Goal: Task Accomplishment & Management: Complete application form

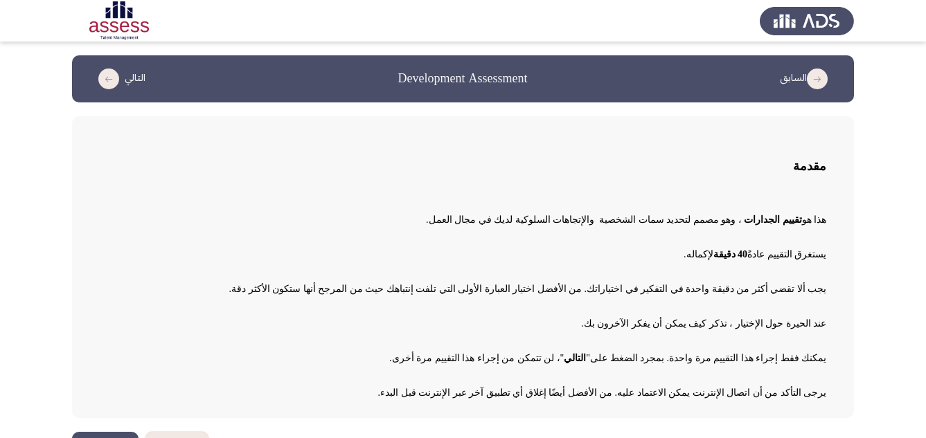
scroll to position [39, 0]
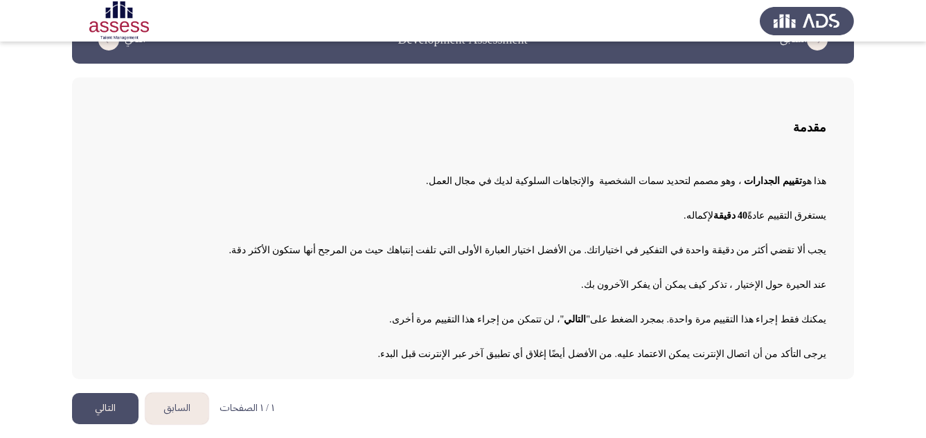
click at [103, 404] on button "التالي" at bounding box center [105, 408] width 66 height 31
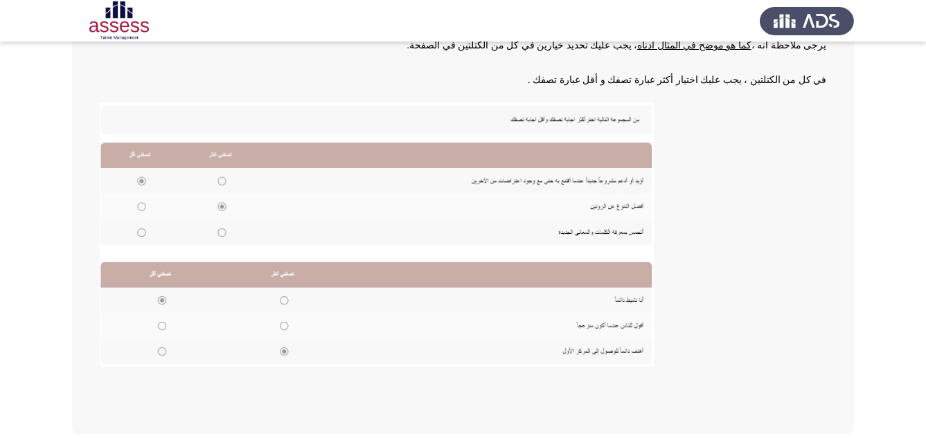
scroll to position [249, 0]
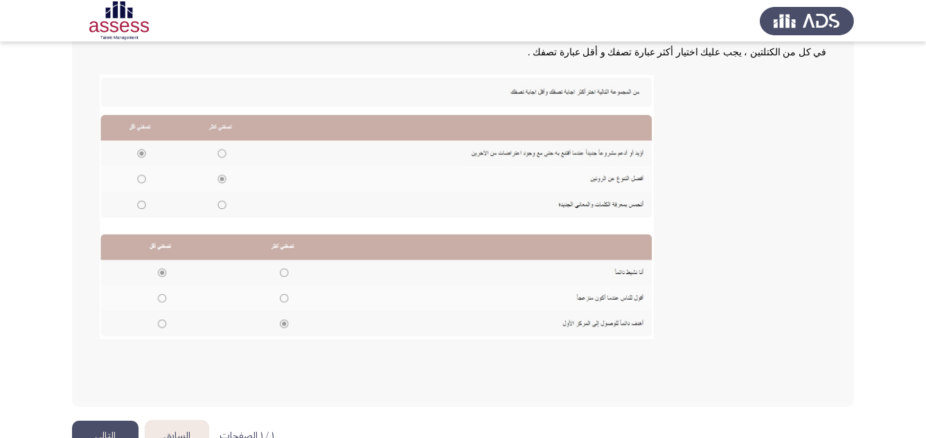
click at [220, 205] on img at bounding box center [377, 207] width 554 height 265
click at [143, 179] on img at bounding box center [377, 207] width 554 height 265
click at [109, 429] on button "التالي" at bounding box center [105, 436] width 66 height 31
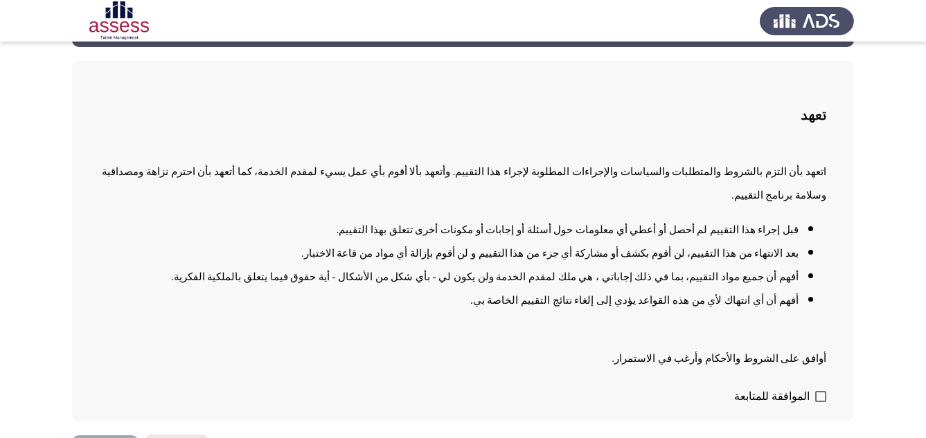
scroll to position [74, 0]
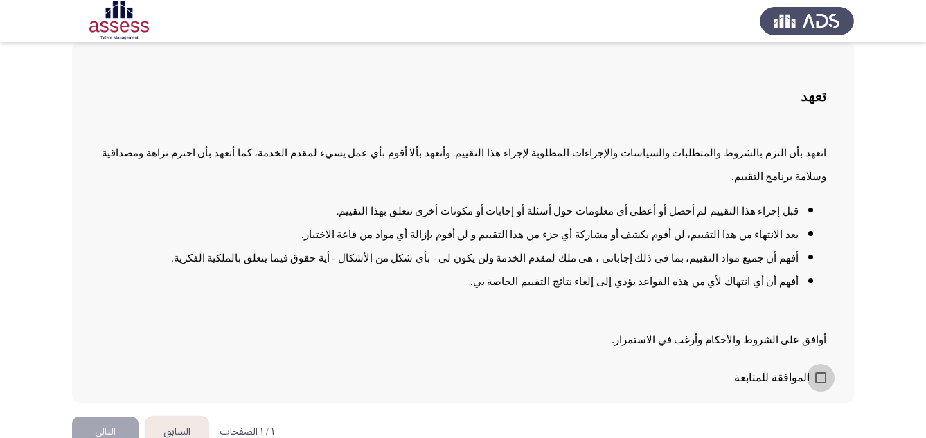
click at [818, 373] on span at bounding box center [820, 378] width 11 height 11
click at [820, 384] on input "الموافقة للمتابعة" at bounding box center [820, 384] width 1 height 1
checkbox input "true"
click at [102, 417] on button "التالي" at bounding box center [105, 432] width 66 height 31
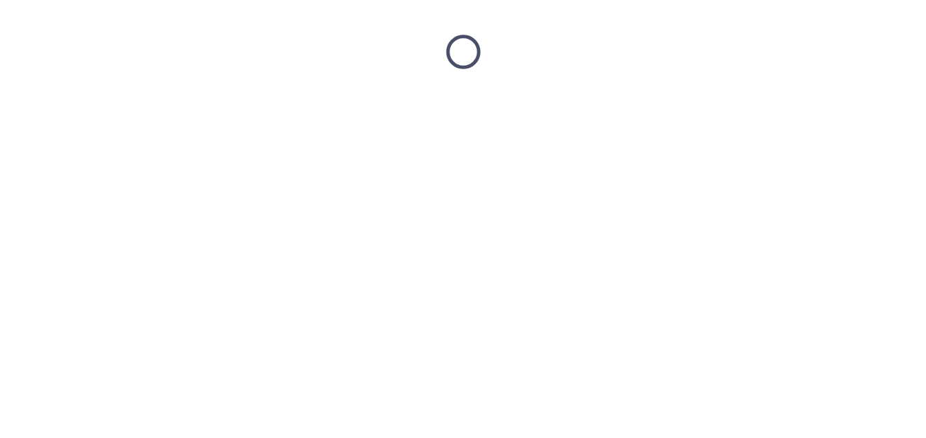
scroll to position [0, 0]
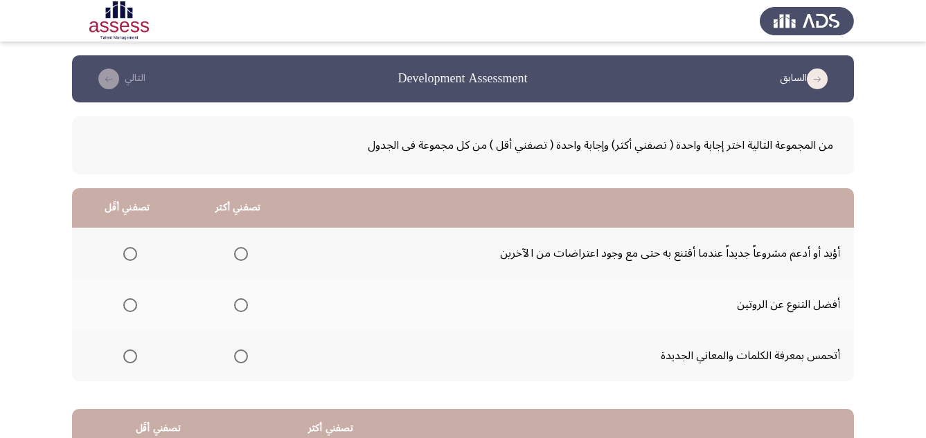
click at [127, 252] on span "Select an option" at bounding box center [130, 254] width 14 height 14
click at [127, 252] on input "Select an option" at bounding box center [130, 254] width 14 height 14
click at [244, 304] on span "Select an option" at bounding box center [241, 305] width 14 height 14
click at [244, 304] on input "Select an option" at bounding box center [241, 305] width 14 height 14
click at [242, 355] on span "Select an option" at bounding box center [241, 357] width 14 height 14
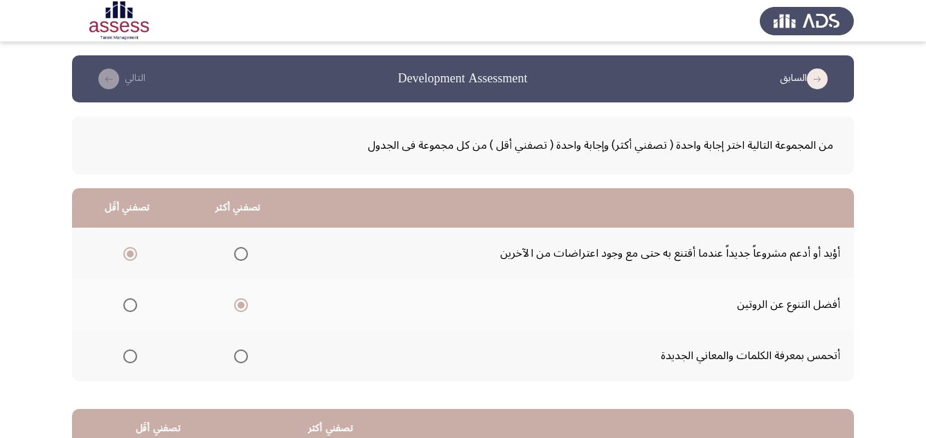
click at [242, 355] on input "Select an option" at bounding box center [241, 357] width 14 height 14
click at [242, 308] on span "Select an option" at bounding box center [241, 305] width 14 height 14
click at [242, 308] on input "Select an option" at bounding box center [241, 305] width 14 height 14
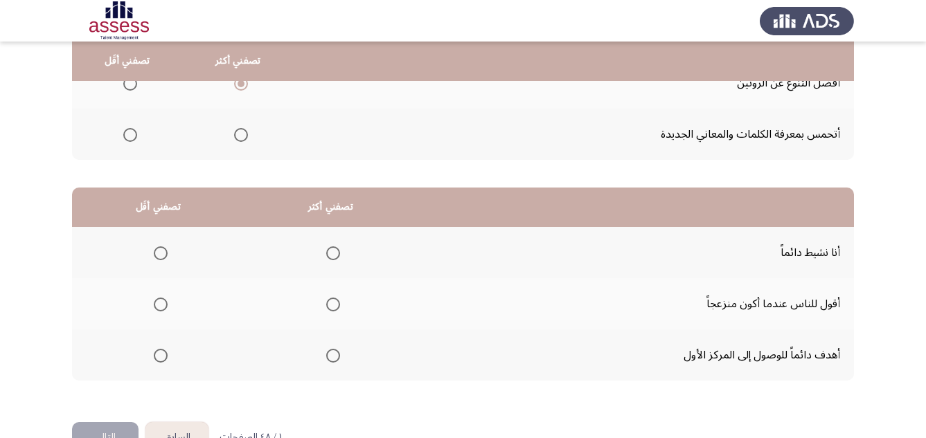
scroll to position [249, 0]
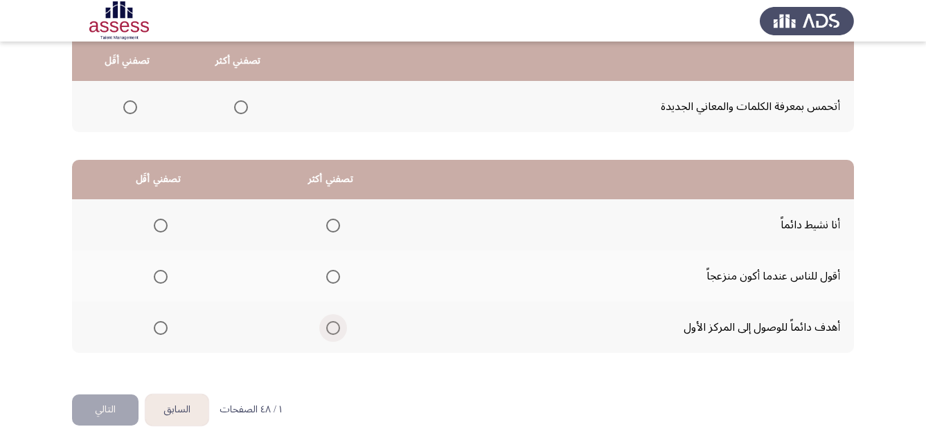
click at [328, 330] on span "Select an option" at bounding box center [333, 328] width 14 height 14
click at [328, 330] on input "Select an option" at bounding box center [333, 328] width 14 height 14
click at [161, 229] on span "Select an option" at bounding box center [161, 226] width 14 height 14
click at [161, 229] on input "Select an option" at bounding box center [161, 226] width 14 height 14
click at [162, 278] on span "Select an option" at bounding box center [161, 277] width 14 height 14
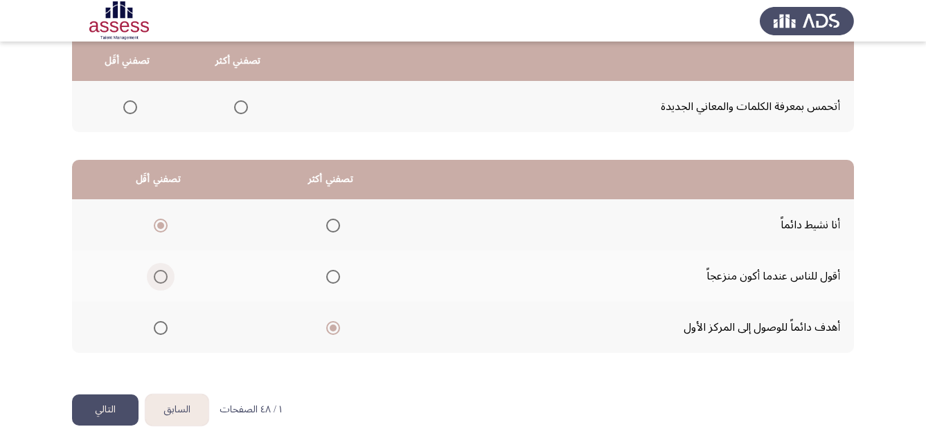
click at [162, 278] on input "Select an option" at bounding box center [161, 277] width 14 height 14
click at [337, 276] on span "Select an option" at bounding box center [333, 277] width 14 height 14
click at [337, 276] on input "Select an option" at bounding box center [333, 277] width 14 height 14
click at [332, 328] on span "Select an option" at bounding box center [333, 328] width 14 height 14
click at [332, 328] on input "Select an option" at bounding box center [333, 328] width 14 height 14
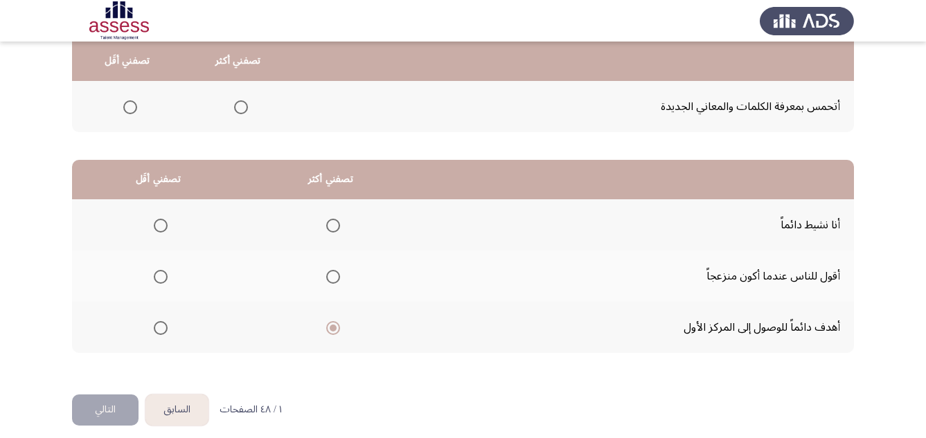
click at [161, 277] on span "Select an option" at bounding box center [161, 277] width 14 height 14
click at [161, 277] on input "Select an option" at bounding box center [161, 277] width 14 height 14
click at [94, 411] on button "التالي" at bounding box center [105, 410] width 66 height 31
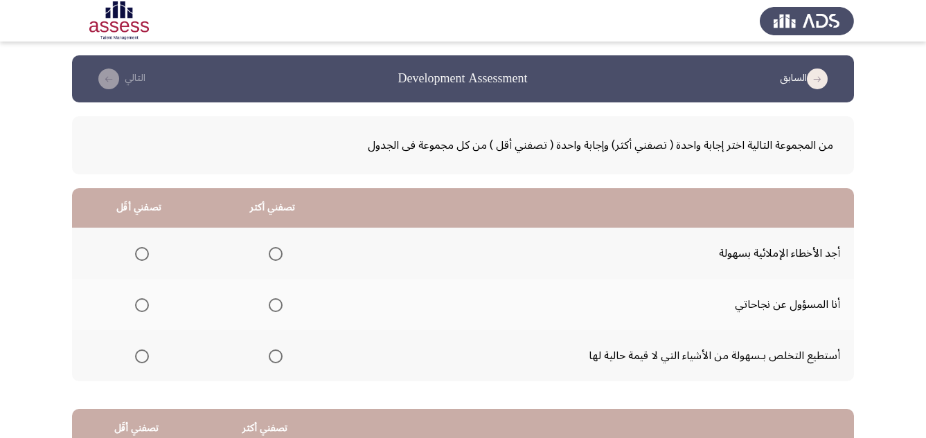
click at [277, 307] on span "Select an option" at bounding box center [276, 305] width 14 height 14
click at [277, 307] on input "Select an option" at bounding box center [276, 305] width 14 height 14
click at [140, 359] on span "Select an option" at bounding box center [142, 357] width 14 height 14
click at [140, 359] on input "Select an option" at bounding box center [142, 357] width 14 height 14
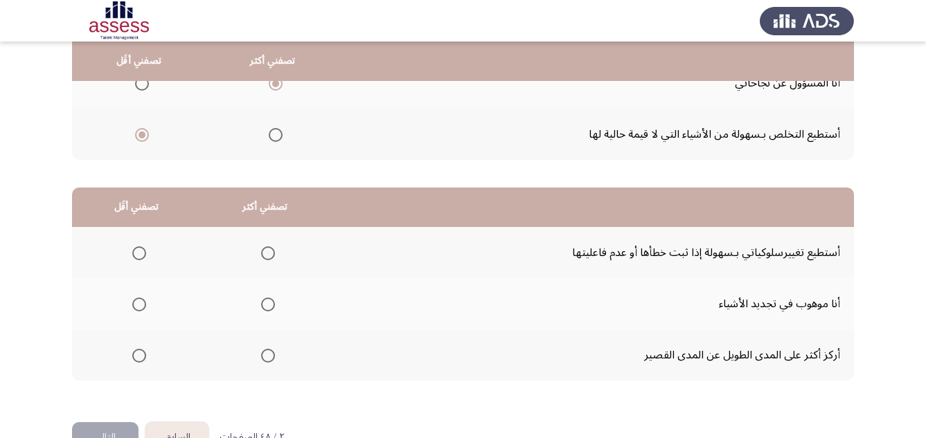
scroll to position [249, 0]
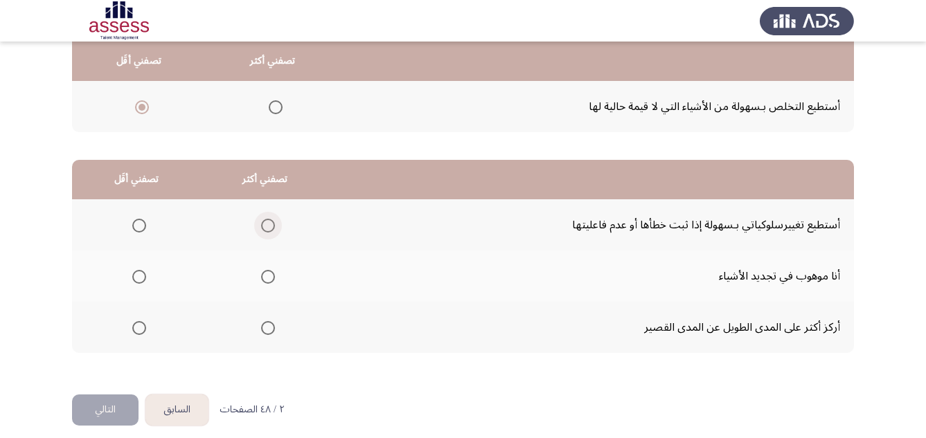
click at [266, 226] on span "Select an option" at bounding box center [268, 226] width 14 height 14
click at [266, 226] on input "Select an option" at bounding box center [268, 226] width 14 height 14
click at [140, 273] on span "Select an option" at bounding box center [139, 277] width 14 height 14
click at [140, 273] on input "Select an option" at bounding box center [139, 277] width 14 height 14
click at [94, 410] on button "التالي" at bounding box center [105, 410] width 66 height 31
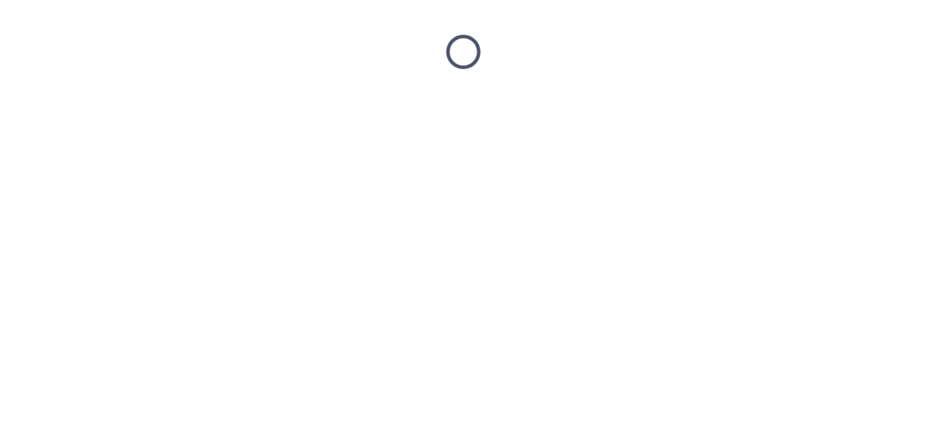
scroll to position [0, 0]
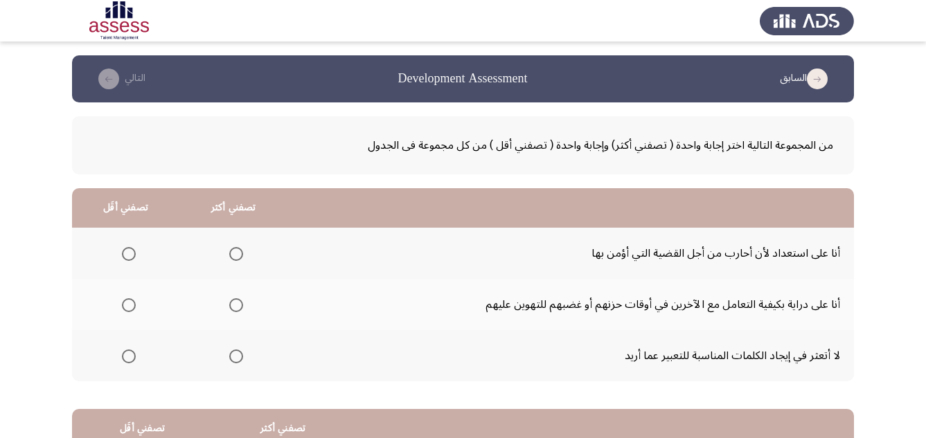
click at [238, 304] on span "Select an option" at bounding box center [236, 305] width 14 height 14
click at [238, 304] on input "Select an option" at bounding box center [236, 305] width 14 height 14
click at [125, 361] on span "Select an option" at bounding box center [129, 357] width 14 height 14
click at [125, 361] on input "Select an option" at bounding box center [129, 357] width 14 height 14
click at [515, 351] on td "لا أتعثر في إيجاد الكلمات المناسبة للتعبير عما أريد" at bounding box center [570, 355] width 566 height 51
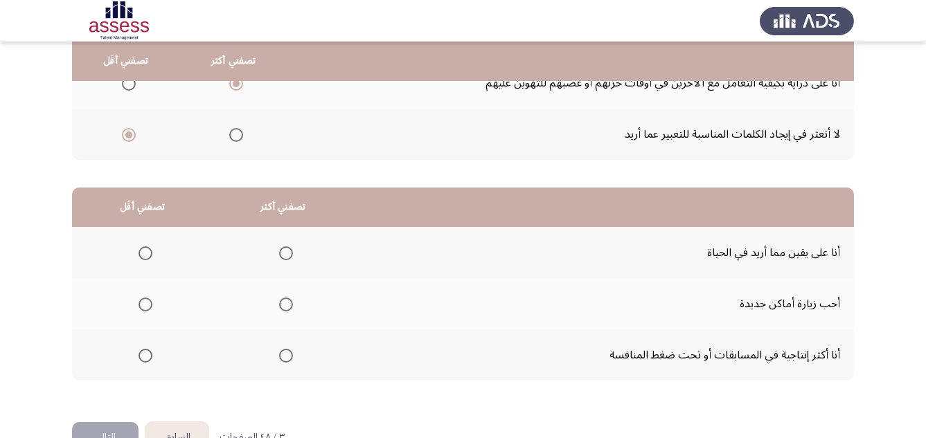
scroll to position [249, 0]
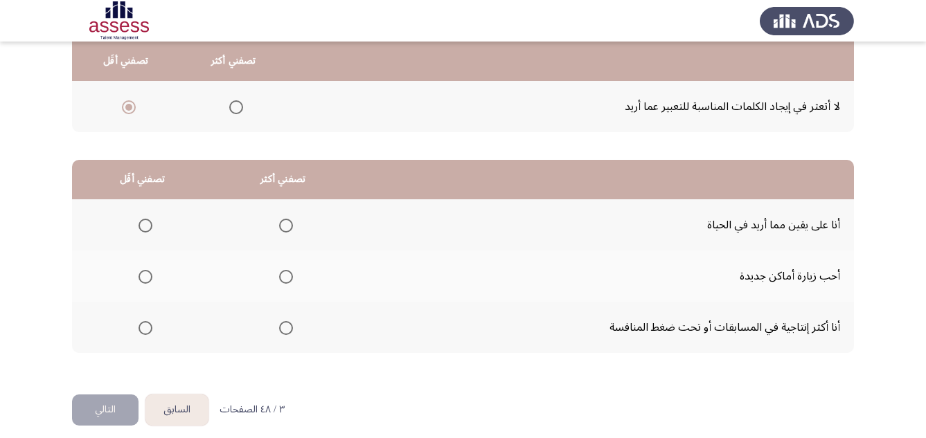
click at [283, 278] on span "Select an option" at bounding box center [286, 277] width 14 height 14
click at [283, 278] on input "Select an option" at bounding box center [286, 277] width 14 height 14
click at [283, 329] on span "Select an option" at bounding box center [286, 328] width 14 height 14
click at [283, 329] on input "Select an option" at bounding box center [286, 328] width 14 height 14
click at [147, 229] on span "Select an option" at bounding box center [145, 226] width 14 height 14
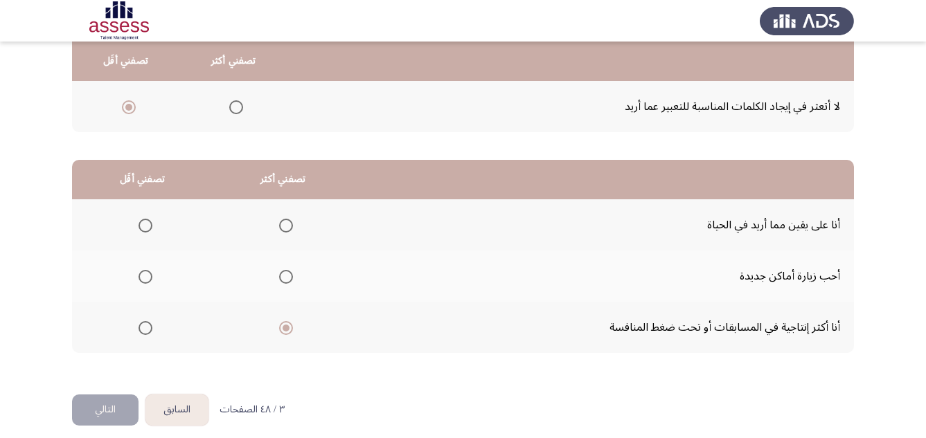
click at [147, 229] on input "Select an option" at bounding box center [145, 226] width 14 height 14
click at [113, 405] on button "التالي" at bounding box center [105, 410] width 66 height 31
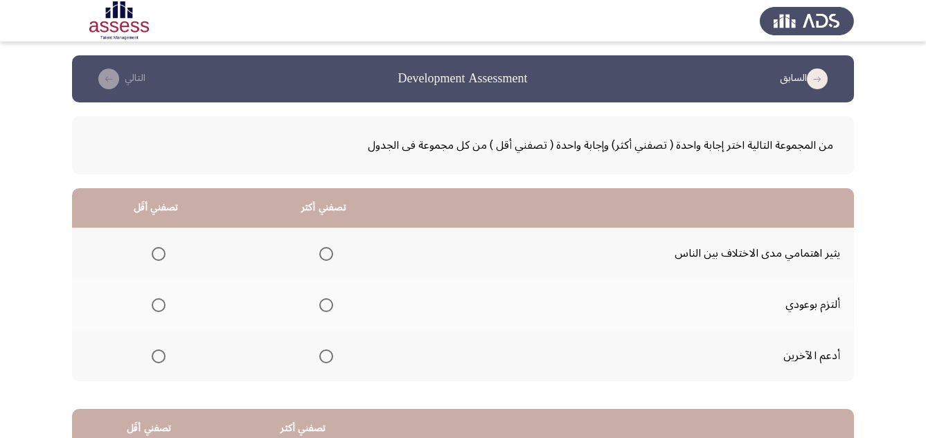
click at [321, 355] on span "Select an option" at bounding box center [326, 357] width 14 height 14
click at [321, 355] on input "Select an option" at bounding box center [326, 357] width 14 height 14
click at [156, 256] on span "Select an option" at bounding box center [159, 254] width 14 height 14
click at [156, 256] on input "Select an option" at bounding box center [159, 254] width 14 height 14
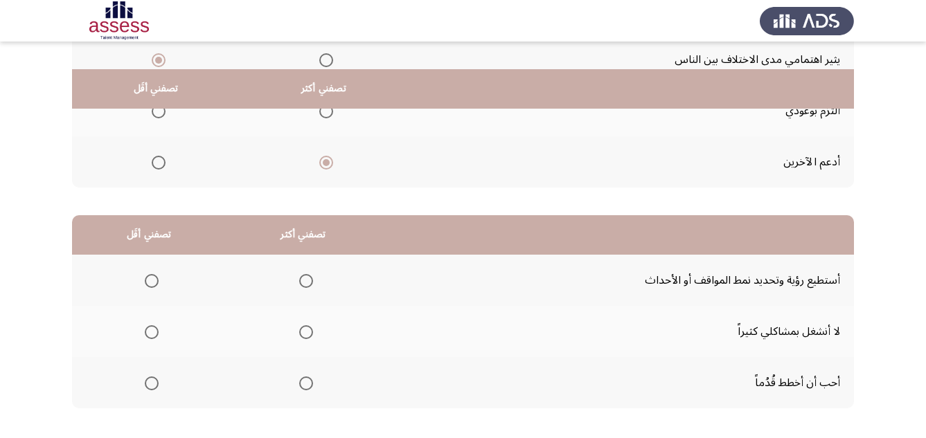
scroll to position [222, 0]
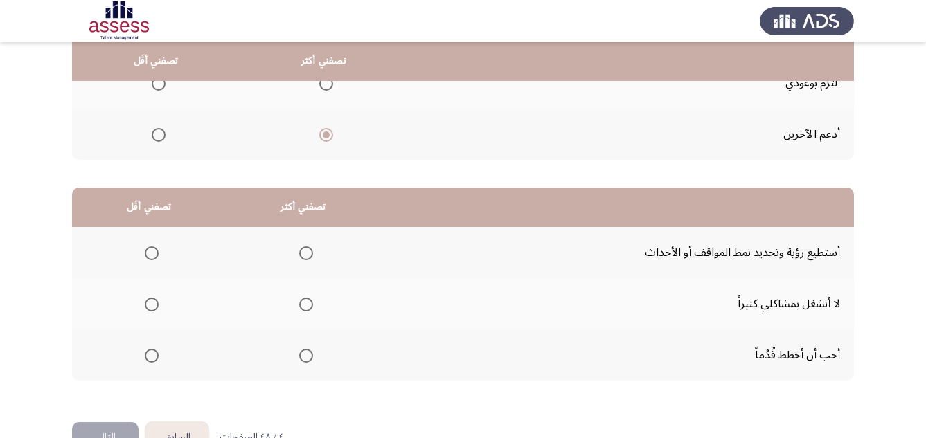
click at [145, 257] on span "Select an option" at bounding box center [152, 254] width 14 height 14
click at [145, 257] on input "Select an option" at bounding box center [152, 254] width 14 height 14
click at [150, 307] on span "Select an option" at bounding box center [152, 305] width 14 height 14
click at [150, 307] on input "Select an option" at bounding box center [152, 305] width 14 height 14
click at [304, 258] on span "Select an option" at bounding box center [306, 254] width 14 height 14
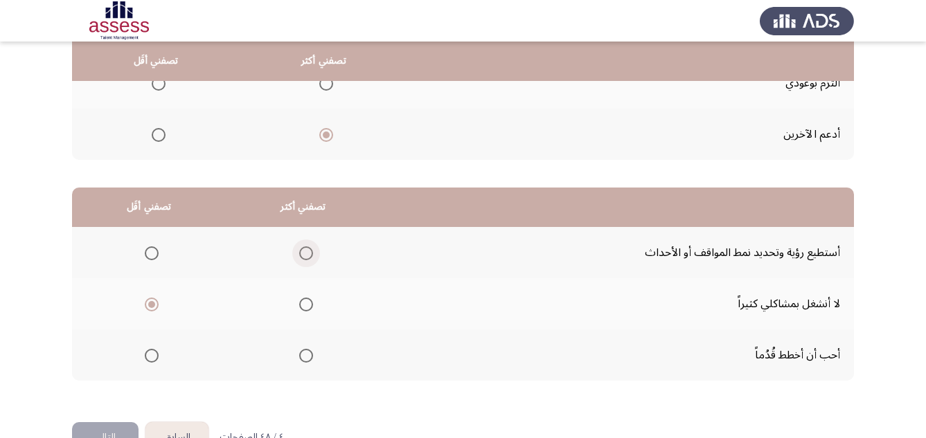
click at [304, 258] on input "Select an option" at bounding box center [306, 254] width 14 height 14
click at [110, 431] on button "التالي" at bounding box center [105, 437] width 66 height 31
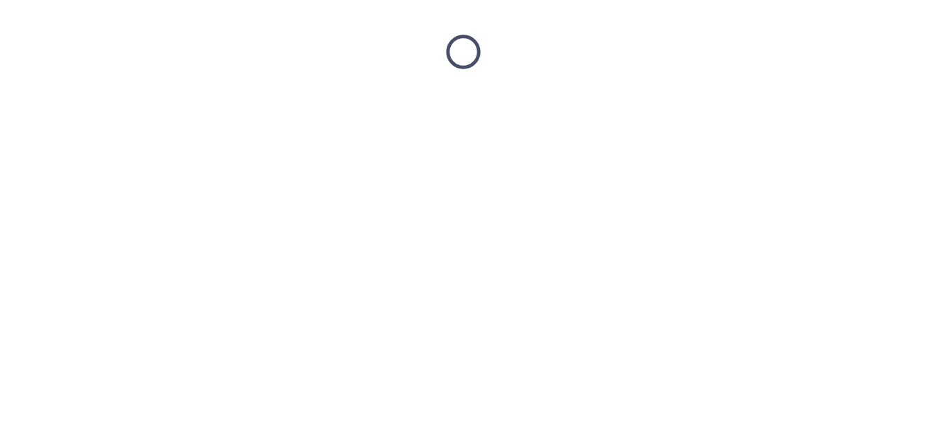
scroll to position [0, 0]
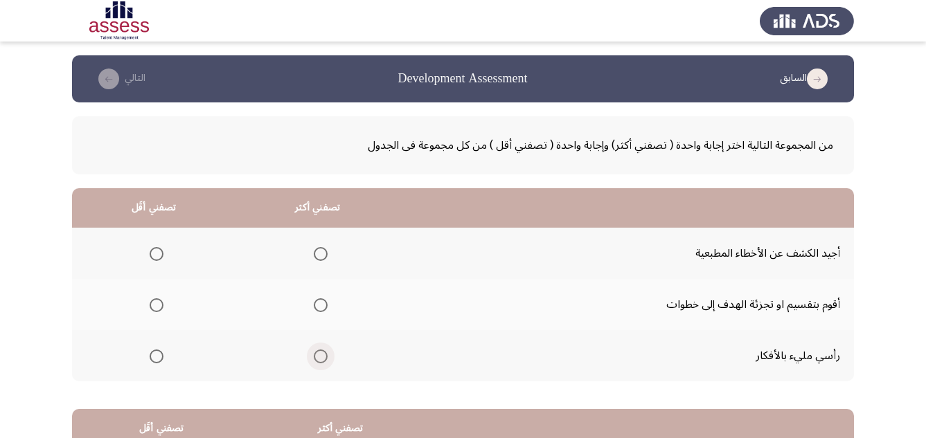
click at [320, 357] on span "Select an option" at bounding box center [321, 357] width 14 height 14
click at [320, 357] on input "Select an option" at bounding box center [321, 357] width 14 height 14
click at [152, 361] on span "Select an option" at bounding box center [157, 357] width 14 height 14
click at [152, 361] on input "Select an option" at bounding box center [157, 357] width 14 height 14
click at [318, 303] on span "Select an option" at bounding box center [321, 305] width 14 height 14
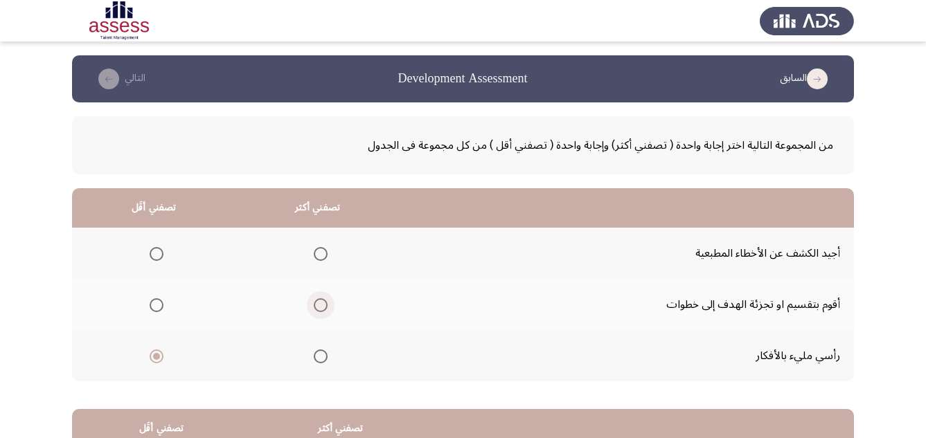
click at [318, 303] on input "Select an option" at bounding box center [321, 305] width 14 height 14
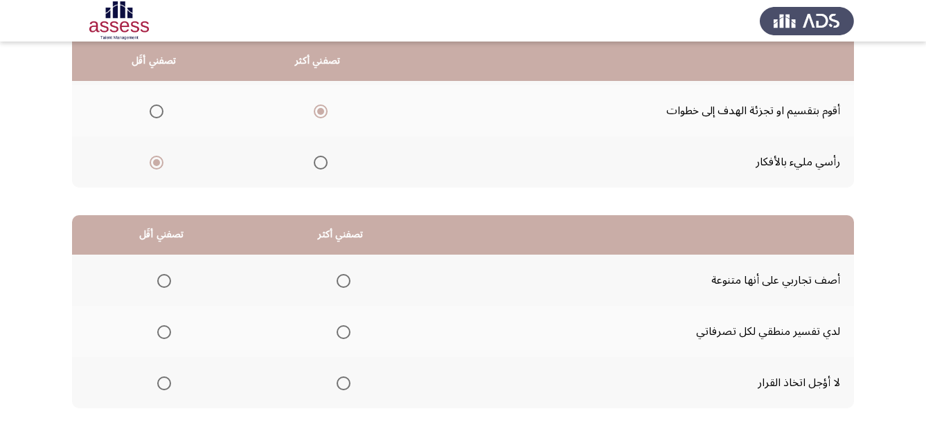
scroll to position [222, 0]
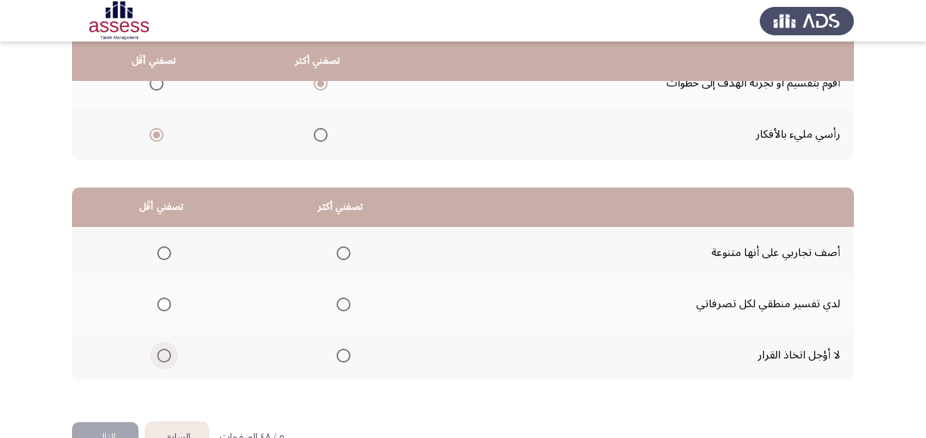
click at [168, 357] on span "Select an option" at bounding box center [164, 356] width 14 height 14
click at [168, 357] on input "Select an option" at bounding box center [164, 356] width 14 height 14
click at [343, 253] on span "Select an option" at bounding box center [343, 253] width 0 height 0
click at [343, 253] on input "Select an option" at bounding box center [344, 254] width 14 height 14
click at [111, 429] on button "التالي" at bounding box center [105, 437] width 66 height 31
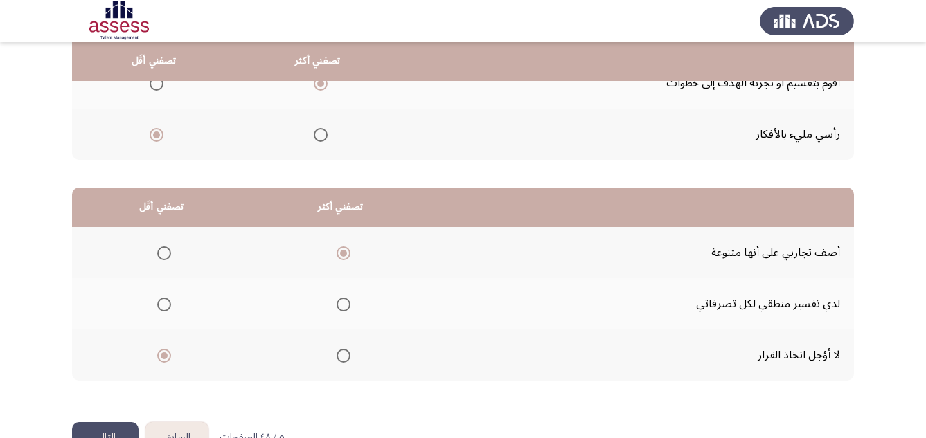
scroll to position [0, 0]
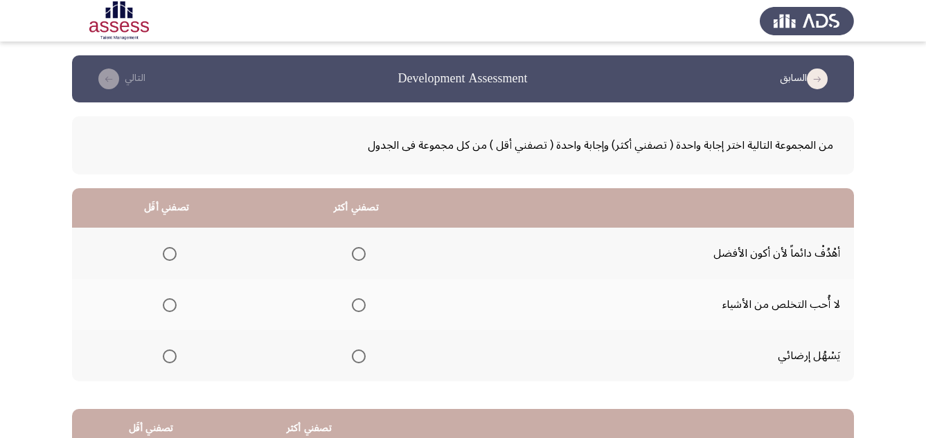
click at [357, 253] on span "Select an option" at bounding box center [359, 254] width 14 height 14
click at [357, 253] on input "Select an option" at bounding box center [359, 254] width 14 height 14
click at [170, 354] on span "Select an option" at bounding box center [170, 357] width 14 height 14
click at [170, 354] on input "Select an option" at bounding box center [170, 357] width 14 height 14
click at [167, 310] on span "Select an option" at bounding box center [170, 305] width 14 height 14
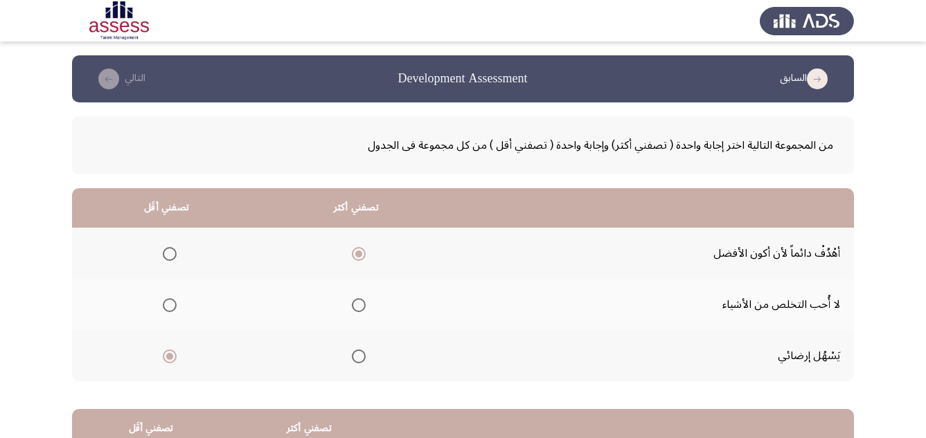
click at [167, 310] on input "Select an option" at bounding box center [170, 305] width 14 height 14
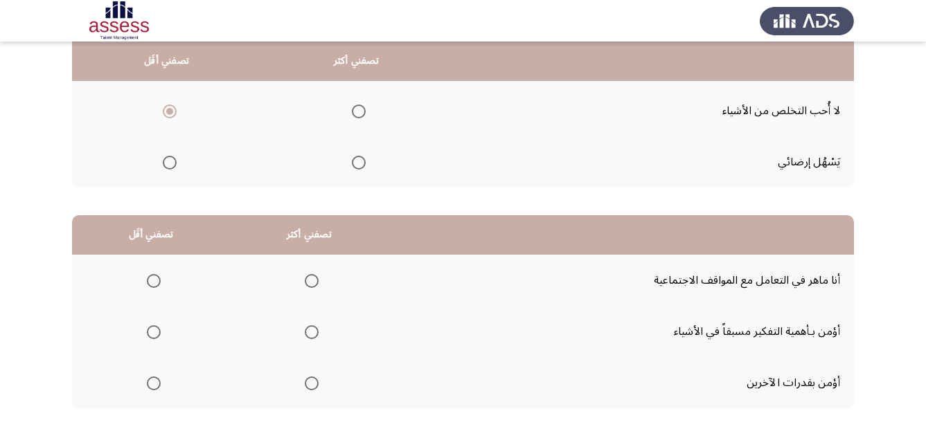
scroll to position [222, 0]
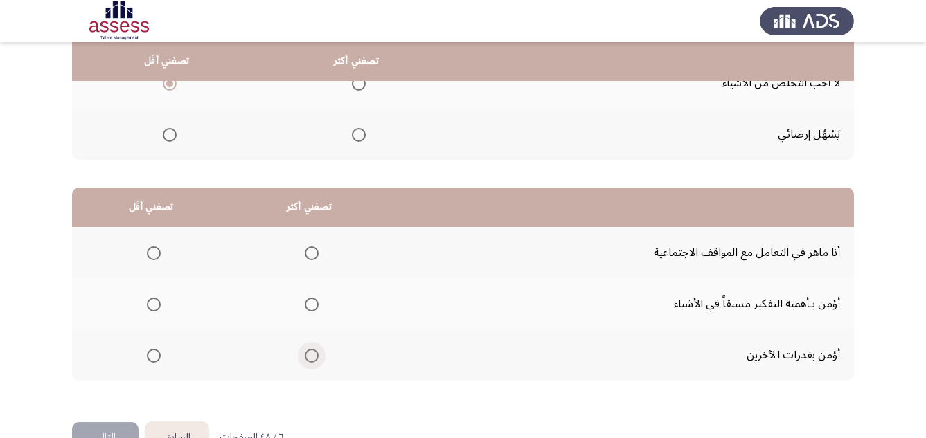
click at [315, 355] on span "Select an option" at bounding box center [312, 356] width 14 height 14
click at [315, 355] on input "Select an option" at bounding box center [312, 356] width 14 height 14
click at [153, 309] on span "Select an option" at bounding box center [154, 305] width 14 height 14
click at [153, 309] on input "Select an option" at bounding box center [154, 305] width 14 height 14
click at [112, 435] on button "التالي" at bounding box center [105, 437] width 66 height 31
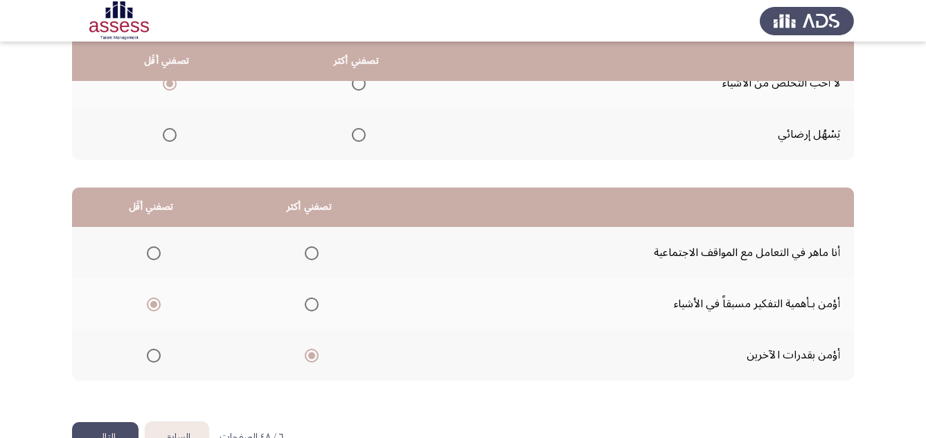
scroll to position [0, 0]
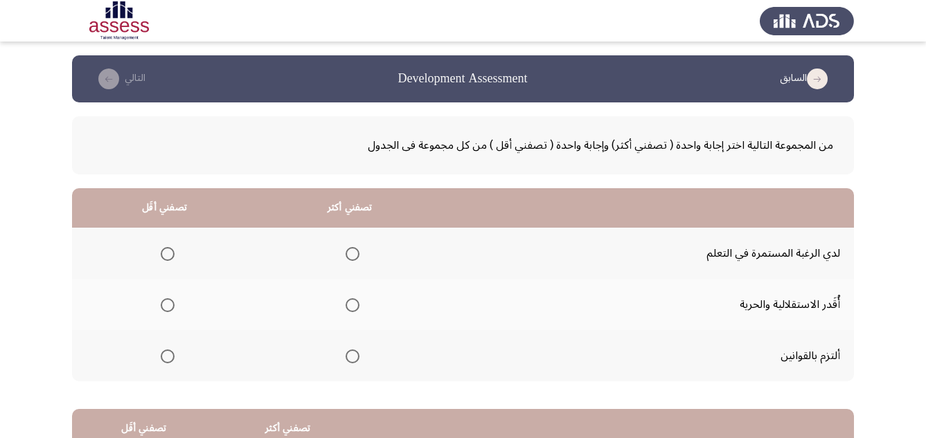
click at [350, 358] on span "Select an option" at bounding box center [353, 357] width 14 height 14
click at [350, 358] on input "Select an option" at bounding box center [353, 357] width 14 height 14
click at [166, 306] on span "Select an option" at bounding box center [168, 305] width 14 height 14
click at [166, 306] on input "Select an option" at bounding box center [168, 305] width 14 height 14
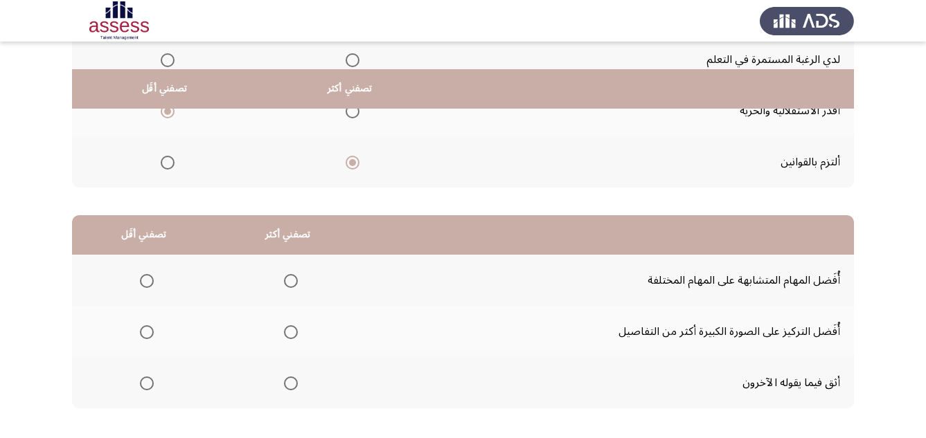
scroll to position [222, 0]
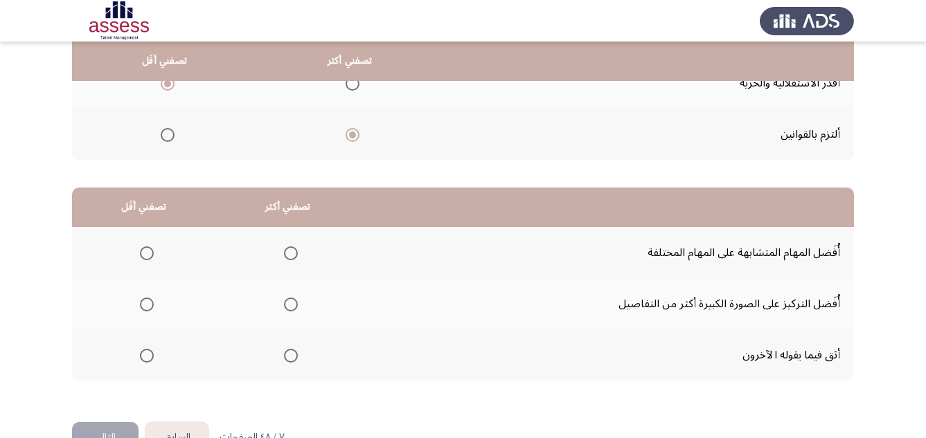
click at [143, 253] on span "Select an option" at bounding box center [147, 254] width 14 height 14
click at [143, 253] on input "Select an option" at bounding box center [147, 254] width 14 height 14
click at [287, 307] on span "Select an option" at bounding box center [291, 305] width 14 height 14
click at [287, 307] on input "Select an option" at bounding box center [291, 305] width 14 height 14
click at [117, 424] on button "التالي" at bounding box center [105, 437] width 66 height 31
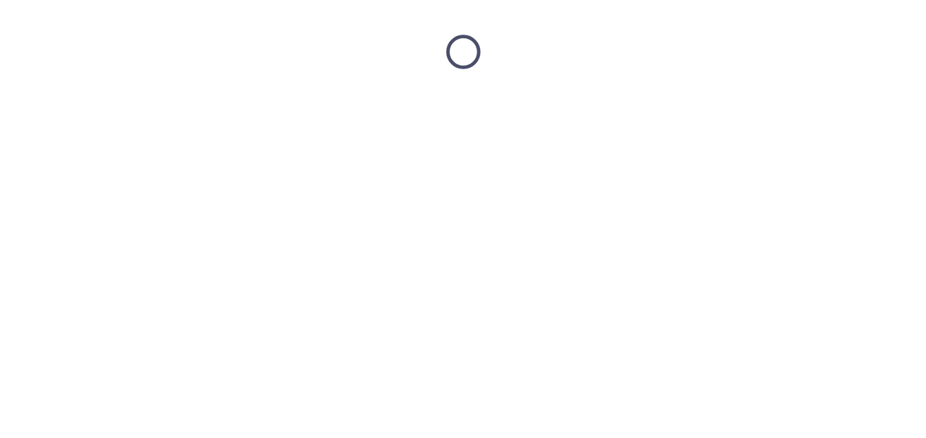
scroll to position [0, 0]
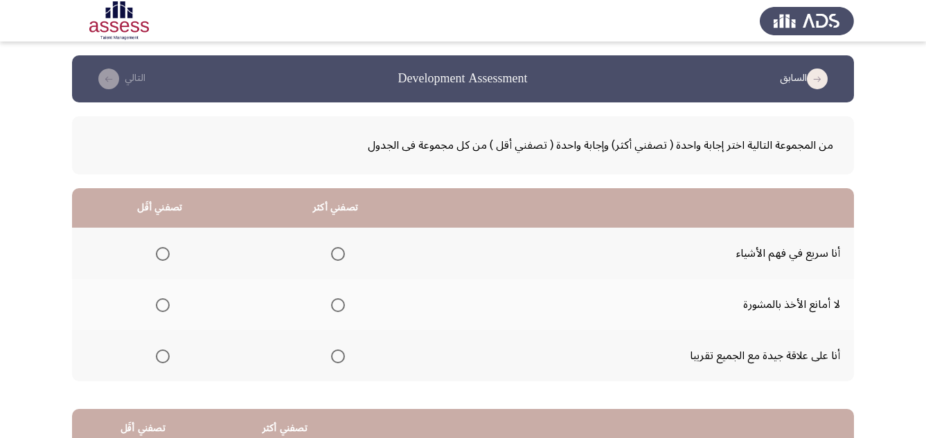
click at [332, 357] on span "Select an option" at bounding box center [338, 357] width 14 height 14
click at [332, 357] on input "Select an option" at bounding box center [338, 357] width 14 height 14
click at [158, 258] on span "Select an option" at bounding box center [163, 254] width 14 height 14
click at [158, 258] on input "Select an option" at bounding box center [163, 254] width 14 height 14
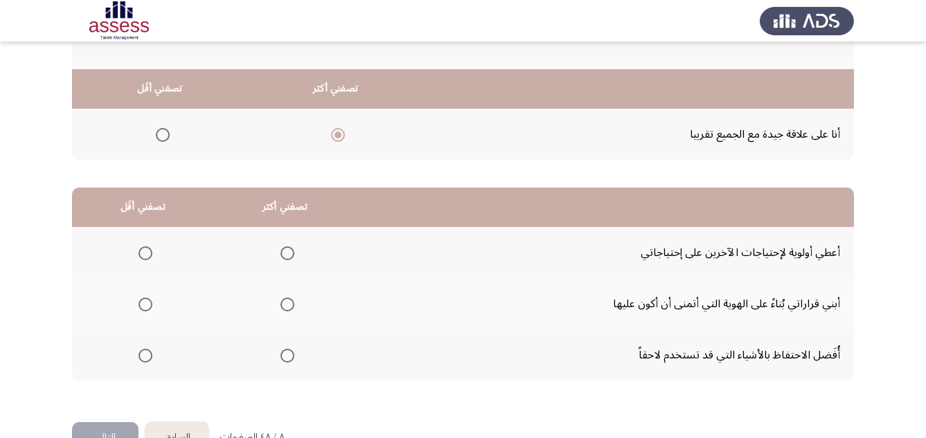
scroll to position [249, 0]
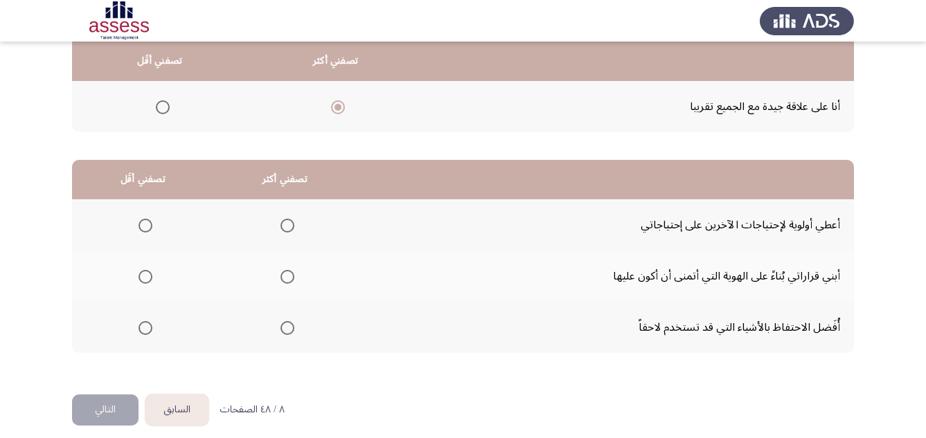
click at [146, 329] on span "Select an option" at bounding box center [145, 328] width 14 height 14
click at [146, 329] on input "Select an option" at bounding box center [145, 328] width 14 height 14
click at [144, 229] on span "Select an option" at bounding box center [145, 226] width 14 height 14
click at [144, 229] on input "Select an option" at bounding box center [145, 226] width 14 height 14
click at [282, 275] on span "Select an option" at bounding box center [287, 277] width 14 height 14
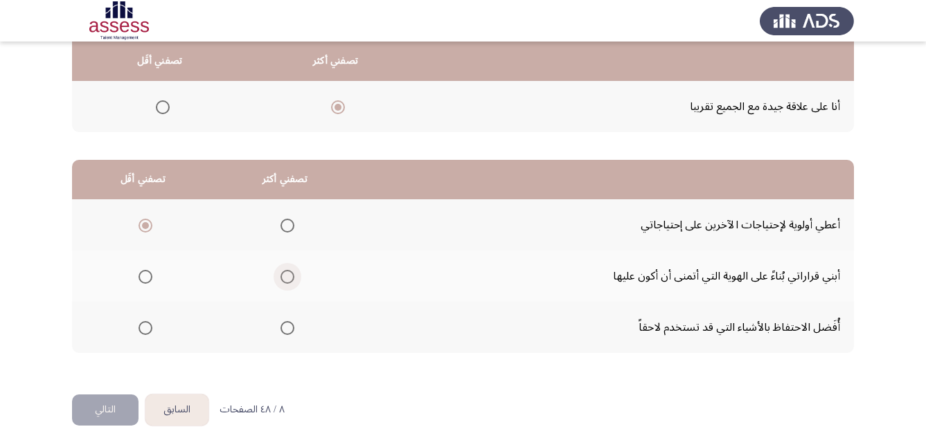
click at [282, 275] on input "Select an option" at bounding box center [287, 277] width 14 height 14
click at [112, 413] on button "التالي" at bounding box center [105, 410] width 66 height 31
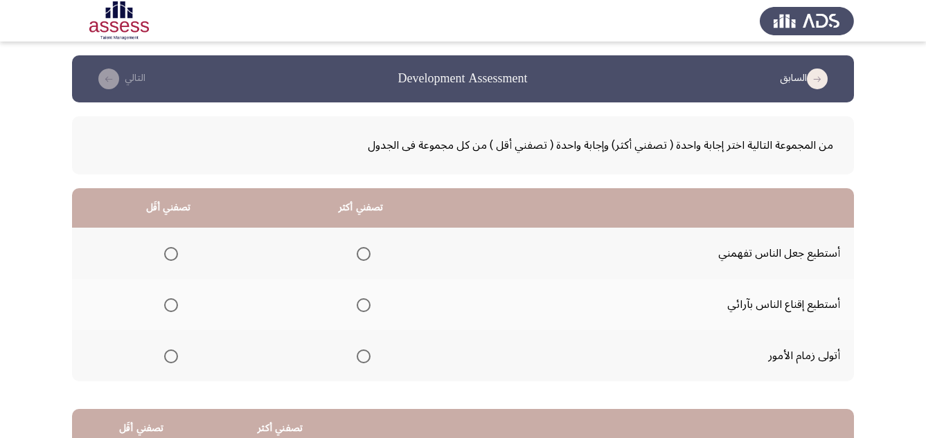
click at [362, 256] on span "Select an option" at bounding box center [364, 254] width 14 height 14
click at [362, 256] on input "Select an option" at bounding box center [364, 254] width 14 height 14
click at [168, 357] on span "Select an option" at bounding box center [171, 357] width 14 height 14
click at [168, 357] on input "Select an option" at bounding box center [171, 357] width 14 height 14
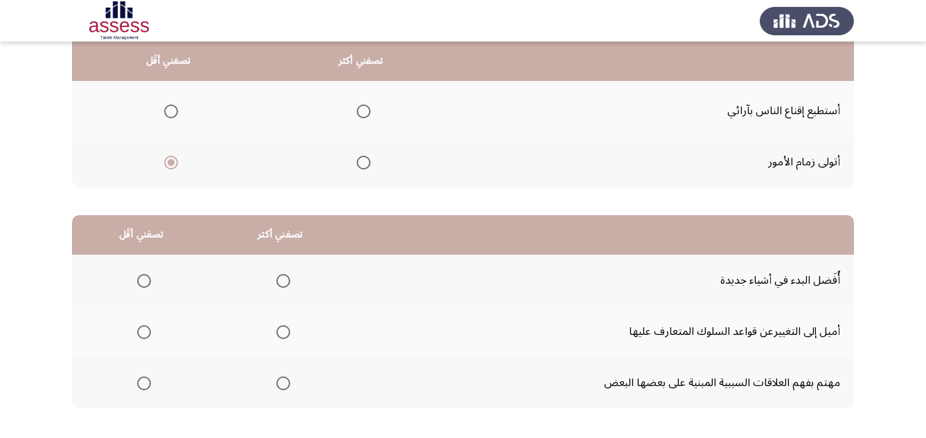
scroll to position [222, 0]
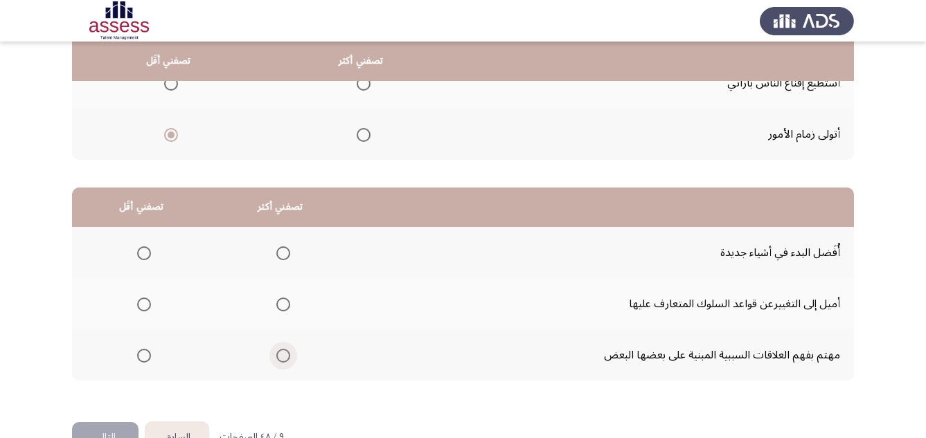
click at [283, 355] on span "Select an option" at bounding box center [283, 356] width 14 height 14
click at [283, 355] on input "Select an option" at bounding box center [283, 356] width 14 height 14
click at [147, 305] on span "Select an option" at bounding box center [144, 305] width 14 height 14
click at [147, 305] on input "Select an option" at bounding box center [144, 305] width 14 height 14
click at [117, 430] on button "التالي" at bounding box center [105, 437] width 66 height 31
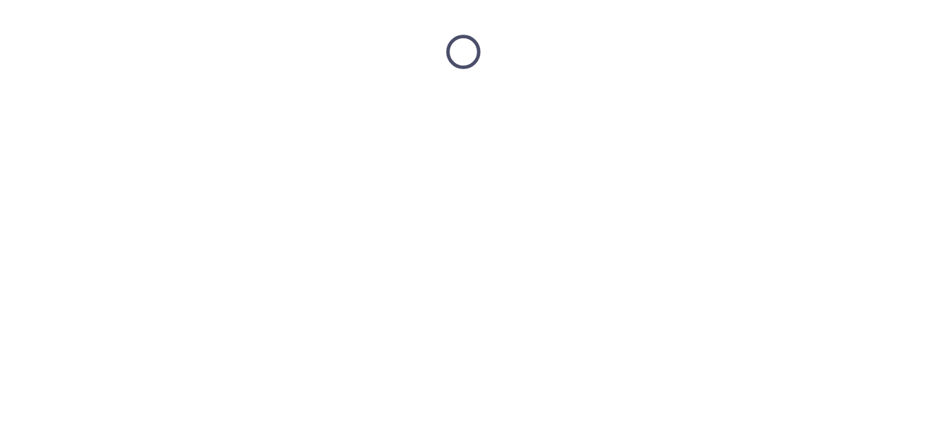
scroll to position [0, 0]
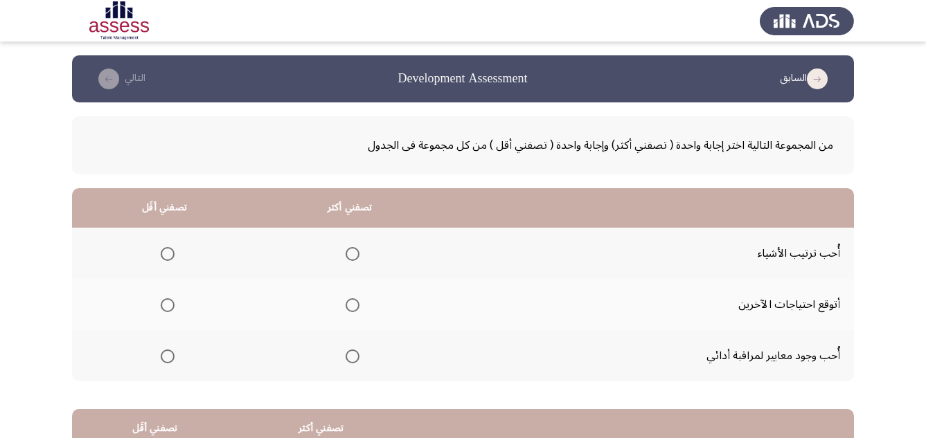
click at [346, 256] on span "Select an option" at bounding box center [353, 254] width 14 height 14
click at [346, 256] on input "Select an option" at bounding box center [353, 254] width 14 height 14
click at [172, 362] on span "Select an option" at bounding box center [168, 357] width 14 height 14
click at [172, 362] on input "Select an option" at bounding box center [168, 357] width 14 height 14
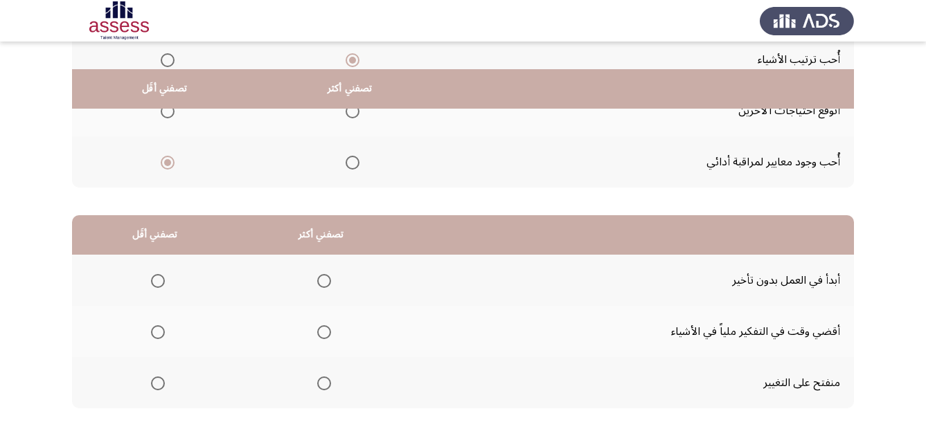
scroll to position [222, 0]
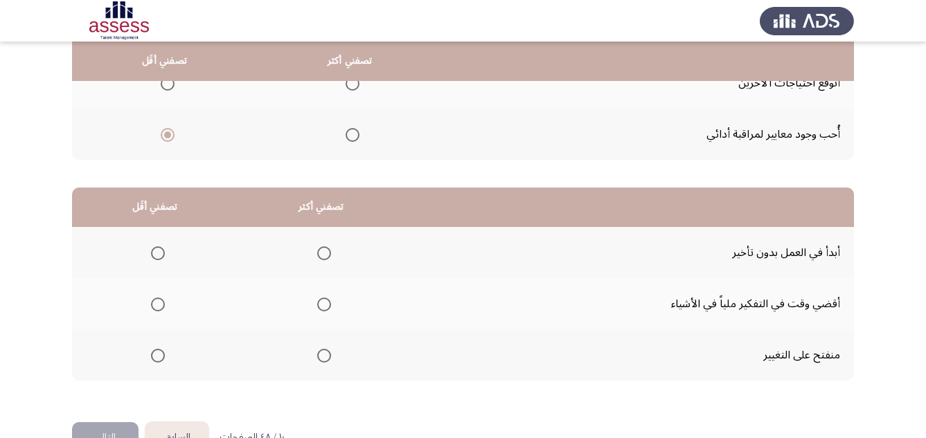
click at [325, 355] on span "Select an option" at bounding box center [324, 356] width 14 height 14
click at [325, 355] on input "Select an option" at bounding box center [324, 356] width 14 height 14
click at [154, 304] on span "Select an option" at bounding box center [158, 305] width 14 height 14
click at [154, 304] on input "Select an option" at bounding box center [158, 305] width 14 height 14
click at [107, 433] on button "التالي" at bounding box center [105, 437] width 66 height 31
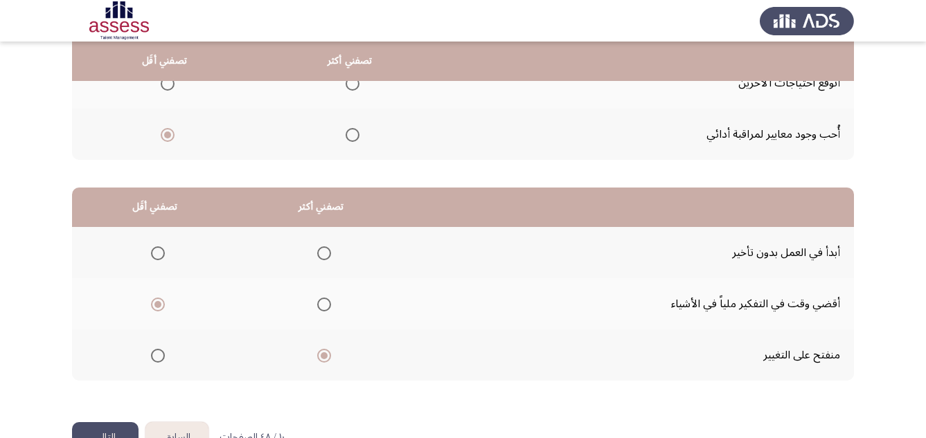
scroll to position [0, 0]
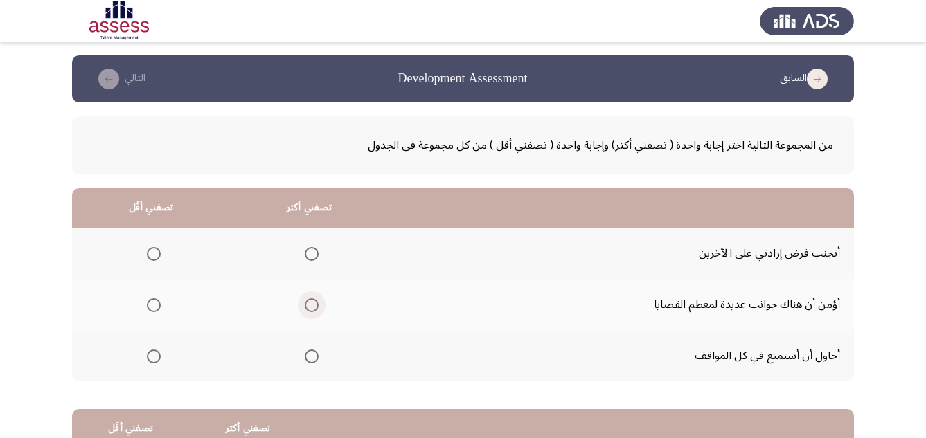
click at [306, 307] on span "Select an option" at bounding box center [312, 305] width 14 height 14
click at [306, 307] on input "Select an option" at bounding box center [312, 305] width 14 height 14
click at [152, 253] on span "Select an option" at bounding box center [154, 254] width 14 height 14
click at [152, 253] on input "Select an option" at bounding box center [154, 254] width 14 height 14
click at [152, 354] on span "Select an option" at bounding box center [154, 357] width 14 height 14
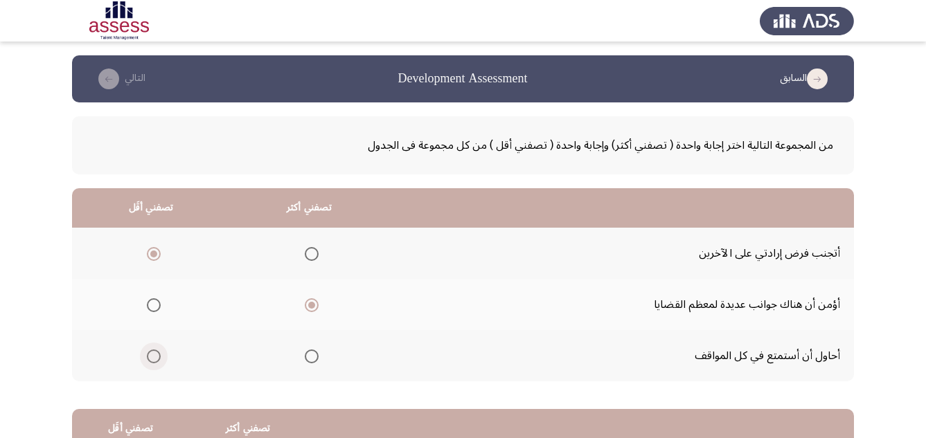
click at [152, 354] on input "Select an option" at bounding box center [154, 357] width 14 height 14
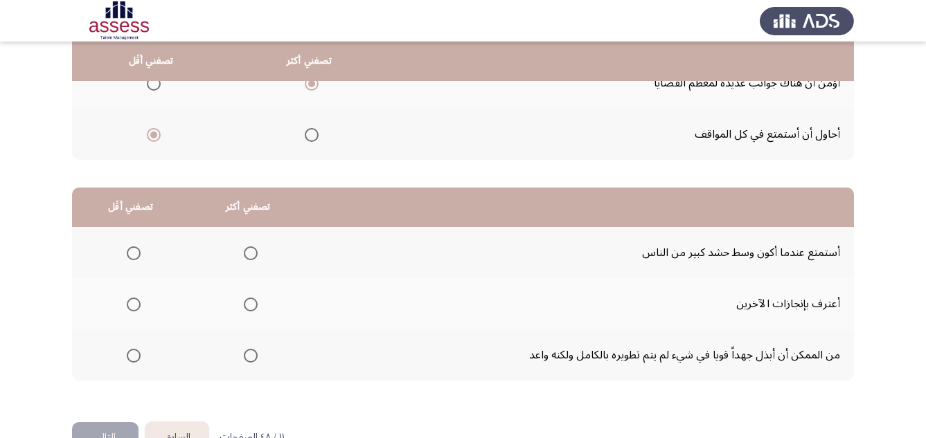
scroll to position [249, 0]
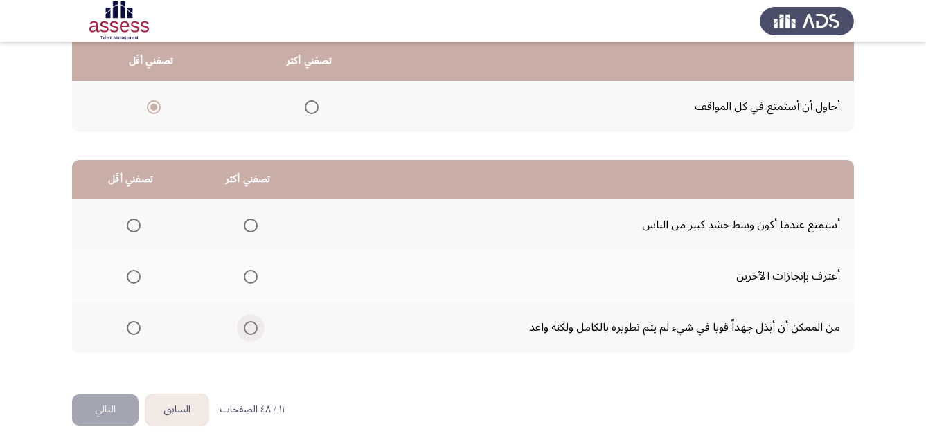
click at [248, 330] on span "Select an option" at bounding box center [251, 328] width 14 height 14
click at [248, 330] on input "Select an option" at bounding box center [251, 328] width 14 height 14
click at [132, 220] on span "Select an option" at bounding box center [134, 226] width 14 height 14
click at [132, 220] on input "Select an option" at bounding box center [134, 226] width 14 height 14
click at [108, 413] on button "التالي" at bounding box center [105, 410] width 66 height 31
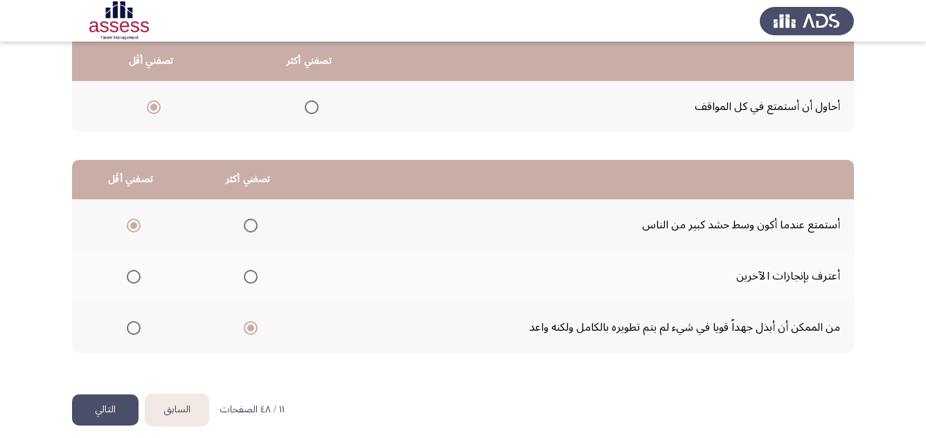
scroll to position [0, 0]
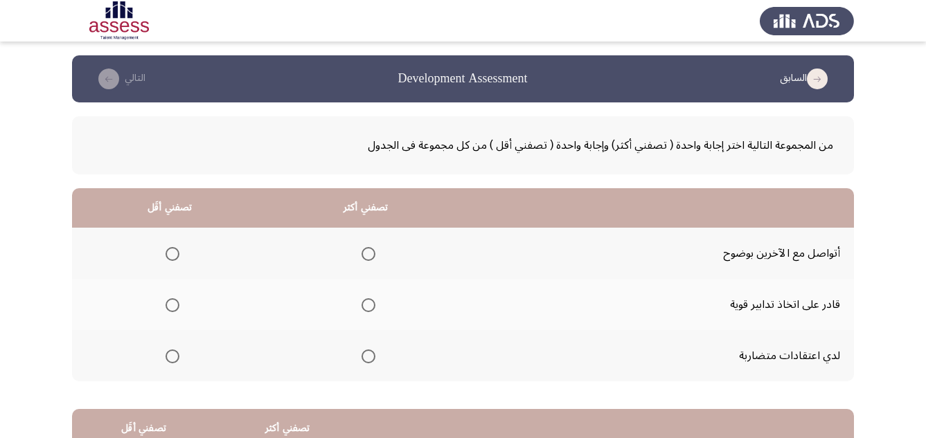
click at [370, 256] on span "Select an option" at bounding box center [368, 254] width 14 height 14
click at [370, 256] on input "Select an option" at bounding box center [368, 254] width 14 height 14
click at [177, 358] on span "Select an option" at bounding box center [172, 357] width 14 height 14
click at [177, 358] on input "Select an option" at bounding box center [172, 357] width 14 height 14
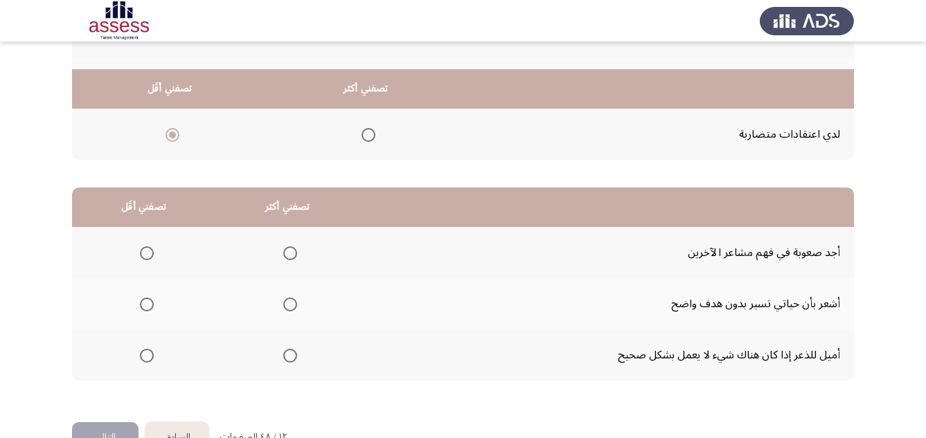
scroll to position [249, 0]
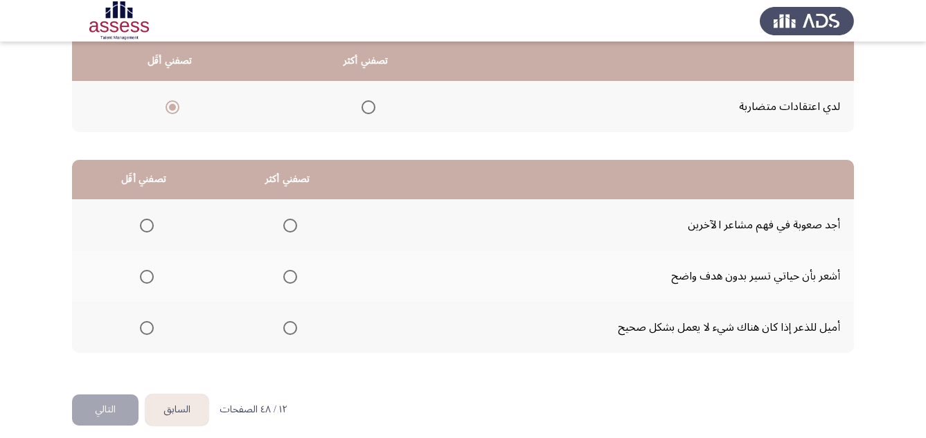
click at [283, 330] on span "Select an option" at bounding box center [290, 328] width 14 height 14
click at [283, 330] on input "Select an option" at bounding box center [290, 328] width 14 height 14
click at [144, 226] on span "Select an option" at bounding box center [147, 226] width 14 height 14
click at [144, 226] on input "Select an option" at bounding box center [147, 226] width 14 height 14
click at [112, 408] on button "التالي" at bounding box center [105, 410] width 66 height 31
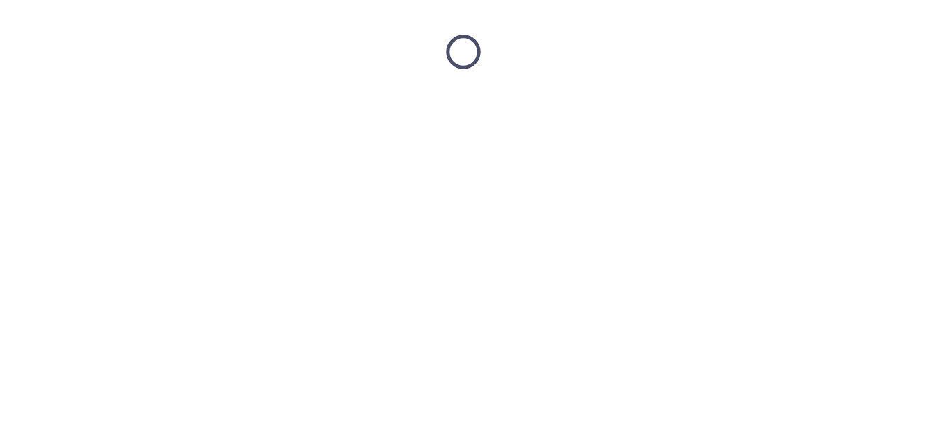
scroll to position [0, 0]
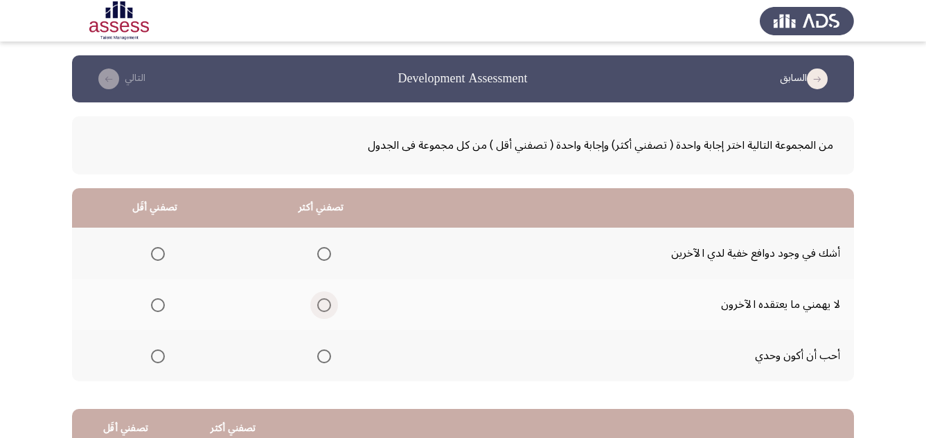
click at [320, 309] on span "Select an option" at bounding box center [324, 305] width 14 height 14
click at [320, 309] on input "Select an option" at bounding box center [324, 305] width 14 height 14
click at [158, 254] on span "Select an option" at bounding box center [158, 254] width 0 height 0
click at [156, 253] on input "Select an option" at bounding box center [158, 254] width 14 height 14
click at [157, 358] on span "Select an option" at bounding box center [158, 357] width 14 height 14
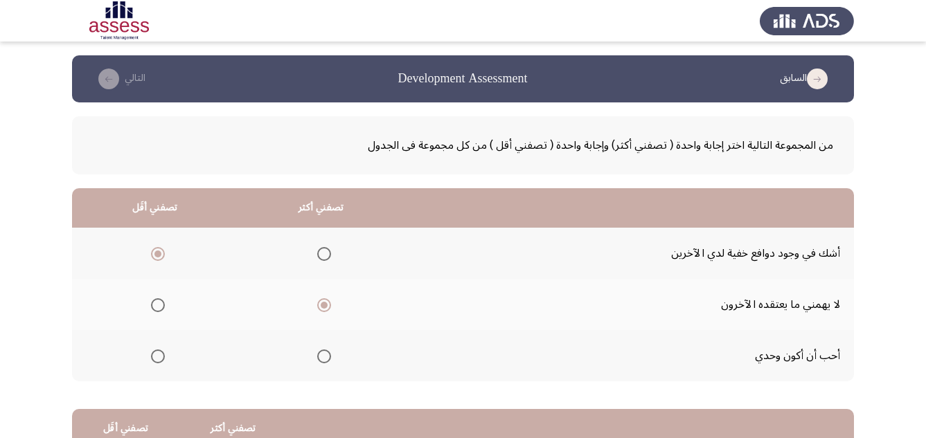
click at [157, 358] on input "Select an option" at bounding box center [158, 357] width 14 height 14
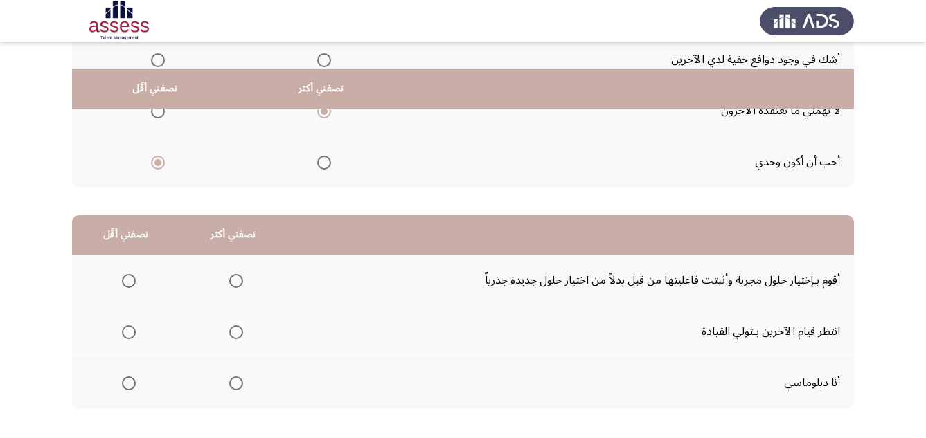
scroll to position [222, 0]
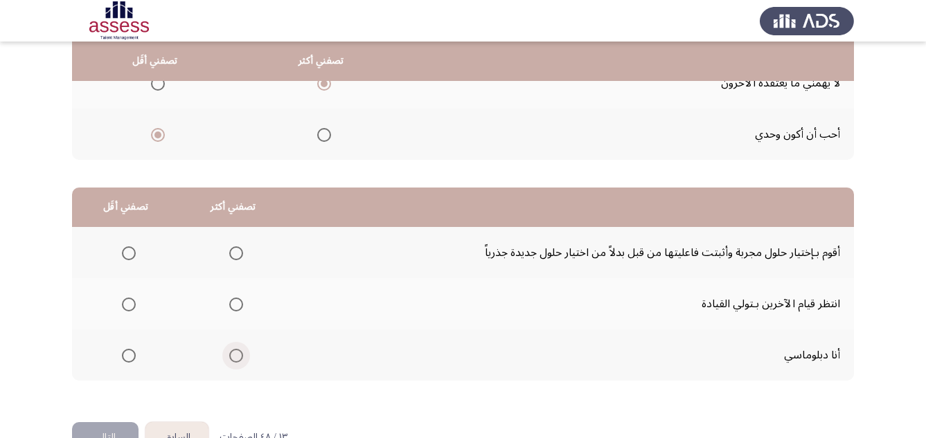
click at [238, 355] on span "Select an option" at bounding box center [236, 356] width 14 height 14
click at [238, 355] on input "Select an option" at bounding box center [236, 356] width 14 height 14
click at [130, 308] on span "Select an option" at bounding box center [129, 305] width 14 height 14
click at [130, 308] on input "Select an option" at bounding box center [129, 305] width 14 height 14
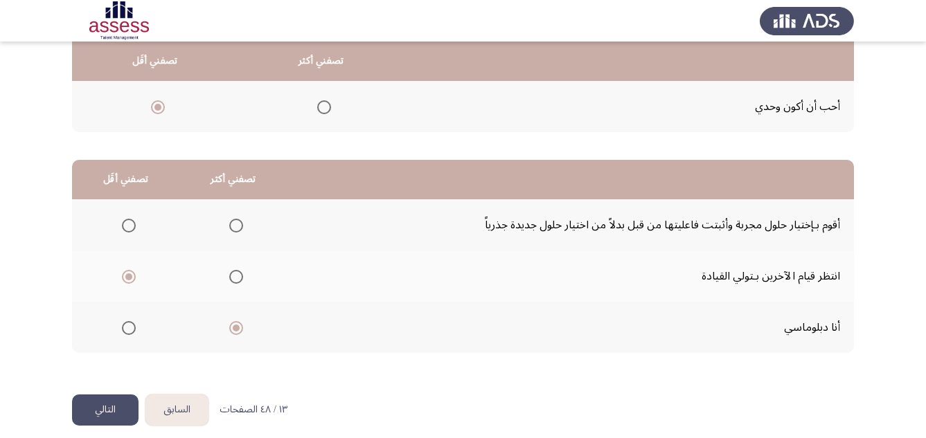
scroll to position [261, 0]
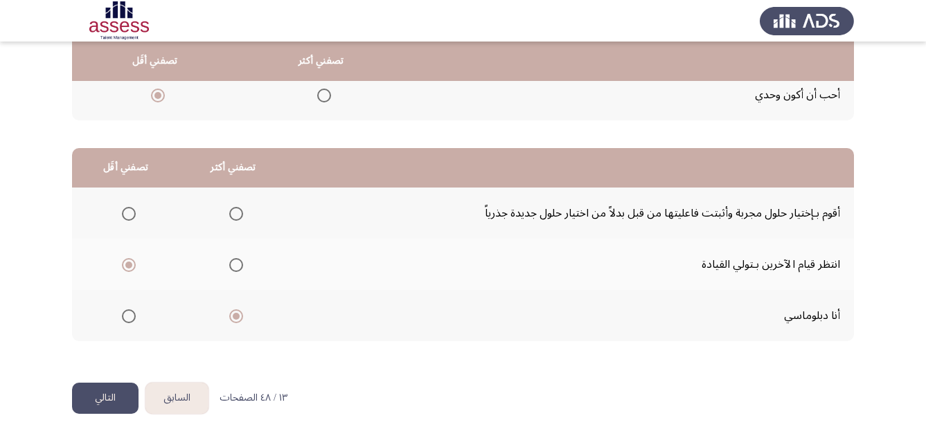
click at [112, 398] on button "التالي" at bounding box center [105, 398] width 66 height 31
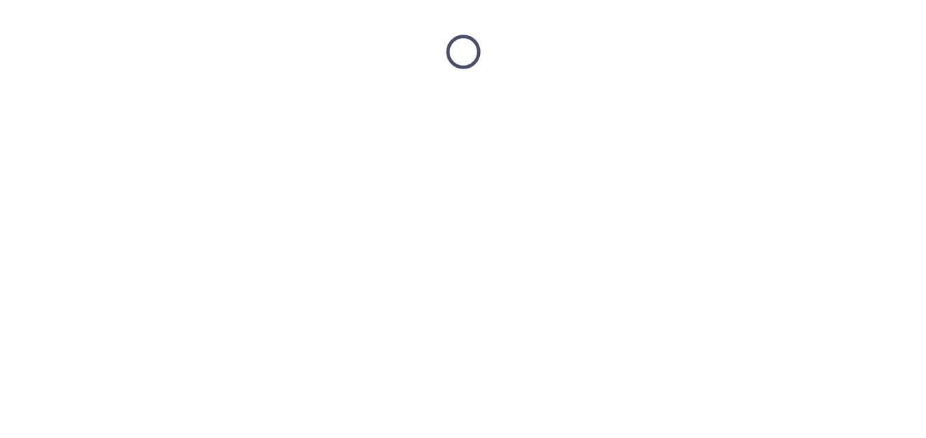
scroll to position [0, 0]
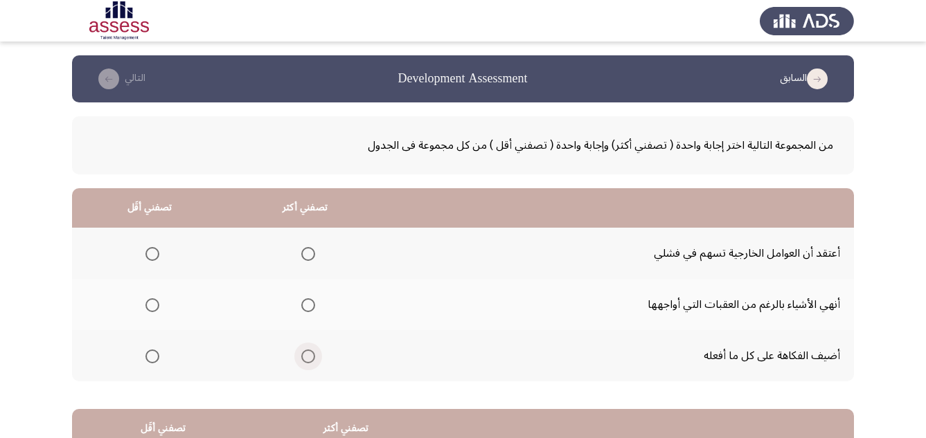
click at [309, 359] on span "Select an option" at bounding box center [308, 357] width 14 height 14
click at [309, 359] on input "Select an option" at bounding box center [308, 357] width 14 height 14
click at [154, 257] on span "Select an option" at bounding box center [152, 254] width 14 height 14
click at [154, 257] on input "Select an option" at bounding box center [152, 254] width 14 height 14
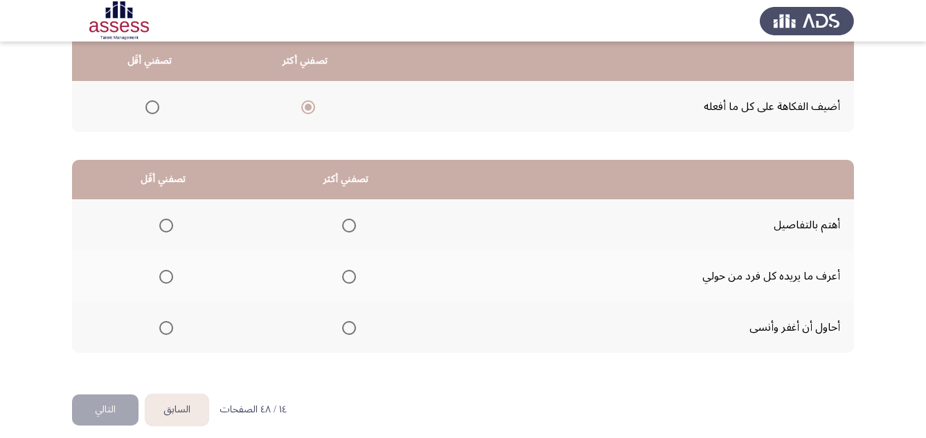
scroll to position [261, 0]
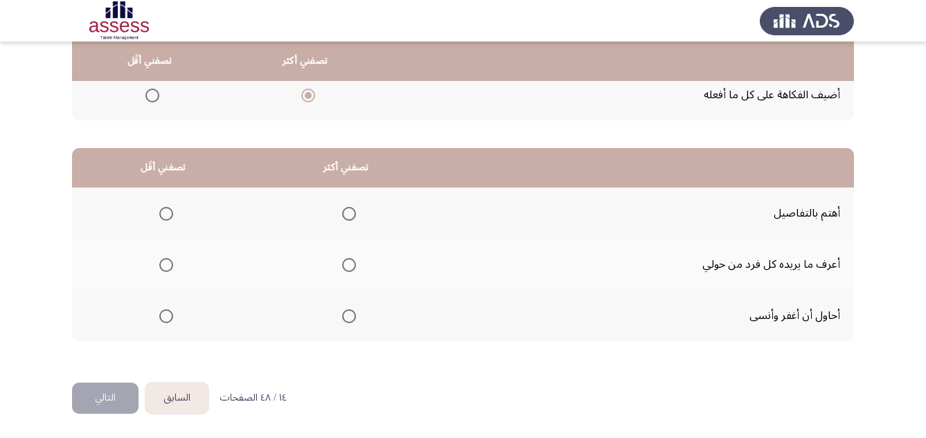
click at [348, 267] on span "Select an option" at bounding box center [349, 265] width 14 height 14
click at [348, 267] on input "Select an option" at bounding box center [349, 265] width 14 height 14
click at [168, 318] on span "Select an option" at bounding box center [166, 317] width 14 height 14
click at [168, 318] on input "Select an option" at bounding box center [166, 317] width 14 height 14
click at [107, 402] on button "التالي" at bounding box center [105, 398] width 66 height 31
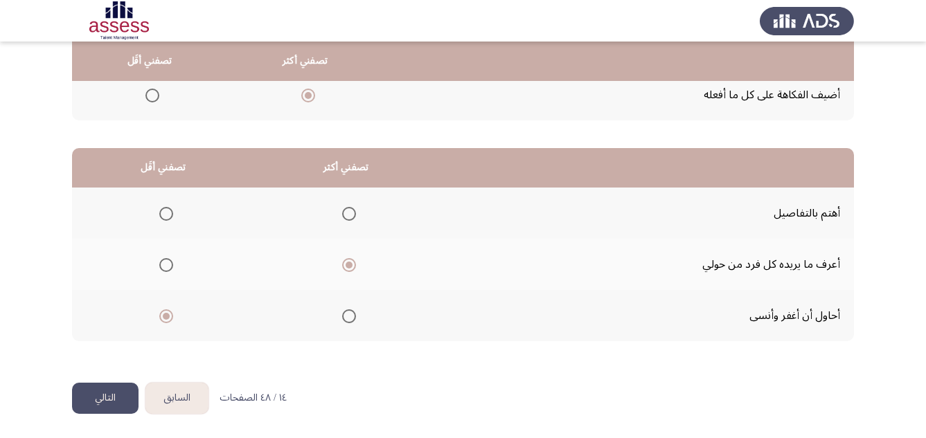
scroll to position [0, 0]
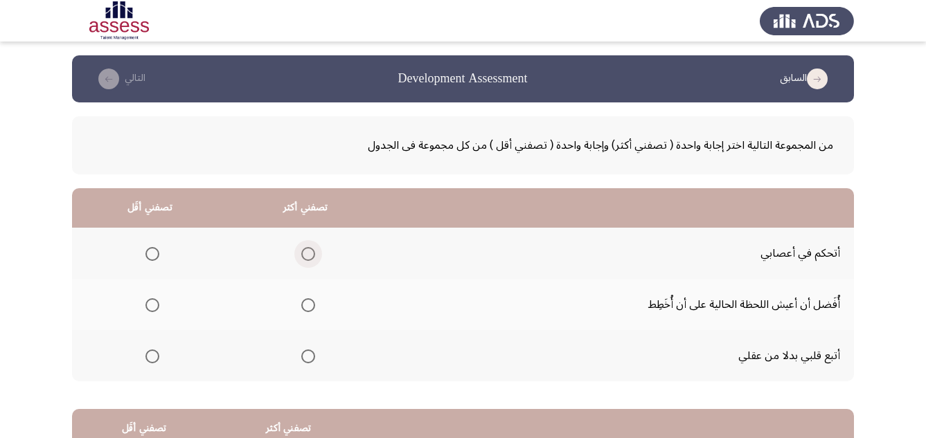
click at [301, 260] on span "Select an option" at bounding box center [308, 254] width 14 height 14
click at [301, 260] on input "Select an option" at bounding box center [308, 254] width 14 height 14
click at [153, 354] on span "Select an option" at bounding box center [152, 357] width 14 height 14
click at [153, 354] on input "Select an option" at bounding box center [152, 357] width 14 height 14
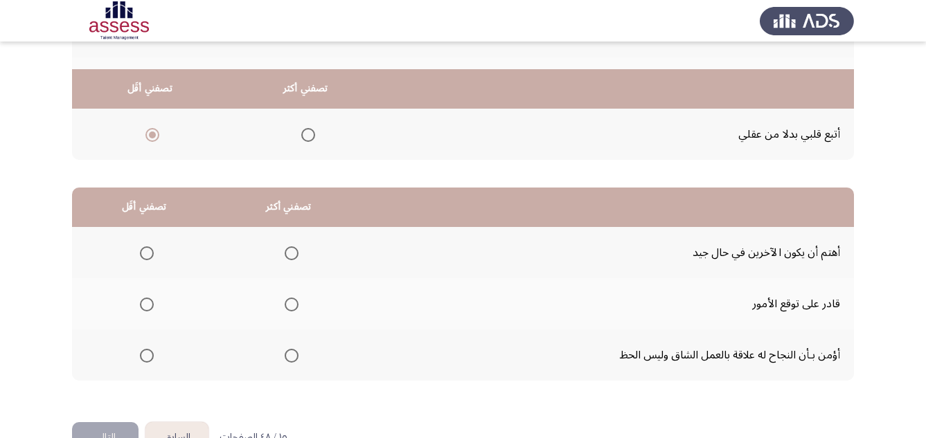
scroll to position [249, 0]
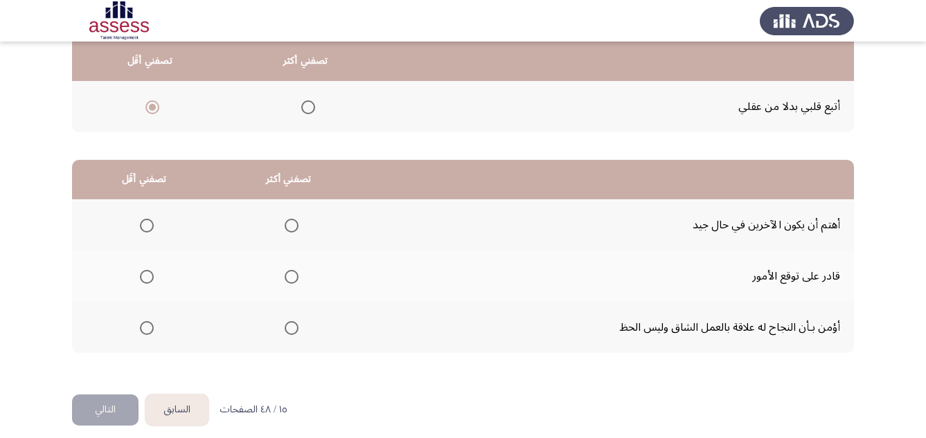
click at [289, 330] on span "Select an option" at bounding box center [292, 328] width 14 height 14
click at [289, 330] on input "Select an option" at bounding box center [292, 328] width 14 height 14
click at [147, 276] on span "Select an option" at bounding box center [147, 277] width 14 height 14
click at [147, 276] on input "Select an option" at bounding box center [147, 277] width 14 height 14
click at [107, 413] on button "التالي" at bounding box center [105, 410] width 66 height 31
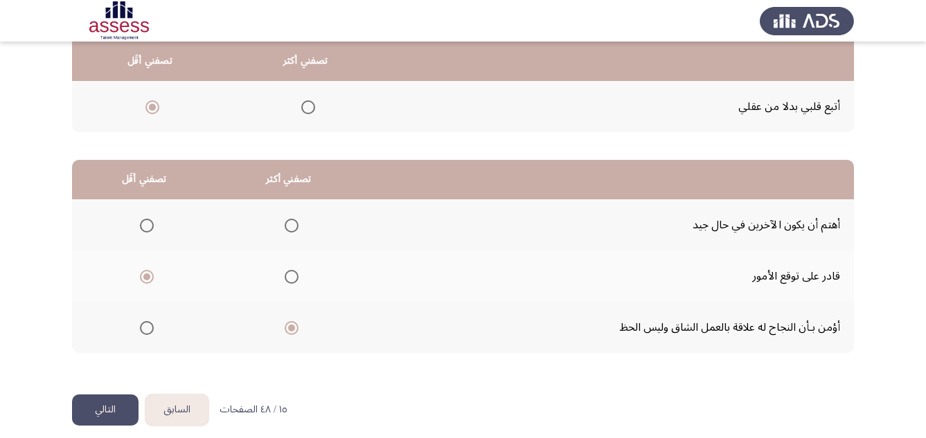
scroll to position [0, 0]
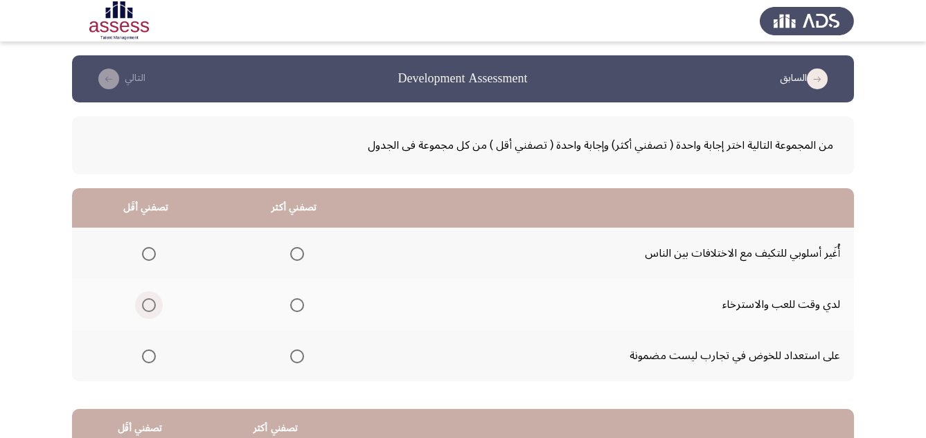
click at [150, 308] on span "Select an option" at bounding box center [149, 305] width 14 height 14
click at [150, 308] on input "Select an option" at bounding box center [149, 305] width 14 height 14
click at [145, 360] on span "Select an option" at bounding box center [149, 357] width 14 height 14
click at [145, 360] on input "Select an option" at bounding box center [149, 357] width 14 height 14
click at [292, 256] on span "Select an option" at bounding box center [297, 254] width 14 height 14
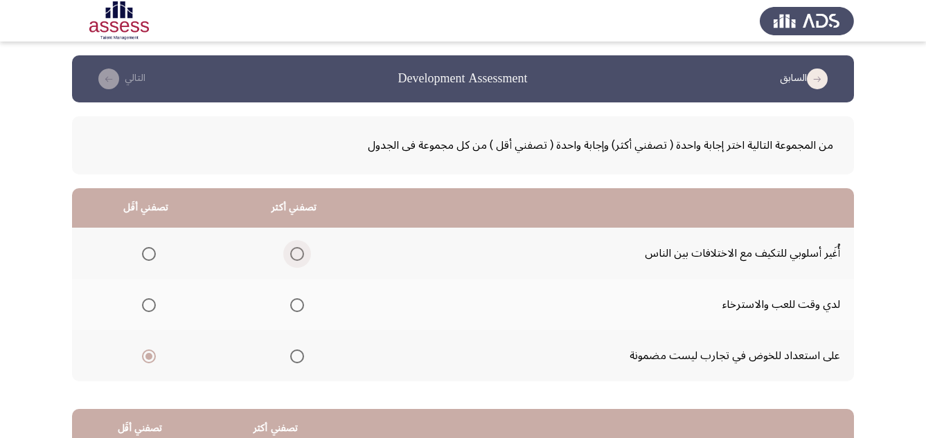
click at [292, 256] on input "Select an option" at bounding box center [297, 254] width 14 height 14
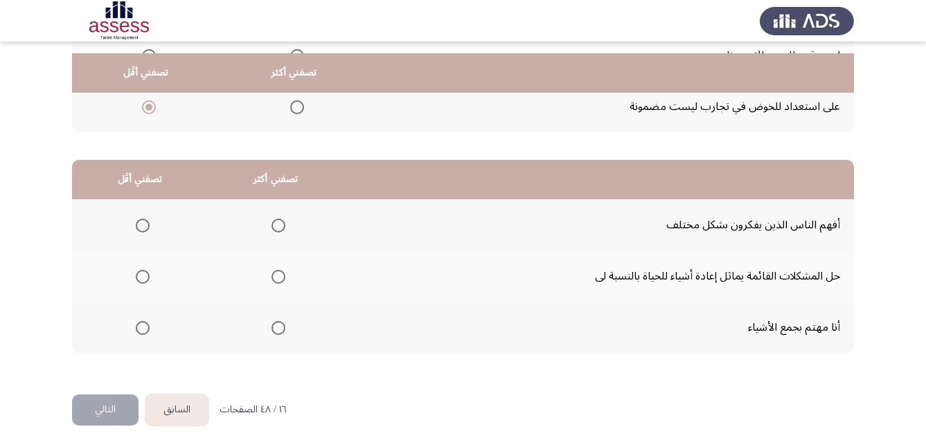
scroll to position [261, 0]
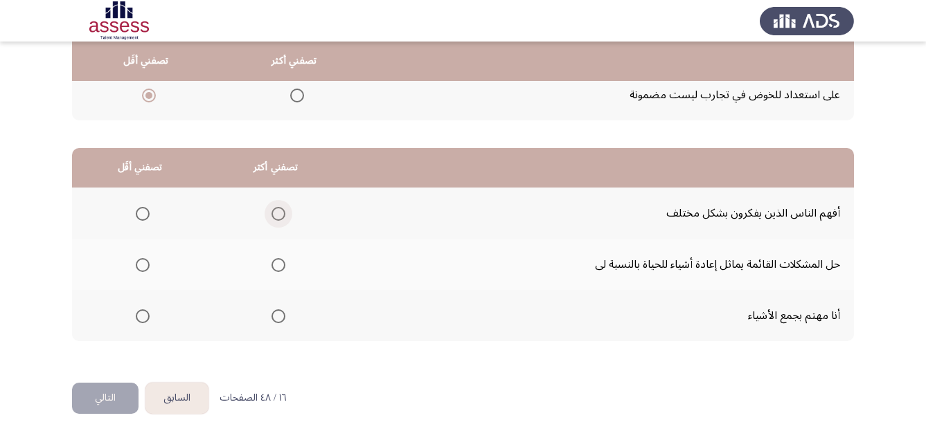
click at [271, 215] on span "Select an option" at bounding box center [278, 214] width 14 height 14
click at [271, 215] on input "Select an option" at bounding box center [278, 214] width 14 height 14
click at [142, 316] on span "Select an option" at bounding box center [143, 317] width 14 height 14
click at [142, 316] on input "Select an option" at bounding box center [143, 317] width 14 height 14
click at [118, 395] on button "التالي" at bounding box center [105, 398] width 66 height 31
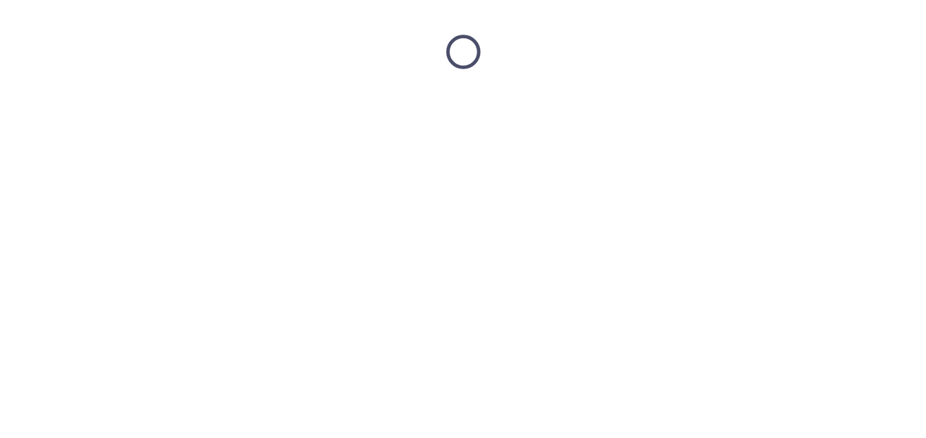
scroll to position [0, 0]
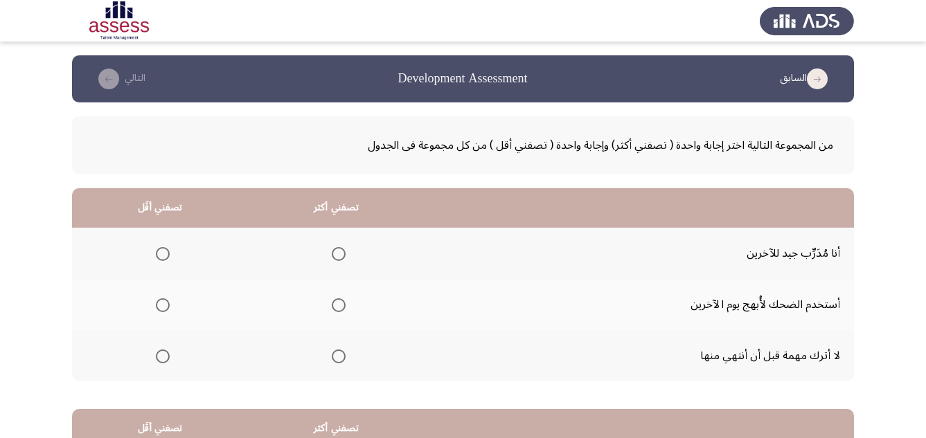
click at [336, 303] on span "Select an option" at bounding box center [339, 305] width 14 height 14
click at [336, 303] on input "Select an option" at bounding box center [339, 305] width 14 height 14
click at [163, 357] on span "Select an option" at bounding box center [163, 357] width 14 height 14
click at [163, 357] on input "Select an option" at bounding box center [163, 357] width 14 height 14
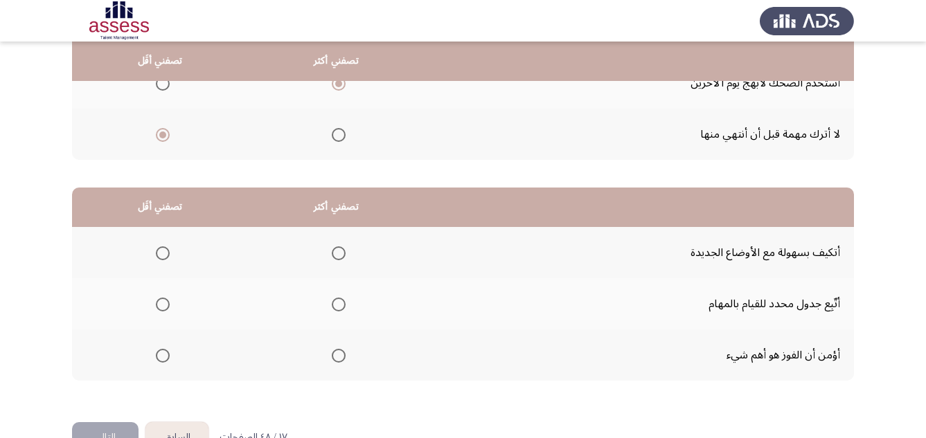
scroll to position [249, 0]
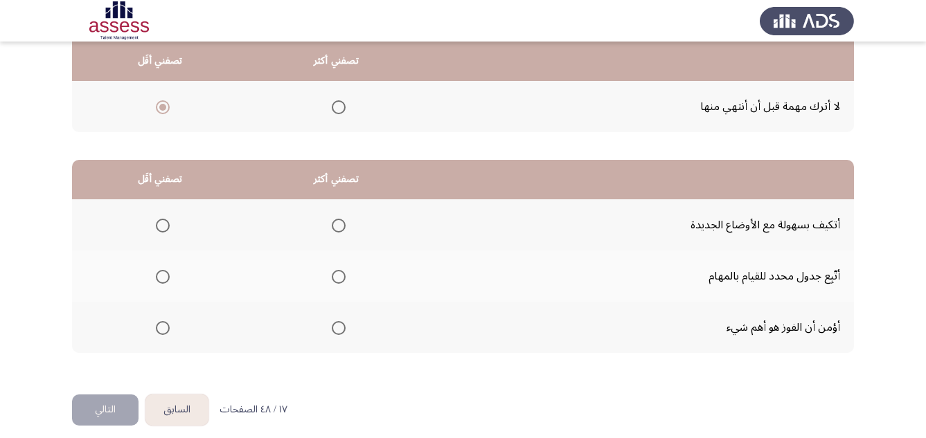
click at [340, 221] on span "Select an option" at bounding box center [339, 226] width 14 height 14
click at [340, 221] on input "Select an option" at bounding box center [339, 226] width 14 height 14
click at [163, 329] on span "Select an option" at bounding box center [163, 328] width 14 height 14
click at [163, 329] on input "Select an option" at bounding box center [163, 328] width 14 height 14
click at [105, 406] on button "التالي" at bounding box center [105, 410] width 66 height 31
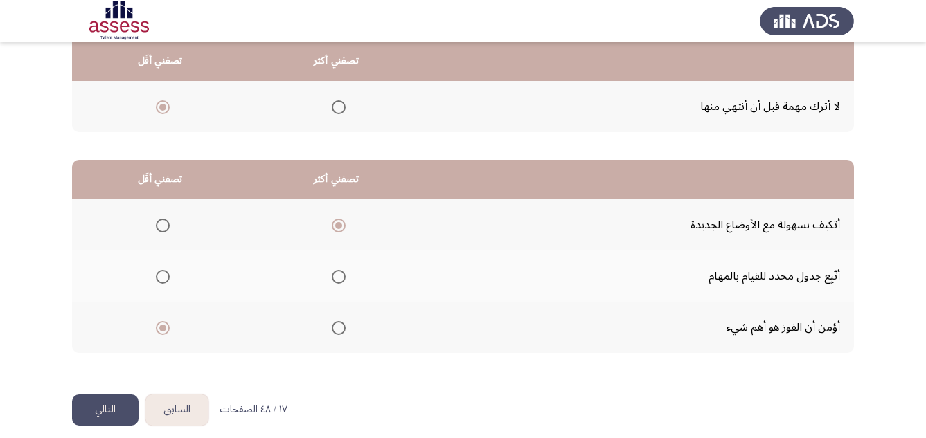
scroll to position [0, 0]
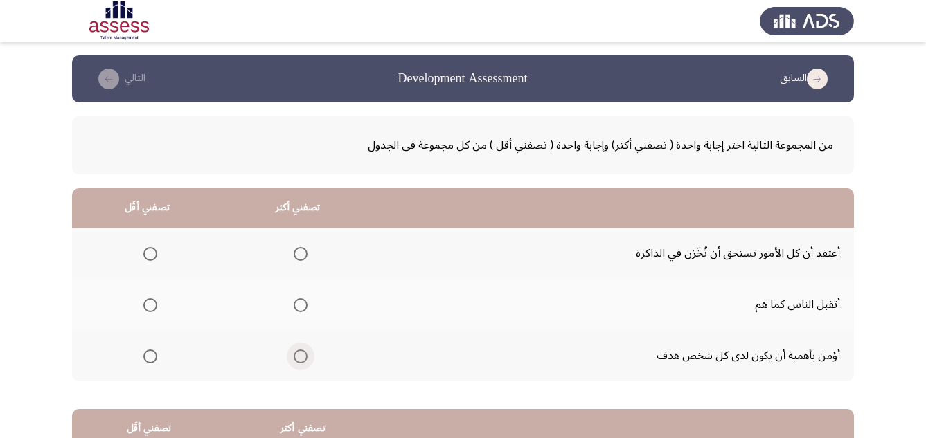
click at [296, 359] on span "Select an option" at bounding box center [301, 357] width 14 height 14
click at [296, 359] on input "Select an option" at bounding box center [301, 357] width 14 height 14
click at [146, 254] on span "Select an option" at bounding box center [150, 254] width 14 height 14
click at [146, 254] on input "Select an option" at bounding box center [150, 254] width 14 height 14
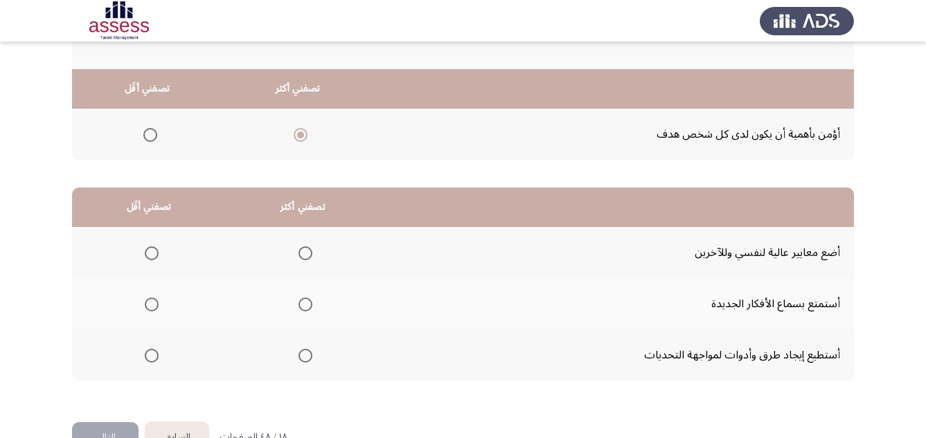
scroll to position [249, 0]
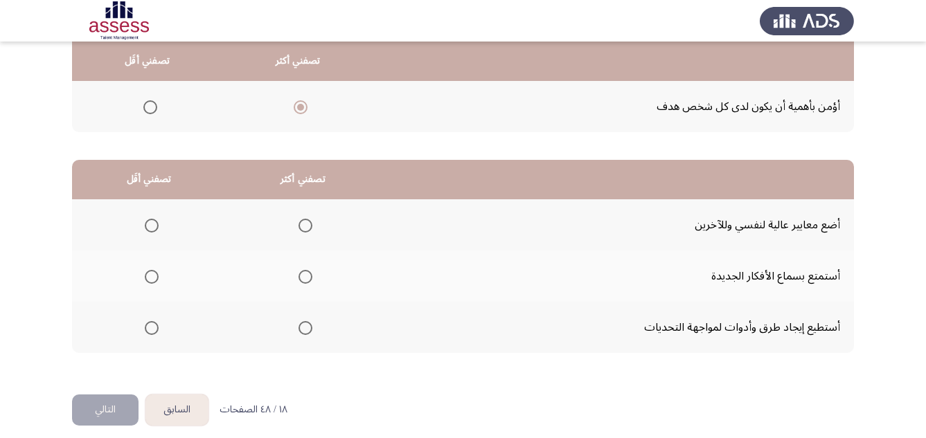
click at [299, 281] on span "Select an option" at bounding box center [305, 277] width 14 height 14
click at [299, 281] on input "Select an option" at bounding box center [305, 277] width 14 height 14
click at [150, 230] on span "Select an option" at bounding box center [152, 226] width 14 height 14
click at [150, 230] on input "Select an option" at bounding box center [152, 226] width 14 height 14
click at [116, 406] on button "التالي" at bounding box center [105, 410] width 66 height 31
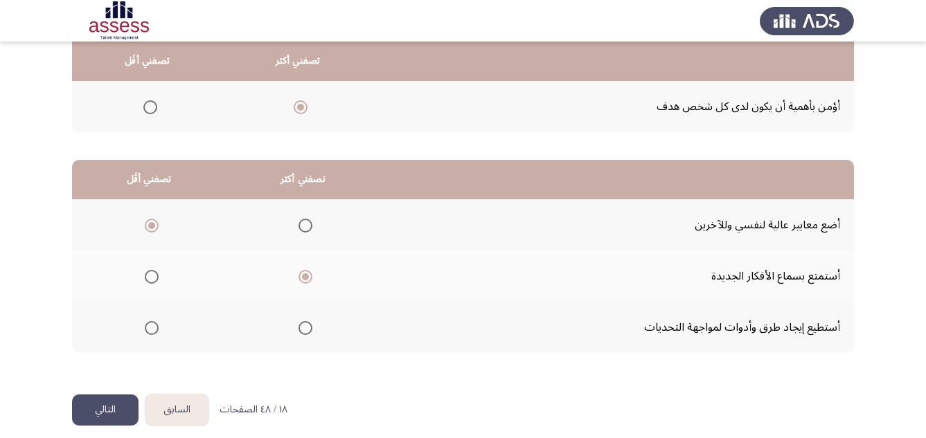
scroll to position [0, 0]
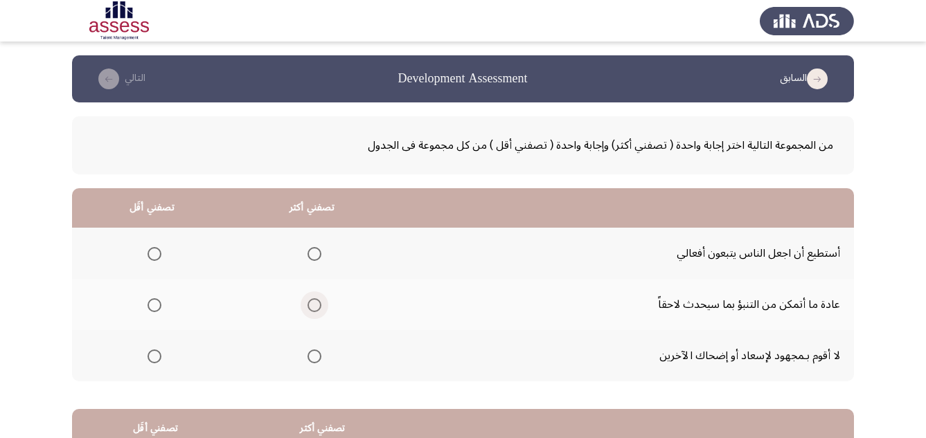
click at [318, 307] on span "Select an option" at bounding box center [314, 305] width 14 height 14
click at [318, 307] on input "Select an option" at bounding box center [314, 305] width 14 height 14
click at [156, 359] on span "Select an option" at bounding box center [154, 357] width 14 height 14
click at [156, 359] on input "Select an option" at bounding box center [154, 357] width 14 height 14
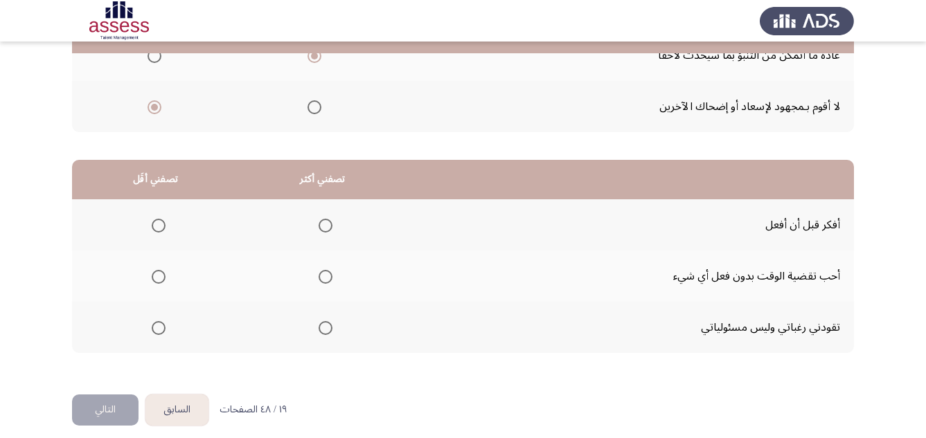
scroll to position [261, 0]
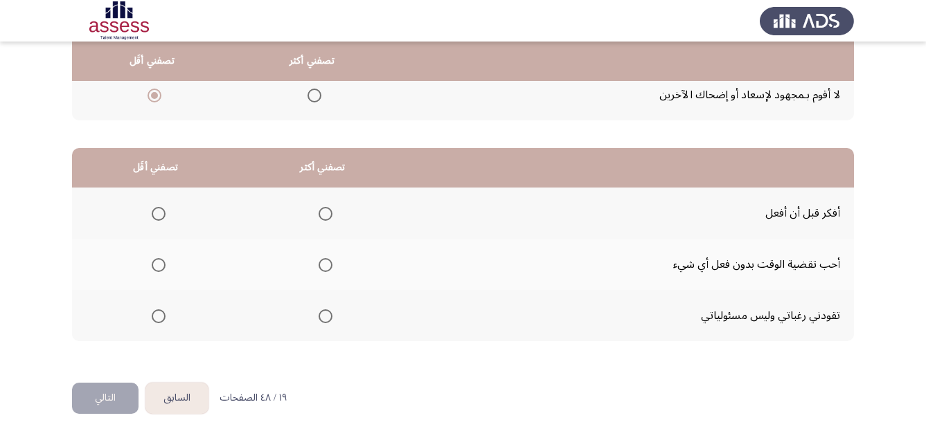
click at [159, 267] on span "Select an option" at bounding box center [159, 265] width 14 height 14
click at [159, 267] on input "Select an option" at bounding box center [159, 265] width 14 height 14
click at [324, 217] on span "Select an option" at bounding box center [326, 214] width 14 height 14
click at [324, 217] on input "Select an option" at bounding box center [326, 214] width 14 height 14
click at [108, 400] on button "التالي" at bounding box center [105, 398] width 66 height 31
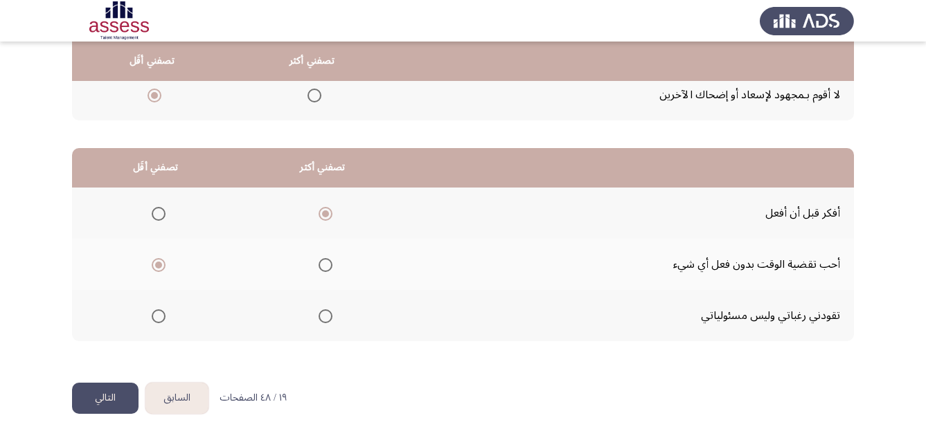
scroll to position [0, 0]
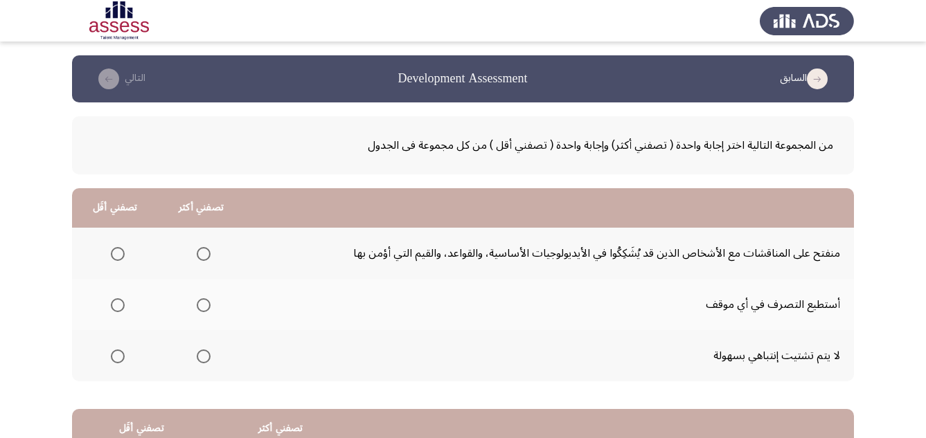
click at [204, 357] on span "Select an option" at bounding box center [204, 357] width 14 height 14
click at [204, 357] on input "Select an option" at bounding box center [204, 357] width 14 height 14
click at [115, 255] on span "Select an option" at bounding box center [118, 254] width 14 height 14
click at [115, 255] on input "Select an option" at bounding box center [118, 254] width 14 height 14
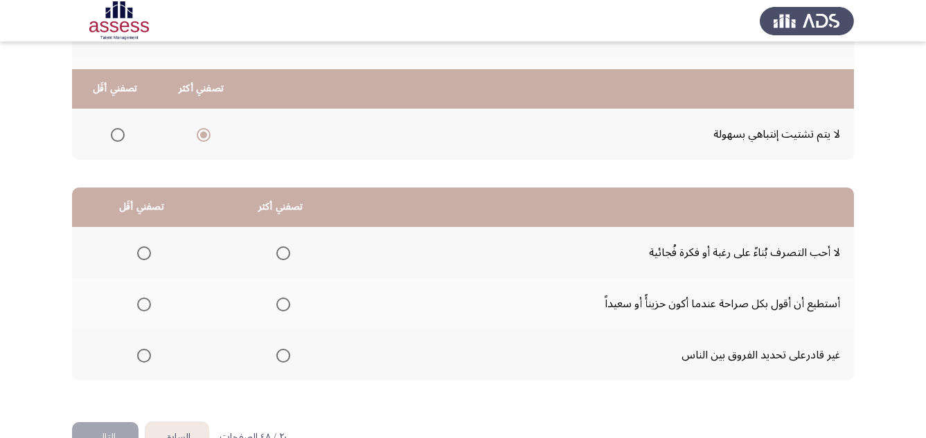
scroll to position [249, 0]
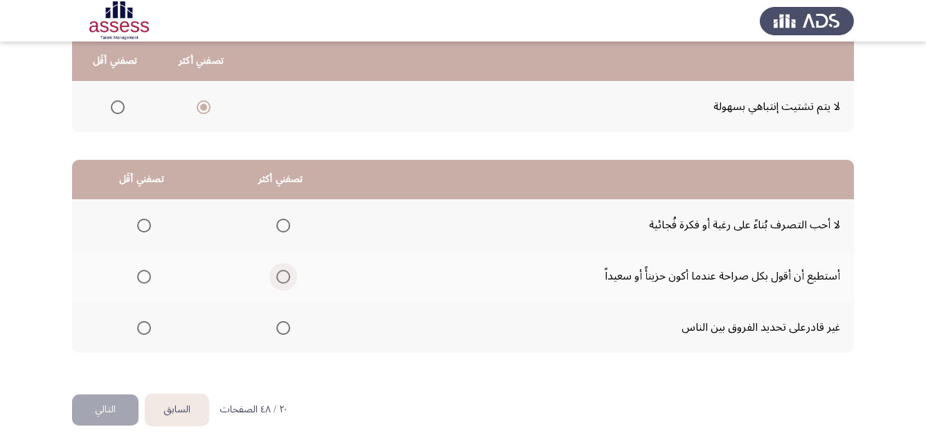
click at [280, 280] on span "Select an option" at bounding box center [283, 277] width 14 height 14
click at [280, 280] on input "Select an option" at bounding box center [283, 277] width 14 height 14
click at [145, 328] on span "Select an option" at bounding box center [144, 328] width 14 height 14
click at [145, 328] on input "Select an option" at bounding box center [144, 328] width 14 height 14
click at [111, 413] on button "التالي" at bounding box center [105, 410] width 66 height 31
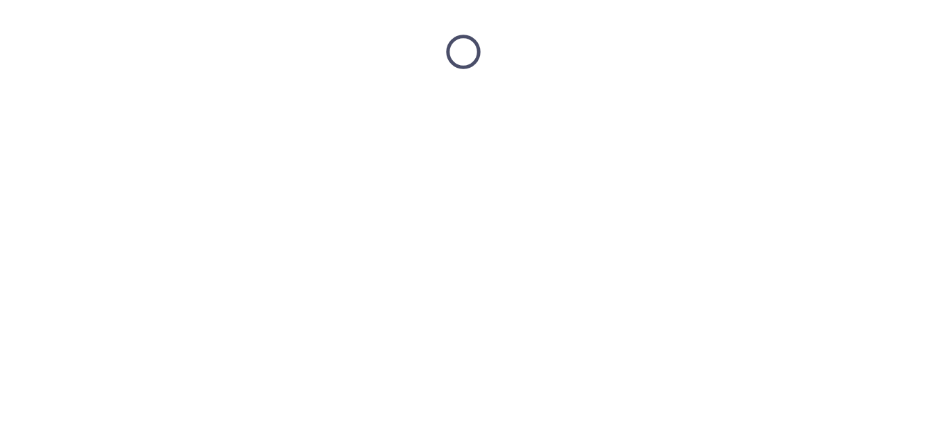
scroll to position [0, 0]
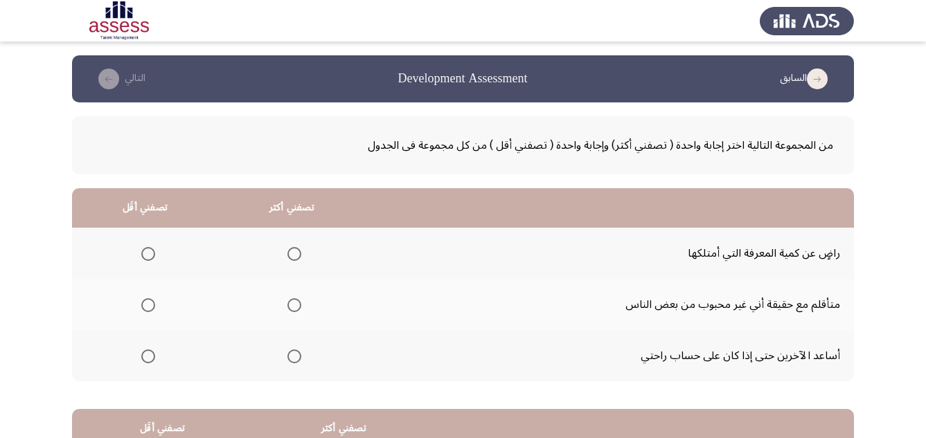
click at [293, 355] on span "Select an option" at bounding box center [294, 357] width 14 height 14
click at [293, 355] on input "Select an option" at bounding box center [294, 357] width 14 height 14
click at [148, 253] on span "Select an option" at bounding box center [148, 254] width 14 height 14
click at [148, 253] on input "Select an option" at bounding box center [148, 254] width 14 height 14
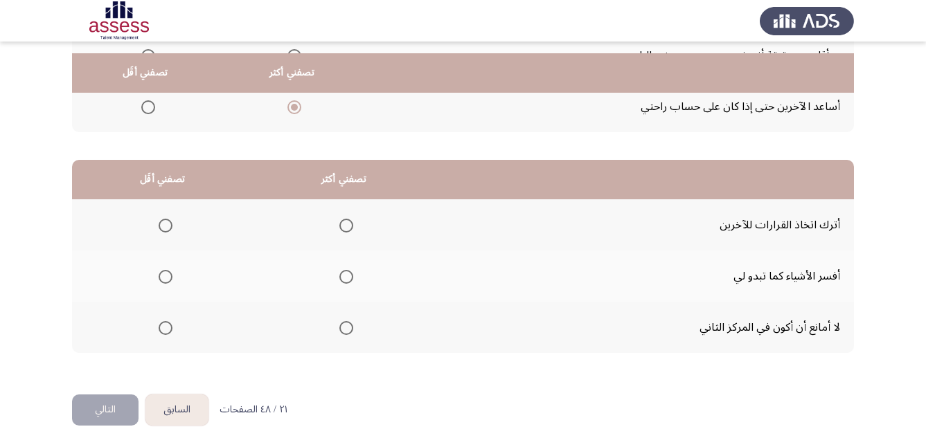
scroll to position [261, 0]
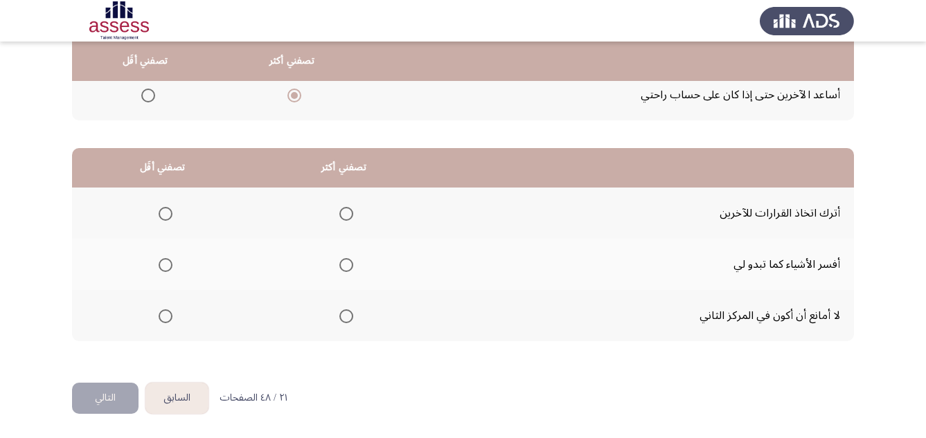
click at [352, 267] on span "Select an option" at bounding box center [346, 265] width 14 height 14
click at [352, 267] on input "Select an option" at bounding box center [346, 265] width 14 height 14
click at [170, 213] on span "Select an option" at bounding box center [166, 214] width 14 height 14
click at [170, 213] on input "Select an option" at bounding box center [166, 214] width 14 height 14
click at [111, 391] on button "التالي" at bounding box center [105, 398] width 66 height 31
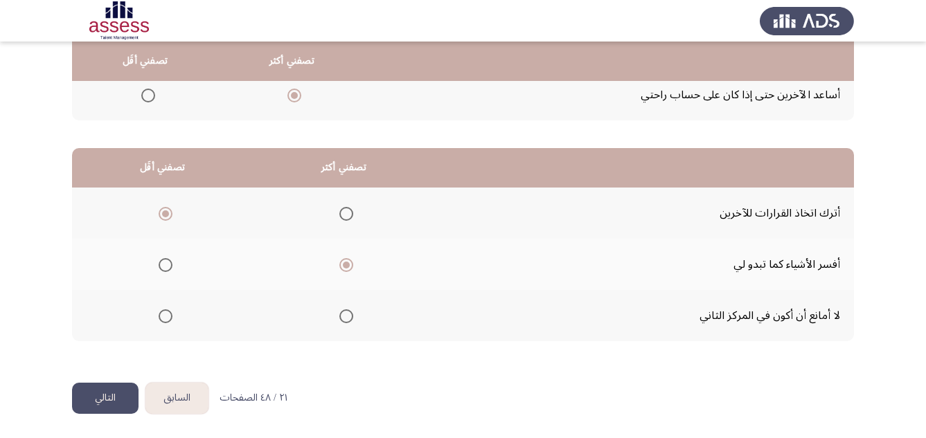
scroll to position [0, 0]
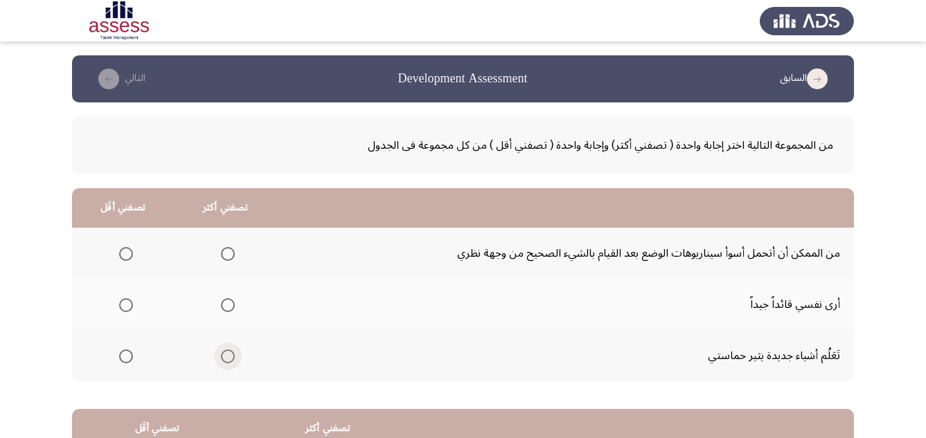
click at [231, 361] on span "Select an option" at bounding box center [228, 357] width 14 height 14
click at [231, 361] on input "Select an option" at bounding box center [228, 357] width 14 height 14
click at [121, 255] on span "Select an option" at bounding box center [126, 254] width 14 height 14
click at [121, 255] on input "Select an option" at bounding box center [126, 254] width 14 height 14
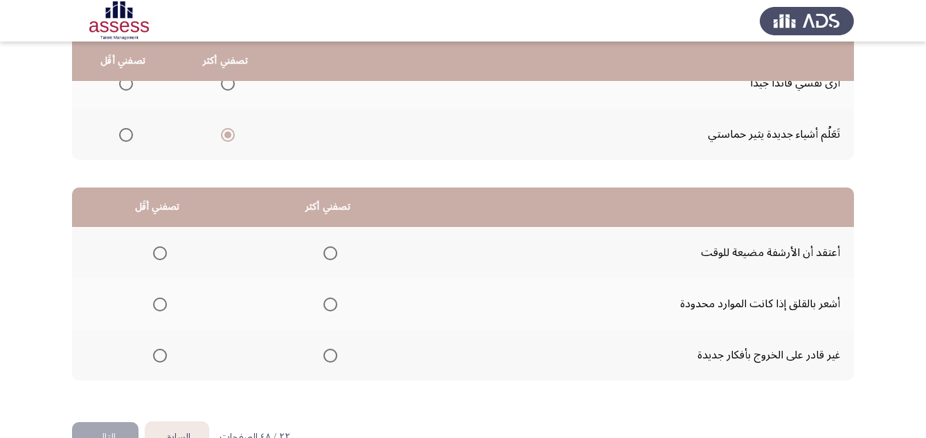
scroll to position [249, 0]
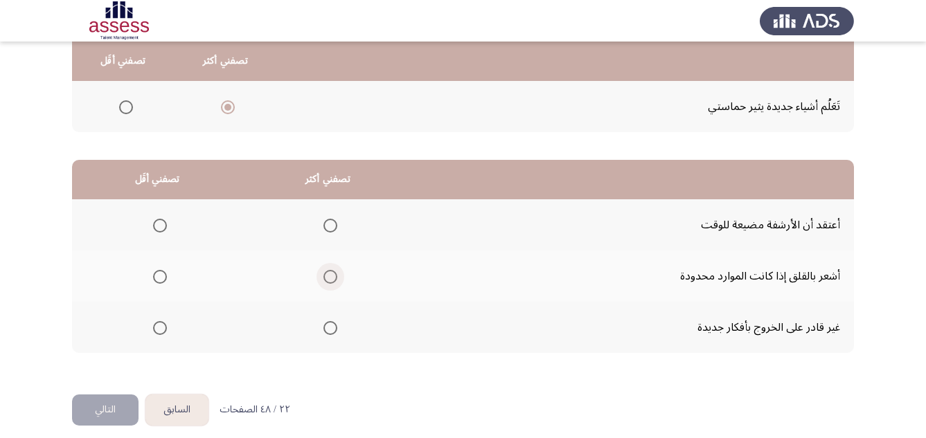
click at [328, 276] on span "Select an option" at bounding box center [330, 277] width 14 height 14
click at [328, 276] on input "Select an option" at bounding box center [330, 277] width 14 height 14
click at [161, 332] on span "Select an option" at bounding box center [160, 328] width 14 height 14
click at [161, 332] on input "Select an option" at bounding box center [160, 328] width 14 height 14
click at [115, 404] on button "التالي" at bounding box center [105, 410] width 66 height 31
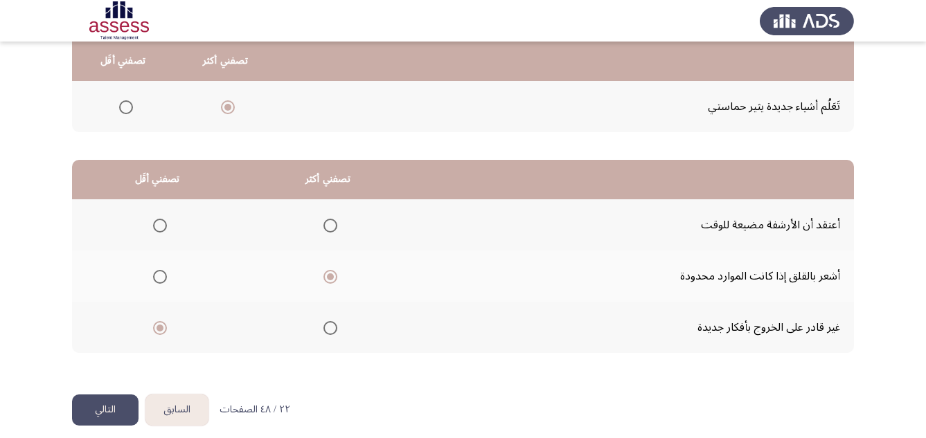
scroll to position [0, 0]
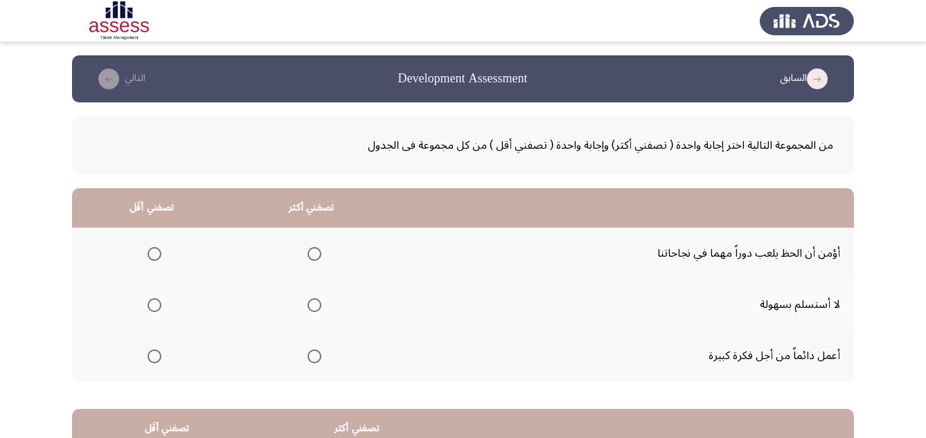
click at [311, 307] on span "Select an option" at bounding box center [314, 305] width 14 height 14
click at [311, 307] on input "Select an option" at bounding box center [314, 305] width 14 height 14
click at [152, 253] on span "Select an option" at bounding box center [154, 254] width 14 height 14
click at [152, 253] on input "Select an option" at bounding box center [154, 254] width 14 height 14
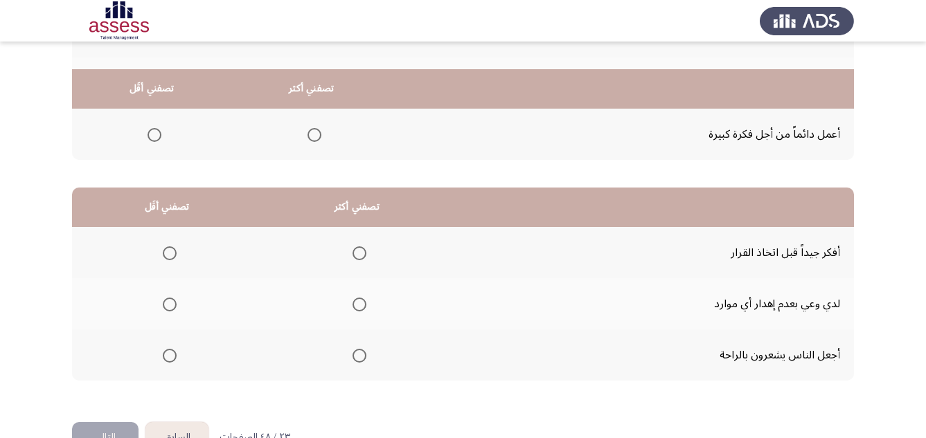
scroll to position [249, 0]
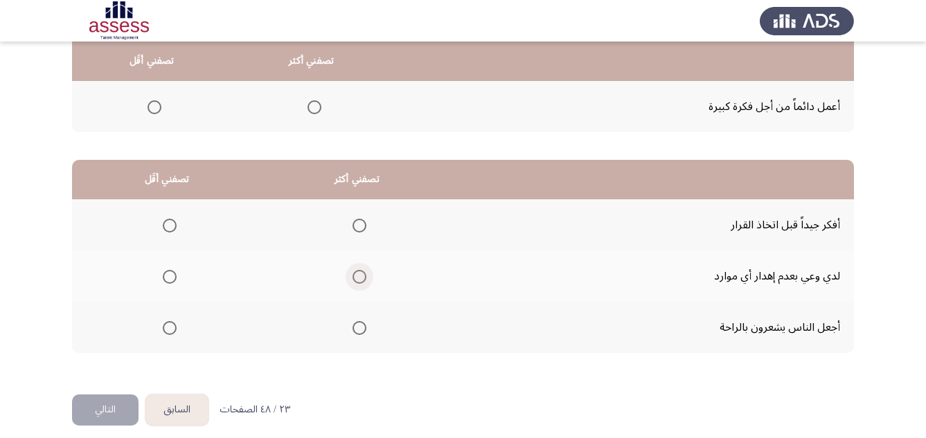
click at [353, 276] on span "Select an option" at bounding box center [359, 277] width 14 height 14
click at [353, 276] on input "Select an option" at bounding box center [359, 277] width 14 height 14
click at [168, 325] on span "Select an option" at bounding box center [170, 328] width 14 height 14
click at [168, 325] on input "Select an option" at bounding box center [170, 328] width 14 height 14
click at [118, 413] on button "التالي" at bounding box center [105, 410] width 66 height 31
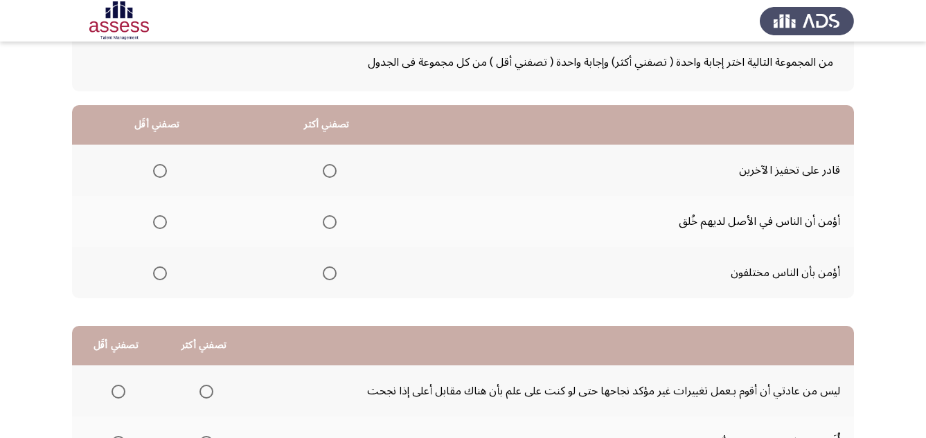
scroll to position [111, 0]
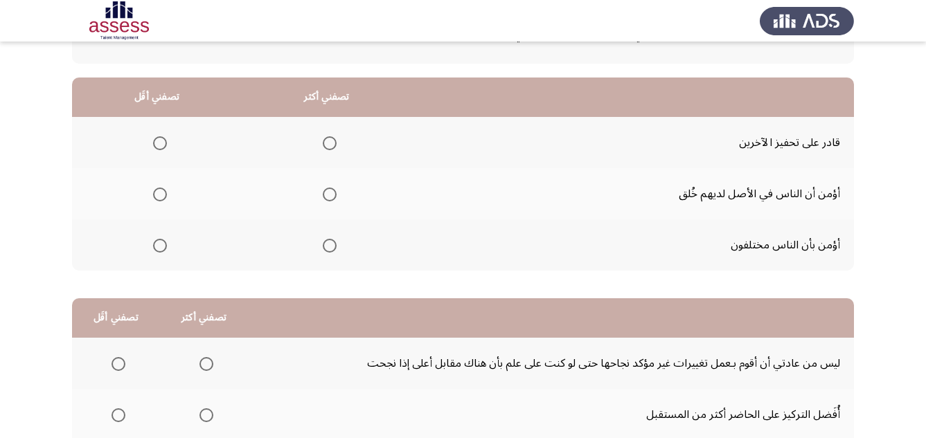
click at [328, 148] on span "Select an option" at bounding box center [330, 143] width 14 height 14
click at [328, 148] on input "Select an option" at bounding box center [330, 143] width 14 height 14
click at [161, 244] on span "Select an option" at bounding box center [160, 246] width 14 height 14
click at [161, 244] on input "Select an option" at bounding box center [160, 246] width 14 height 14
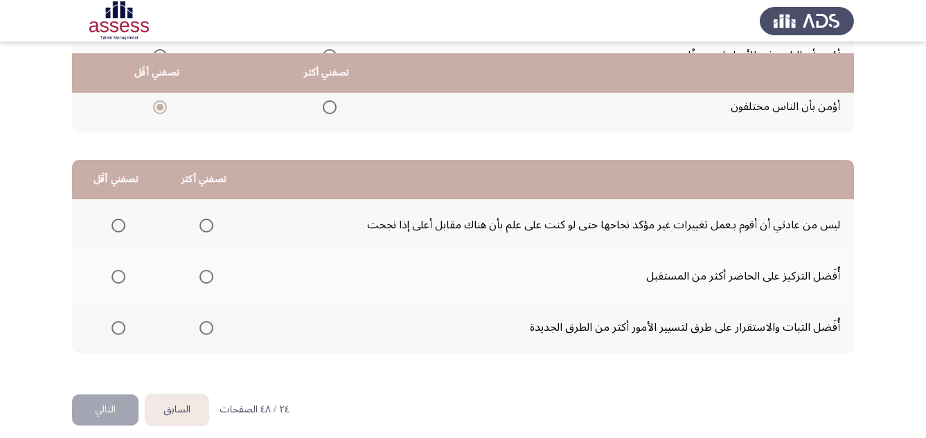
scroll to position [261, 0]
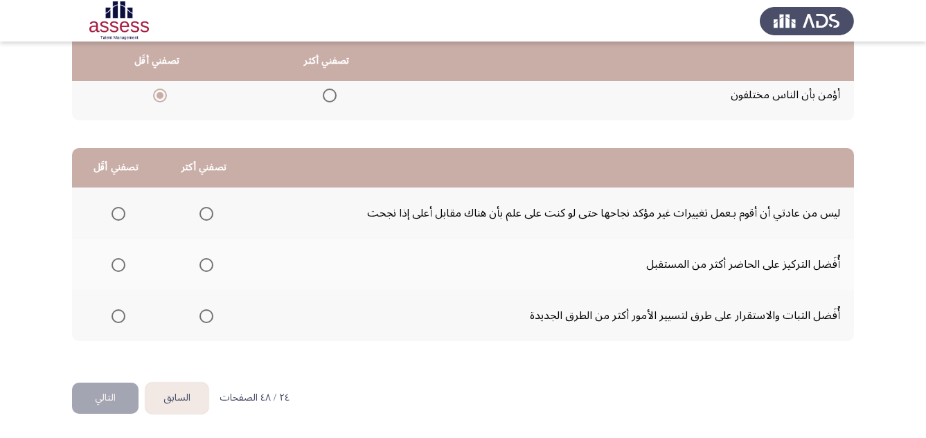
click at [206, 319] on span "Select an option" at bounding box center [206, 317] width 14 height 14
click at [206, 319] on input "Select an option" at bounding box center [206, 317] width 14 height 14
click at [114, 268] on span "Select an option" at bounding box center [118, 265] width 14 height 14
click at [114, 268] on input "Select an option" at bounding box center [118, 265] width 14 height 14
click at [111, 395] on button "التالي" at bounding box center [105, 398] width 66 height 31
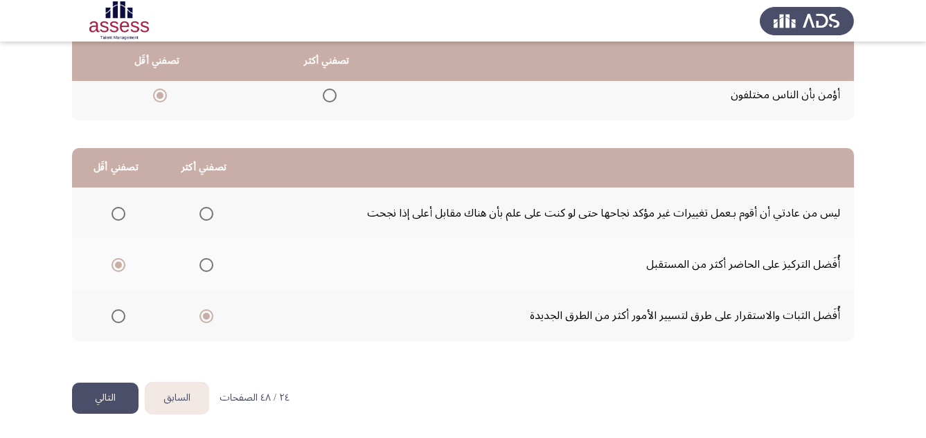
scroll to position [0, 0]
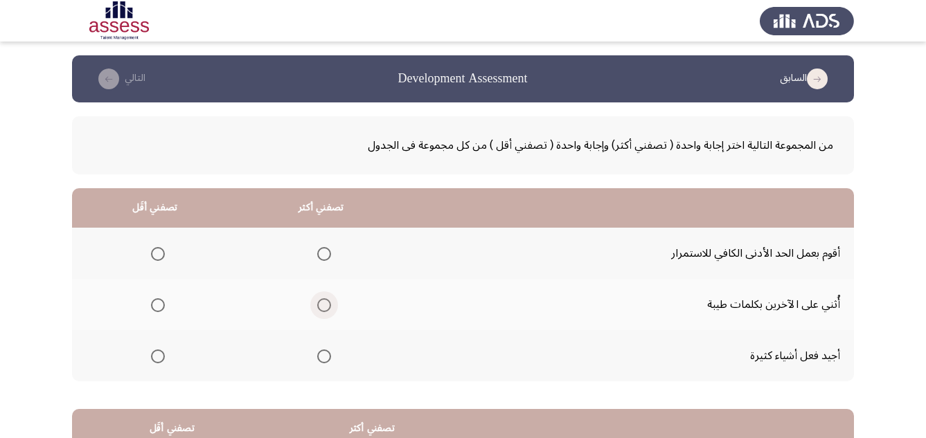
click at [323, 310] on span "Select an option" at bounding box center [324, 305] width 14 height 14
click at [323, 310] on input "Select an option" at bounding box center [324, 305] width 14 height 14
click at [158, 252] on span "Select an option" at bounding box center [158, 254] width 14 height 14
click at [158, 252] on input "Select an option" at bounding box center [158, 254] width 14 height 14
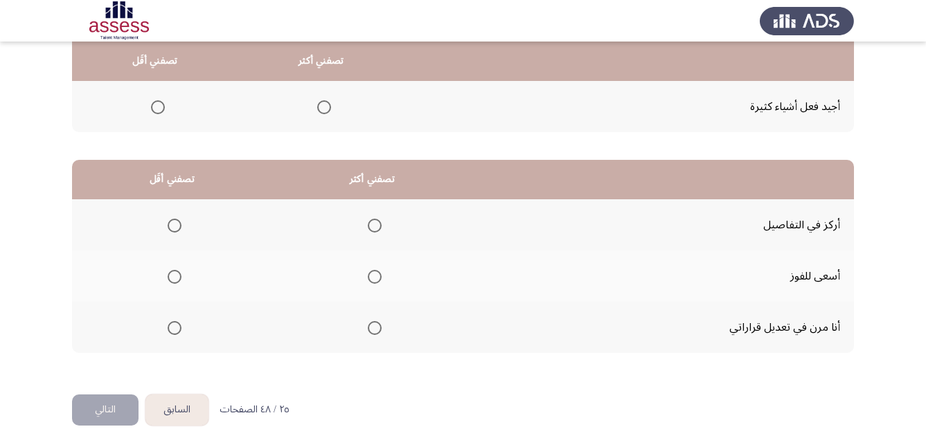
scroll to position [261, 0]
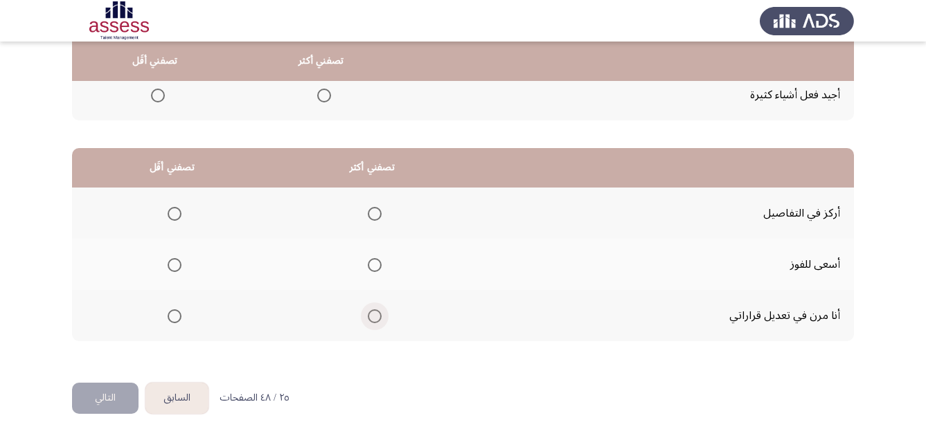
click at [370, 320] on span "Select an option" at bounding box center [375, 317] width 14 height 14
click at [370, 320] on input "Select an option" at bounding box center [375, 317] width 14 height 14
click at [174, 218] on span "Select an option" at bounding box center [175, 214] width 14 height 14
click at [174, 218] on input "Select an option" at bounding box center [175, 214] width 14 height 14
click at [108, 394] on button "التالي" at bounding box center [105, 398] width 66 height 31
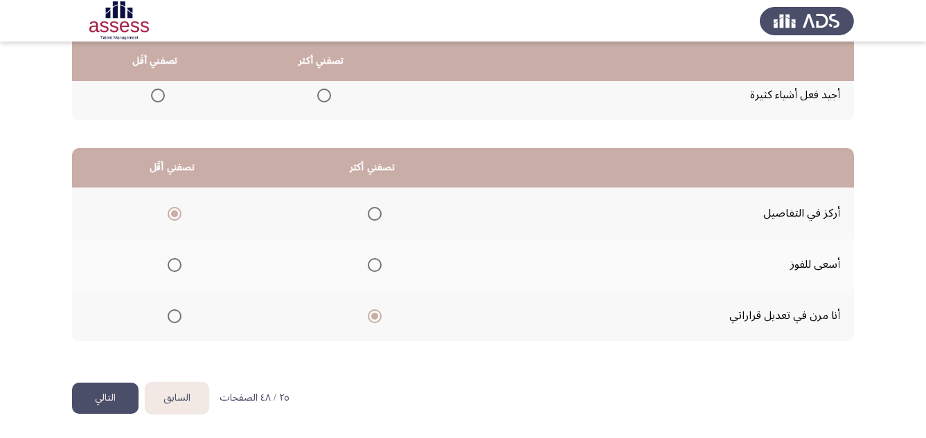
scroll to position [0, 0]
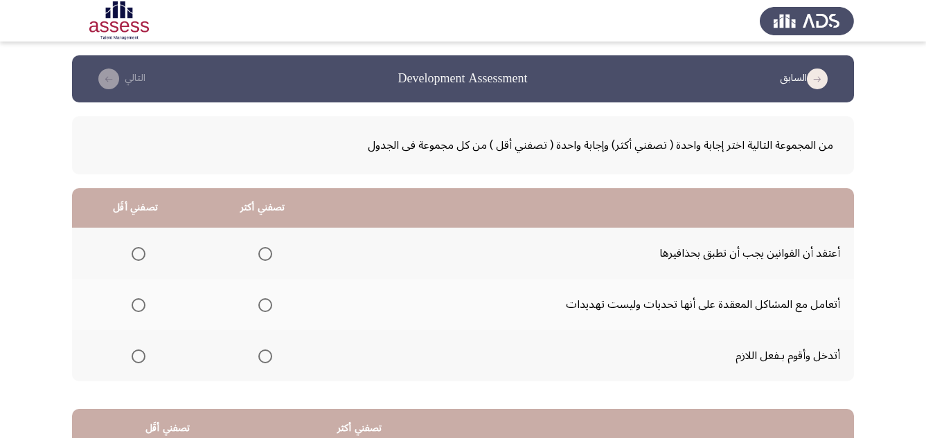
click at [141, 252] on span "Select an option" at bounding box center [139, 254] width 14 height 14
click at [141, 252] on input "Select an option" at bounding box center [139, 254] width 14 height 14
click at [267, 354] on span "Select an option" at bounding box center [265, 357] width 14 height 14
click at [267, 354] on input "Select an option" at bounding box center [265, 357] width 14 height 14
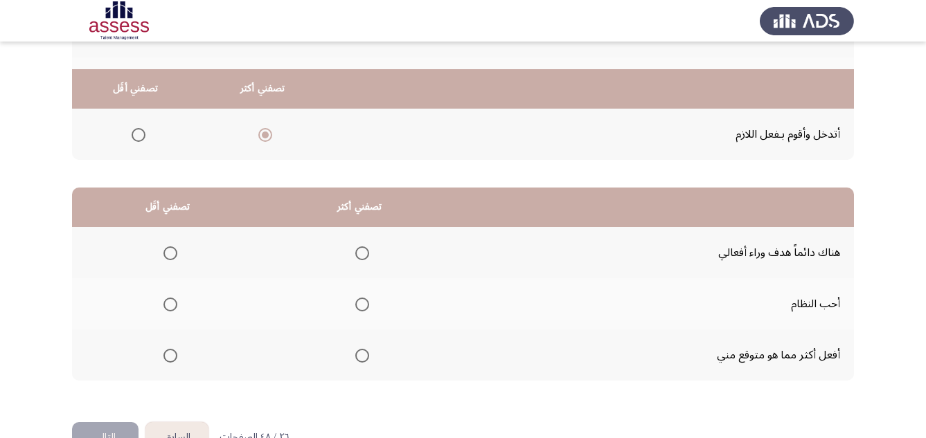
scroll to position [249, 0]
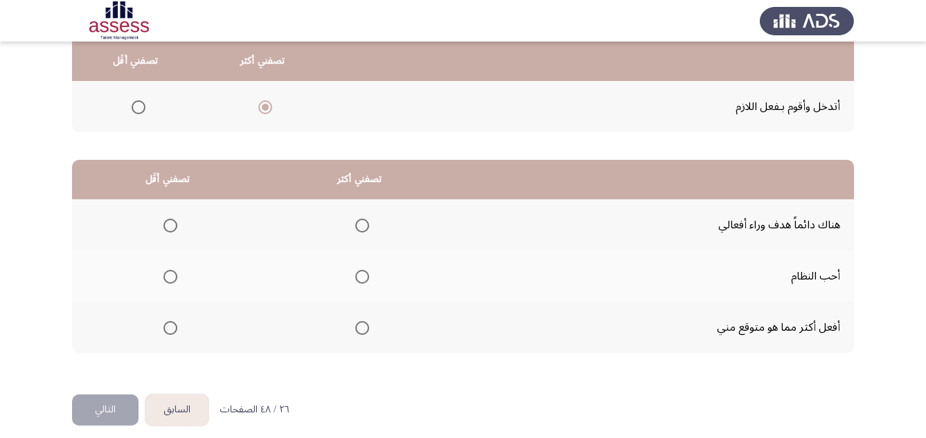
click at [360, 282] on span "Select an option" at bounding box center [362, 277] width 14 height 14
click at [360, 282] on input "Select an option" at bounding box center [362, 277] width 14 height 14
click at [170, 330] on span "Select an option" at bounding box center [170, 328] width 14 height 14
click at [170, 330] on input "Select an option" at bounding box center [170, 328] width 14 height 14
click at [100, 409] on button "التالي" at bounding box center [105, 410] width 66 height 31
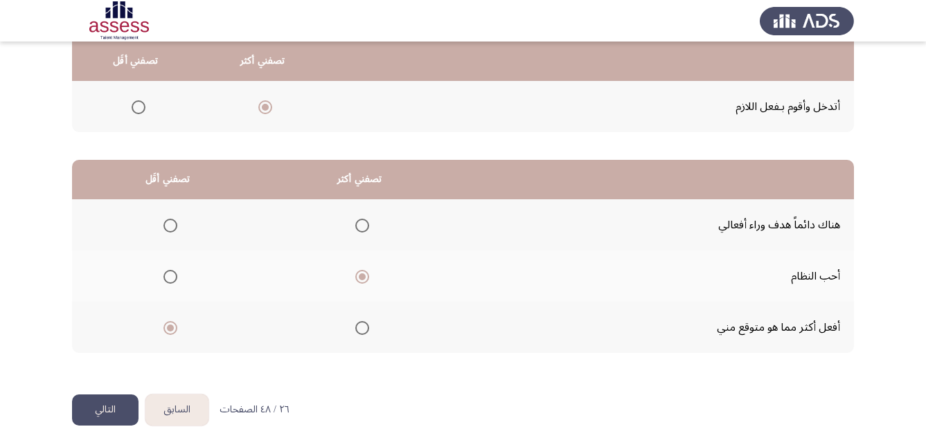
scroll to position [0, 0]
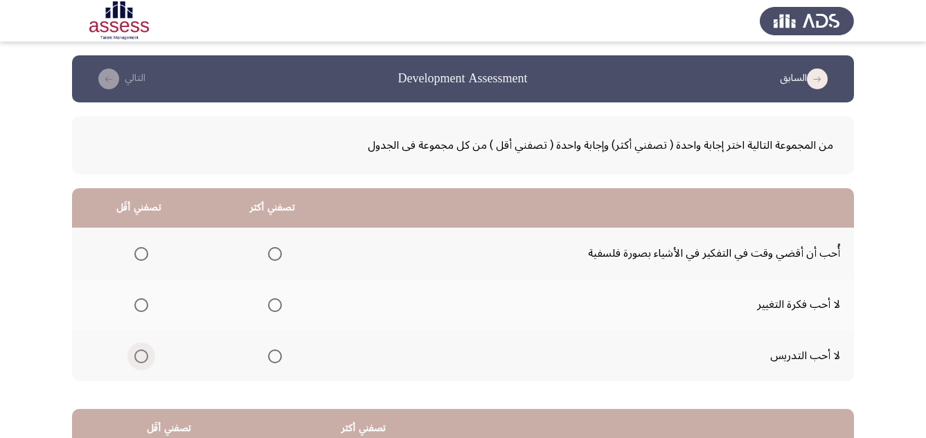
click at [144, 354] on span "Select an option" at bounding box center [141, 357] width 14 height 14
click at [144, 354] on input "Select an option" at bounding box center [141, 357] width 14 height 14
click at [274, 307] on span "Select an option" at bounding box center [275, 305] width 14 height 14
click at [274, 307] on input "Select an option" at bounding box center [275, 305] width 14 height 14
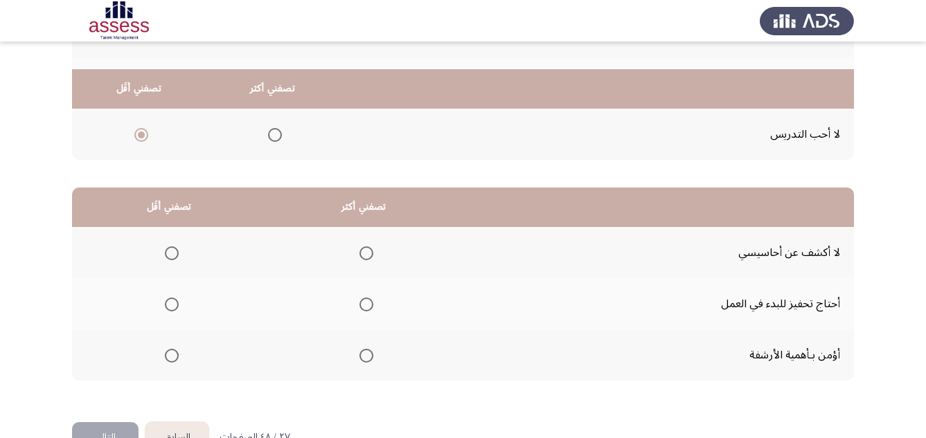
scroll to position [249, 0]
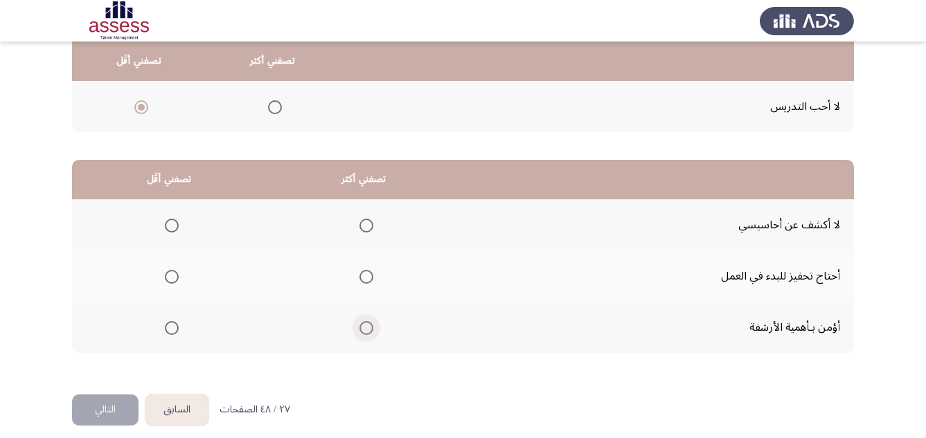
click at [365, 332] on span "Select an option" at bounding box center [366, 328] width 14 height 14
click at [365, 332] on input "Select an option" at bounding box center [366, 328] width 14 height 14
click at [173, 229] on span "Select an option" at bounding box center [172, 226] width 14 height 14
click at [173, 229] on input "Select an option" at bounding box center [172, 226] width 14 height 14
click at [172, 277] on span "Select an option" at bounding box center [172, 277] width 0 height 0
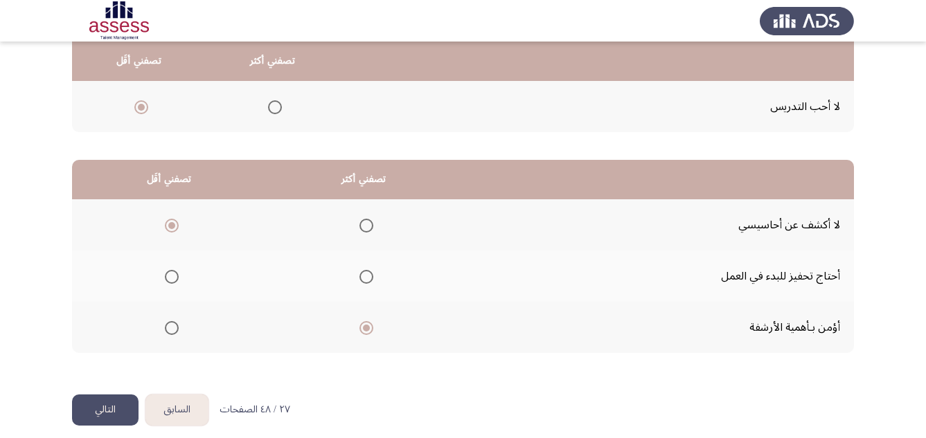
click at [171, 277] on input "Select an option" at bounding box center [172, 277] width 14 height 14
click at [110, 415] on button "التالي" at bounding box center [105, 410] width 66 height 31
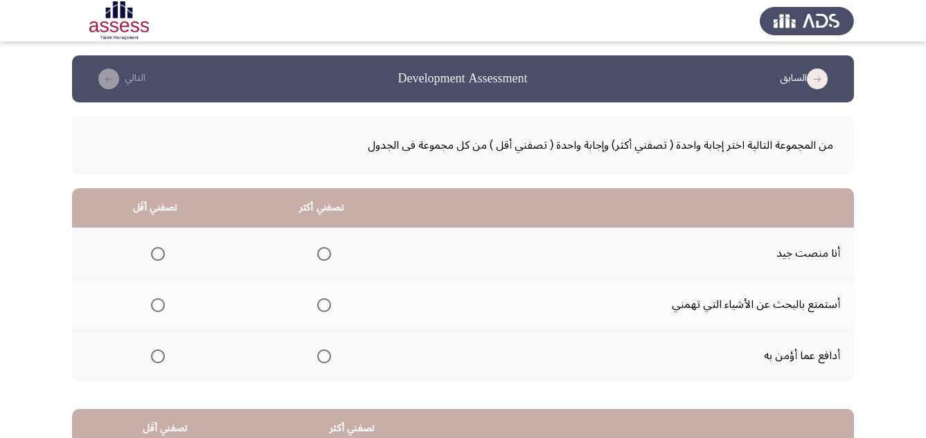
click at [321, 254] on span "Select an option" at bounding box center [324, 254] width 14 height 14
click at [321, 254] on input "Select an option" at bounding box center [324, 254] width 14 height 14
click at [163, 310] on span "Select an option" at bounding box center [158, 305] width 14 height 14
click at [163, 310] on input "Select an option" at bounding box center [158, 305] width 14 height 14
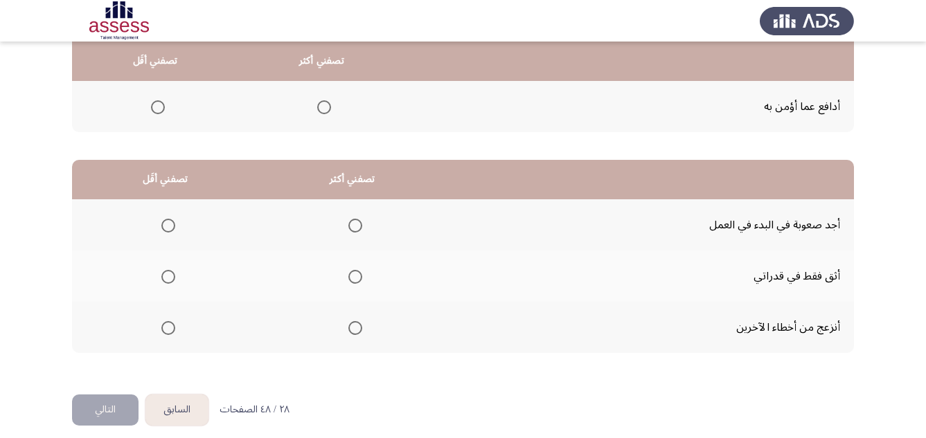
scroll to position [261, 0]
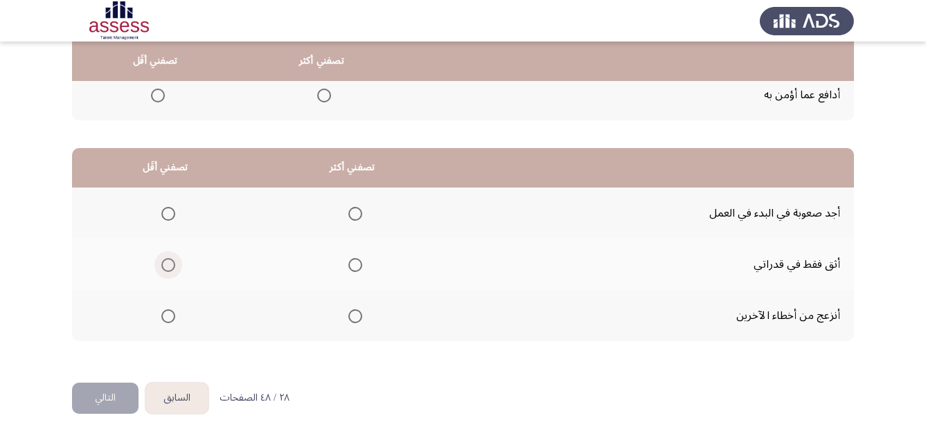
click at [168, 267] on span "Select an option" at bounding box center [168, 265] width 14 height 14
click at [168, 267] on input "Select an option" at bounding box center [168, 265] width 14 height 14
click at [357, 321] on span "Select an option" at bounding box center [355, 317] width 14 height 14
click at [357, 321] on input "Select an option" at bounding box center [355, 317] width 14 height 14
click at [123, 395] on button "التالي" at bounding box center [105, 398] width 66 height 31
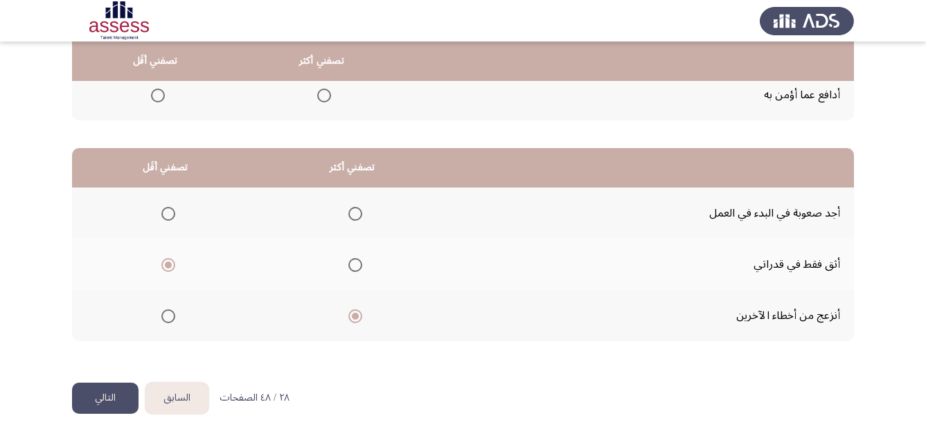
scroll to position [0, 0]
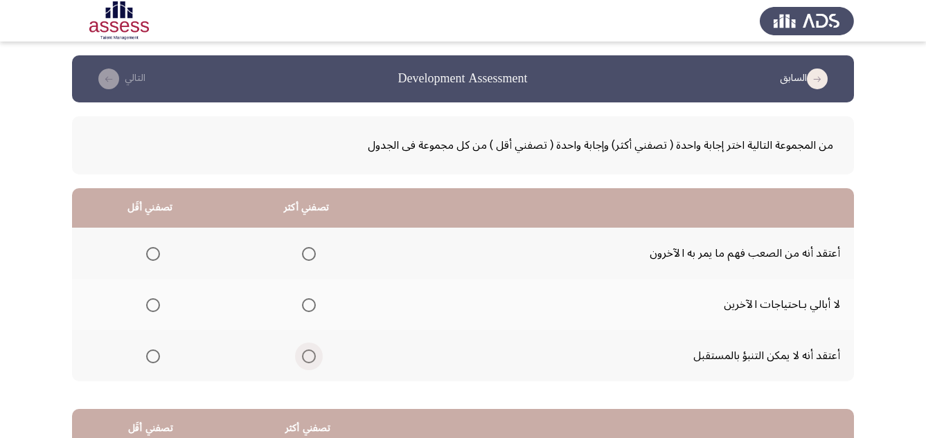
click at [306, 358] on span "Select an option" at bounding box center [309, 357] width 14 height 14
click at [306, 358] on input "Select an option" at bounding box center [309, 357] width 14 height 14
click at [153, 303] on span "Select an option" at bounding box center [153, 305] width 14 height 14
click at [153, 303] on input "Select an option" at bounding box center [153, 305] width 14 height 14
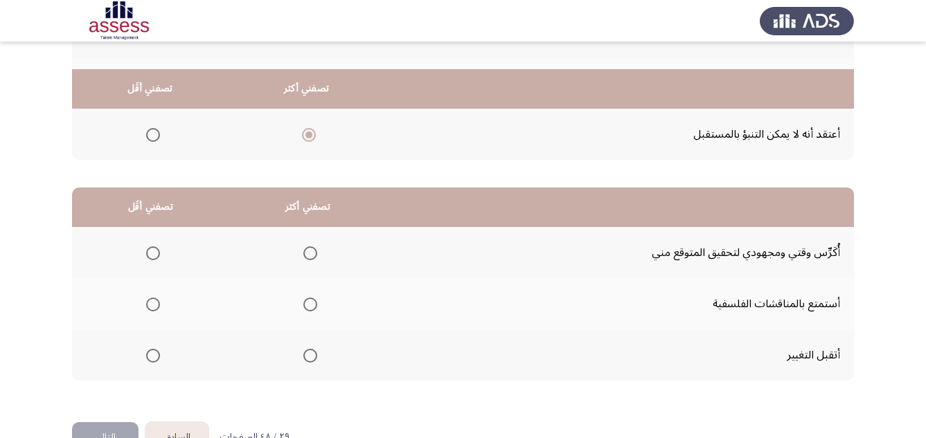
scroll to position [249, 0]
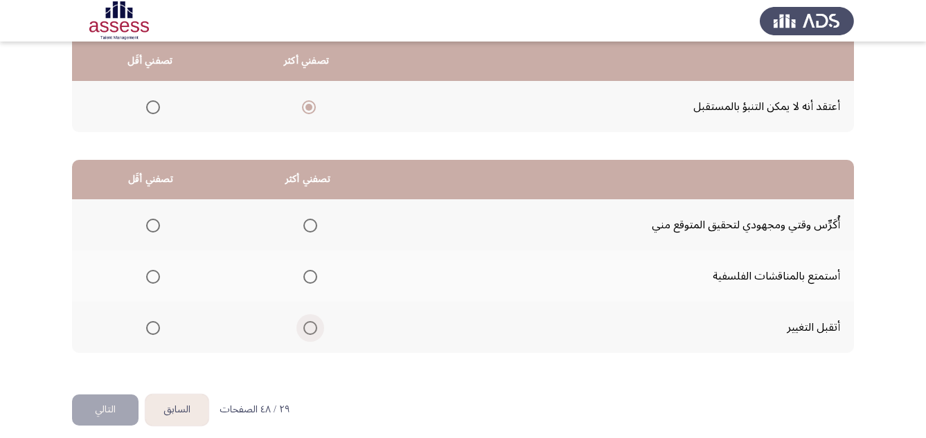
click at [307, 332] on span "Select an option" at bounding box center [310, 328] width 14 height 14
click at [307, 332] on input "Select an option" at bounding box center [310, 328] width 14 height 14
click at [152, 274] on span "Select an option" at bounding box center [153, 277] width 14 height 14
click at [152, 274] on input "Select an option" at bounding box center [153, 277] width 14 height 14
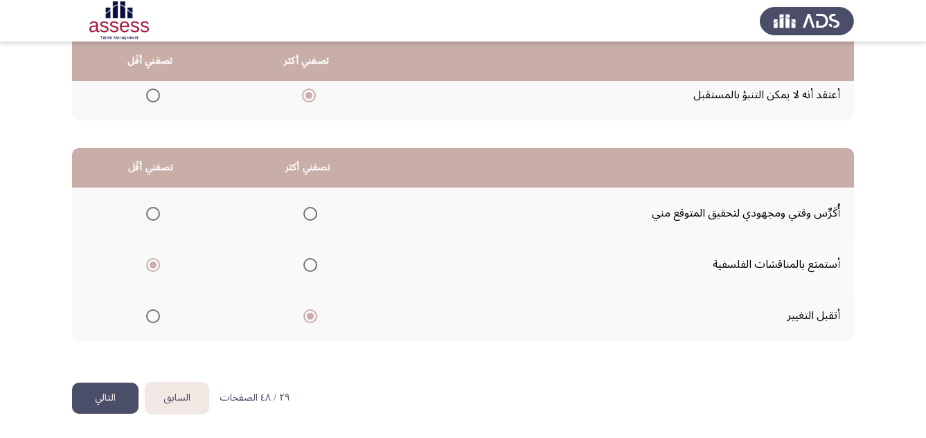
click at [108, 393] on button "التالي" at bounding box center [105, 398] width 66 height 31
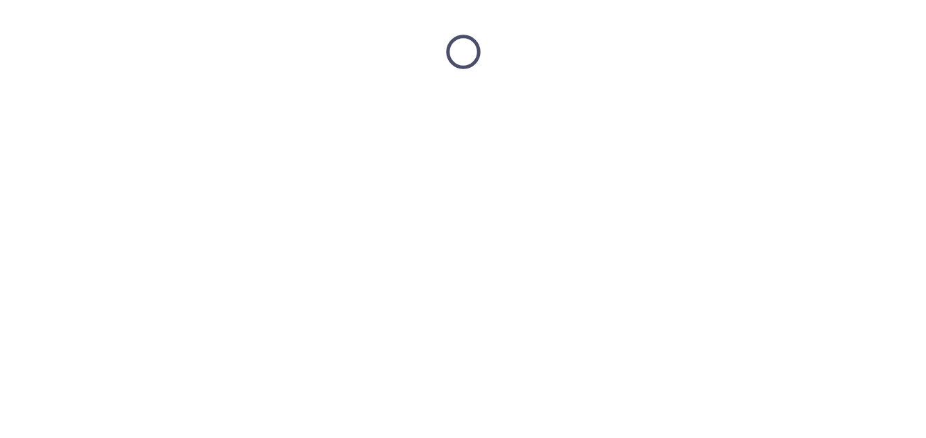
scroll to position [0, 0]
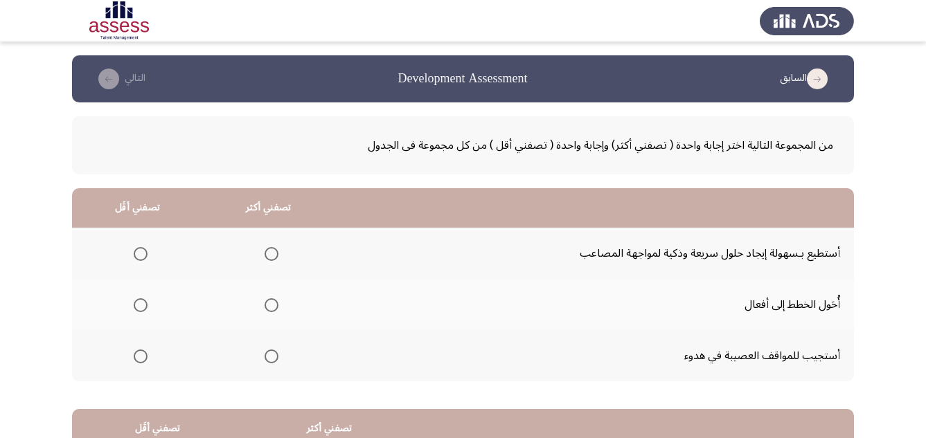
click at [267, 358] on span "Select an option" at bounding box center [272, 357] width 14 height 14
click at [267, 358] on input "Select an option" at bounding box center [272, 357] width 14 height 14
click at [142, 253] on span "Select an option" at bounding box center [141, 254] width 14 height 14
click at [142, 253] on input "Select an option" at bounding box center [141, 254] width 14 height 14
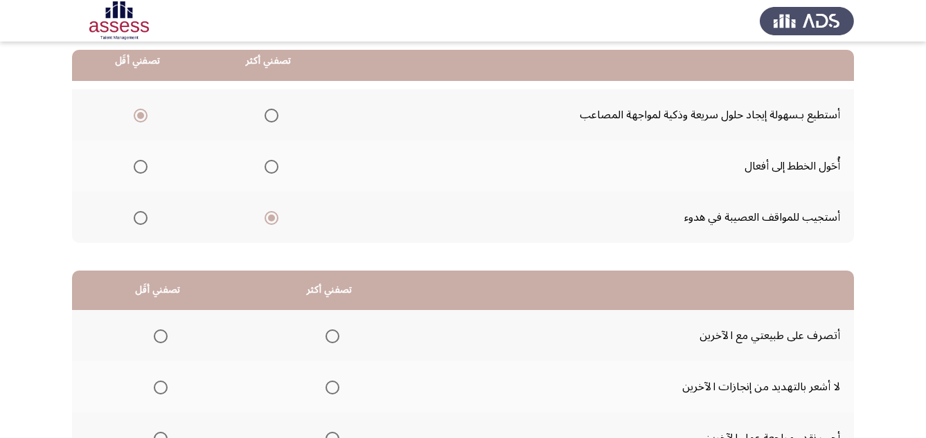
scroll to position [249, 0]
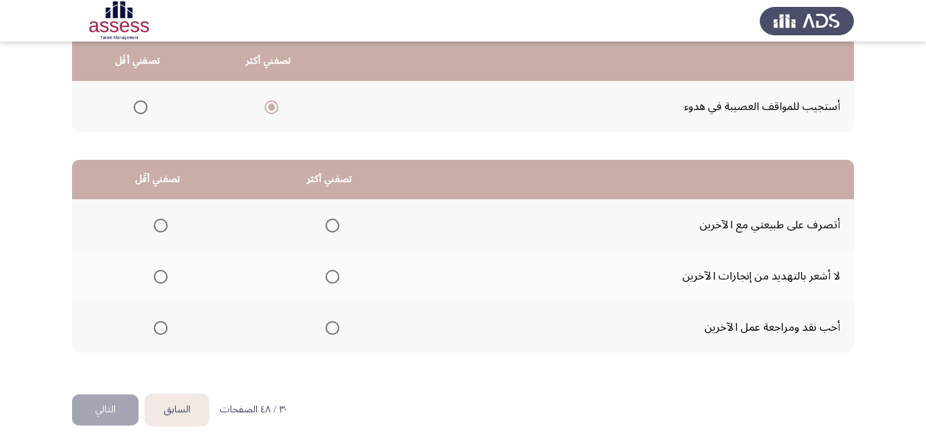
click at [335, 283] on span "Select an option" at bounding box center [332, 277] width 14 height 14
click at [335, 283] on input "Select an option" at bounding box center [332, 277] width 14 height 14
click at [167, 331] on span "Select an option" at bounding box center [161, 328] width 14 height 14
click at [167, 331] on input "Select an option" at bounding box center [161, 328] width 14 height 14
click at [91, 412] on button "التالي" at bounding box center [105, 410] width 66 height 31
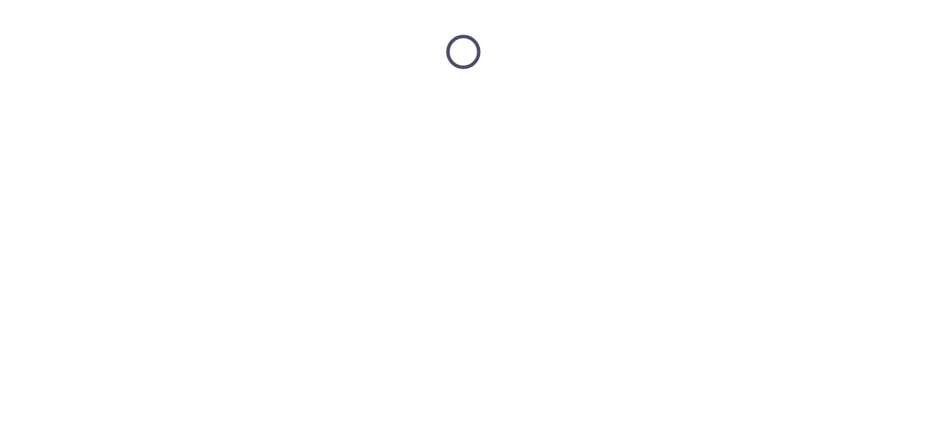
scroll to position [0, 0]
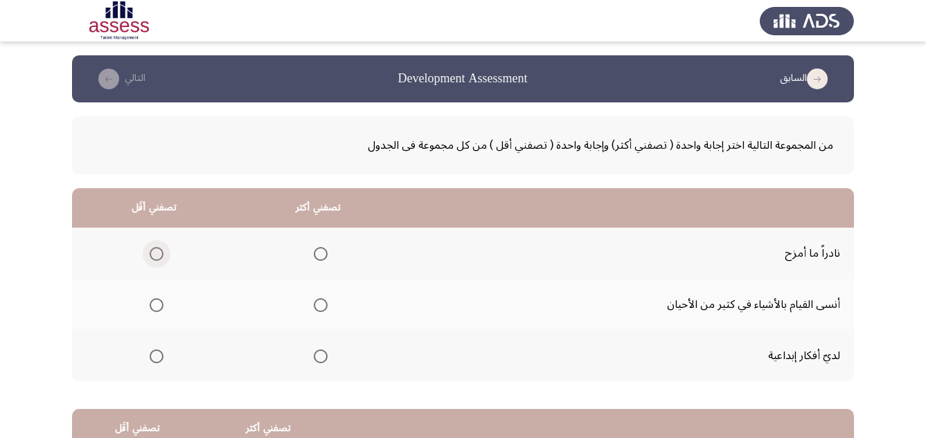
click at [152, 258] on span "Select an option" at bounding box center [157, 254] width 14 height 14
click at [152, 258] on input "Select an option" at bounding box center [157, 254] width 14 height 14
click at [325, 357] on span "Select an option" at bounding box center [321, 357] width 14 height 14
click at [325, 357] on input "Select an option" at bounding box center [321, 357] width 14 height 14
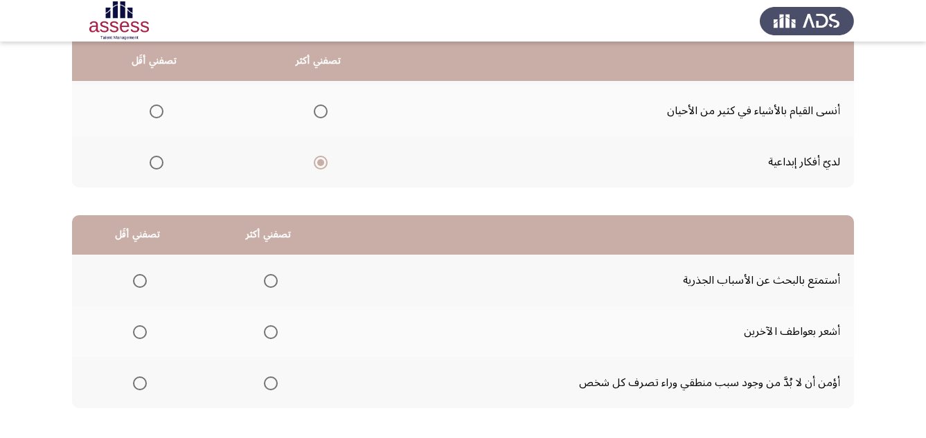
scroll to position [222, 0]
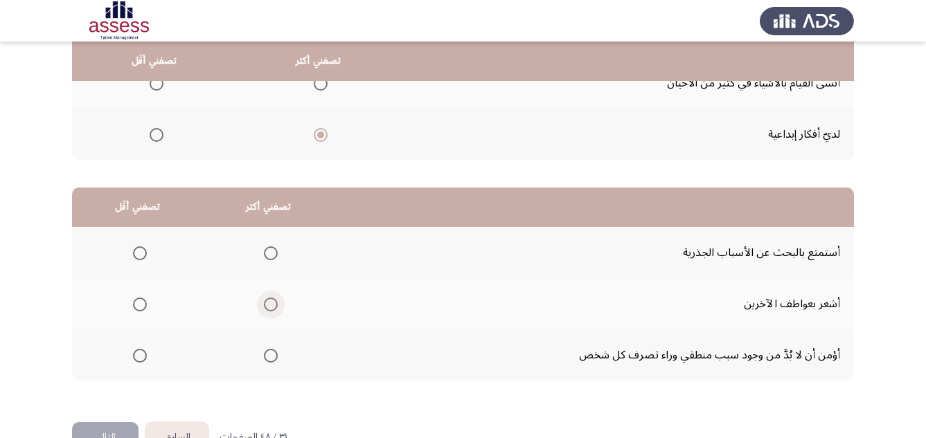
click at [270, 307] on span "Select an option" at bounding box center [271, 305] width 14 height 14
click at [270, 307] on input "Select an option" at bounding box center [271, 305] width 14 height 14
click at [142, 357] on span "Select an option" at bounding box center [140, 356] width 14 height 14
click at [142, 357] on input "Select an option" at bounding box center [140, 356] width 14 height 14
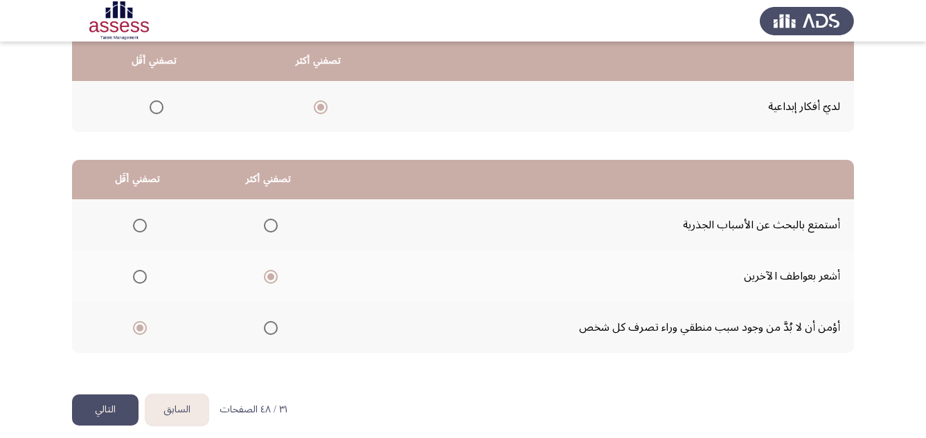
scroll to position [261, 0]
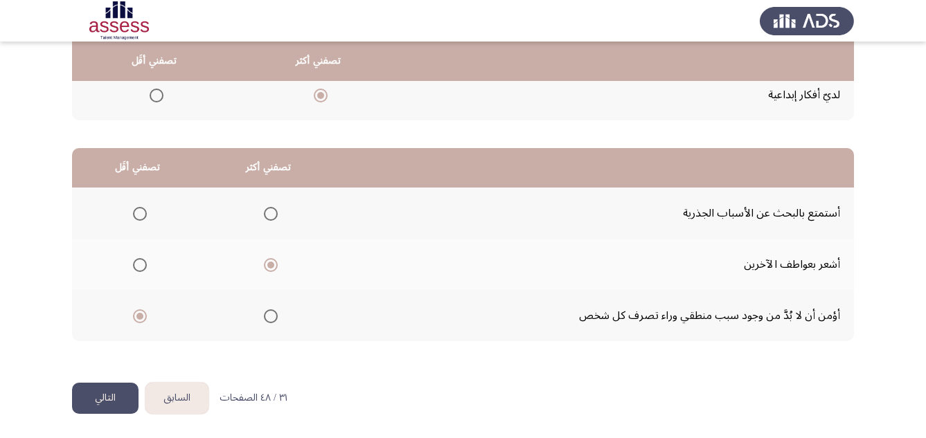
click at [115, 402] on button "التالي" at bounding box center [105, 398] width 66 height 31
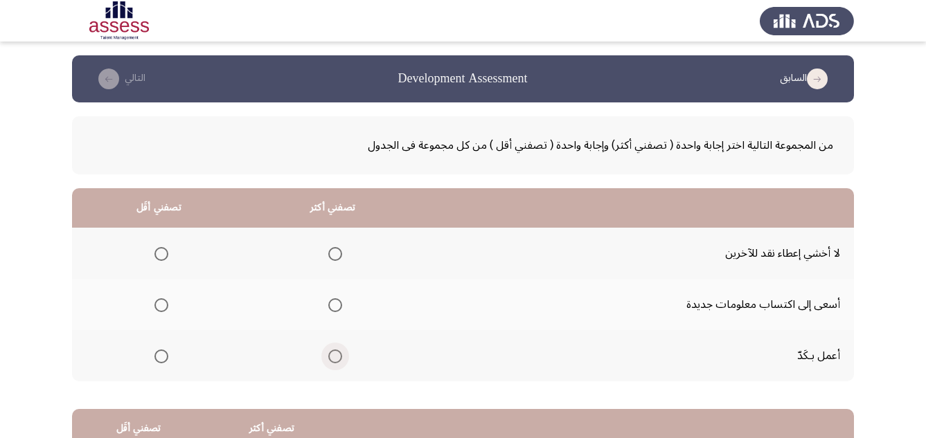
click at [335, 356] on span "Select an option" at bounding box center [335, 357] width 14 height 14
click at [335, 356] on input "Select an option" at bounding box center [335, 357] width 14 height 14
click at [160, 254] on span "Select an option" at bounding box center [161, 254] width 14 height 14
click at [160, 254] on input "Select an option" at bounding box center [161, 254] width 14 height 14
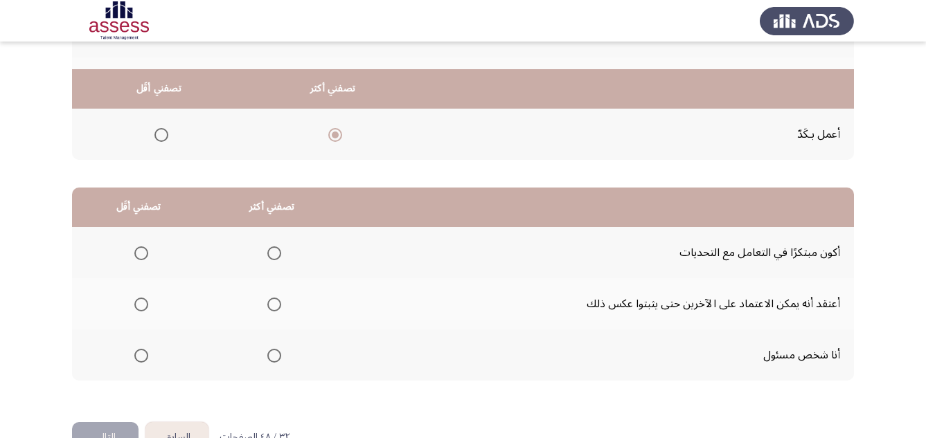
scroll to position [249, 0]
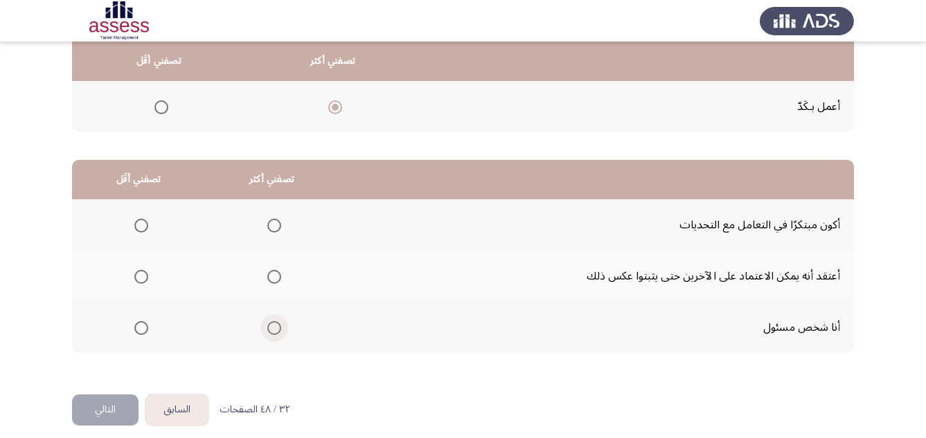
click at [273, 326] on span "Select an option" at bounding box center [274, 328] width 14 height 14
click at [273, 326] on input "Select an option" at bounding box center [274, 328] width 14 height 14
click at [140, 230] on span "Select an option" at bounding box center [141, 226] width 14 height 14
click at [140, 230] on input "Select an option" at bounding box center [141, 226] width 14 height 14
click at [108, 408] on button "التالي" at bounding box center [105, 410] width 66 height 31
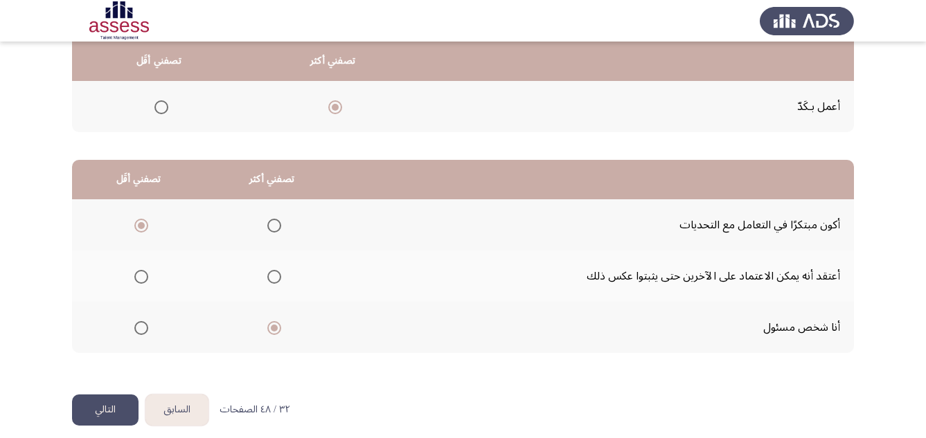
scroll to position [0, 0]
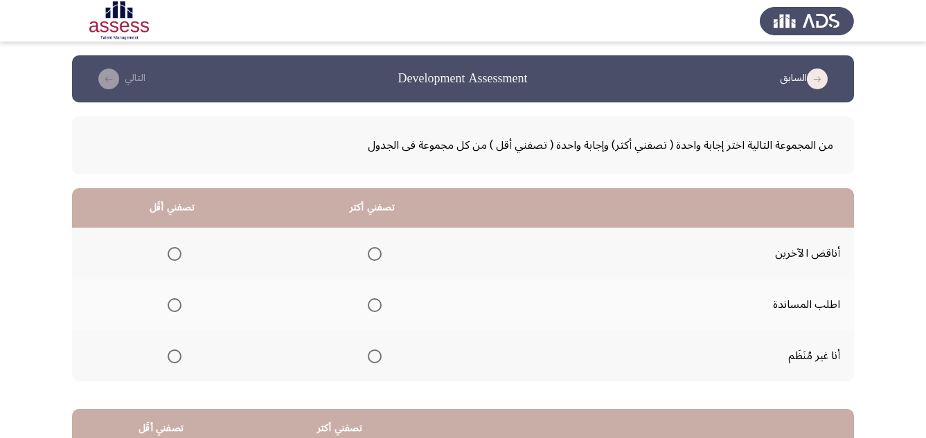
click at [373, 307] on span "Select an option" at bounding box center [375, 305] width 14 height 14
click at [373, 307] on input "Select an option" at bounding box center [375, 305] width 14 height 14
click at [174, 256] on span "Select an option" at bounding box center [175, 254] width 14 height 14
click at [174, 256] on input "Select an option" at bounding box center [175, 254] width 14 height 14
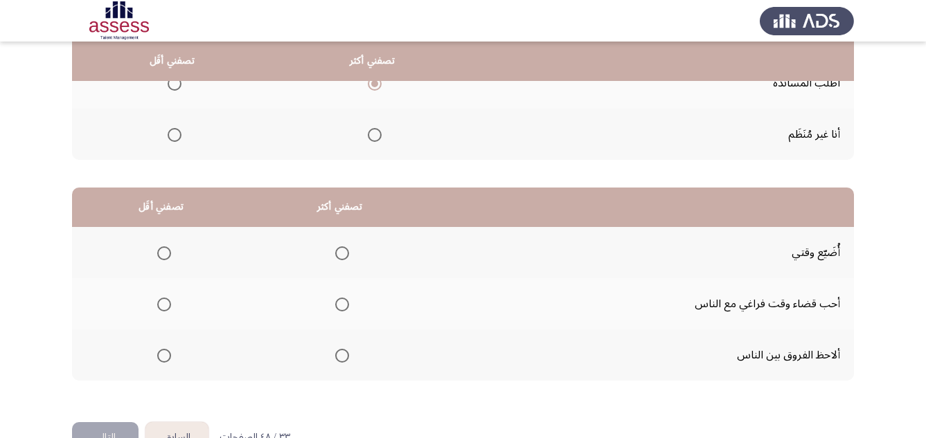
scroll to position [249, 0]
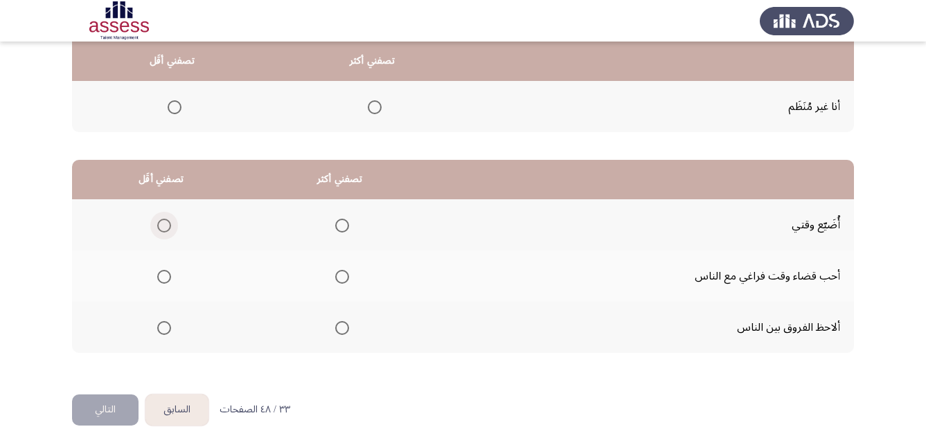
click at [165, 227] on span "Select an option" at bounding box center [164, 226] width 14 height 14
click at [165, 227] on input "Select an option" at bounding box center [164, 226] width 14 height 14
click at [339, 334] on span "Select an option" at bounding box center [342, 328] width 14 height 14
click at [339, 334] on input "Select an option" at bounding box center [342, 328] width 14 height 14
click at [109, 411] on button "التالي" at bounding box center [105, 410] width 66 height 31
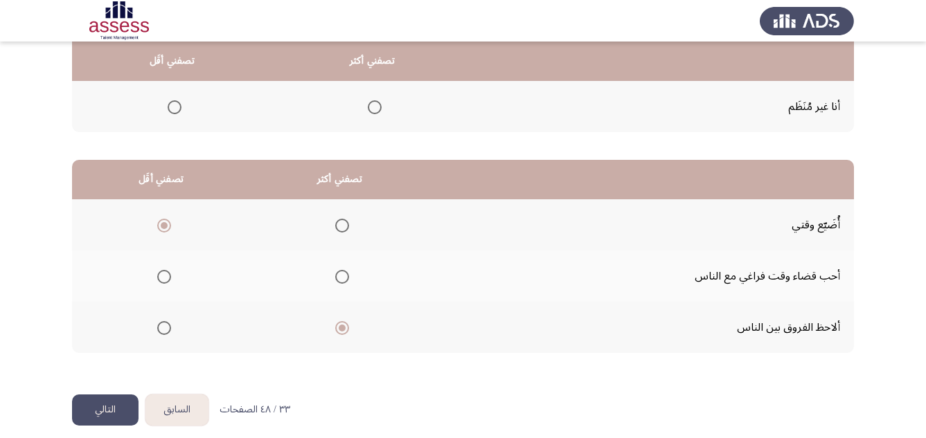
scroll to position [0, 0]
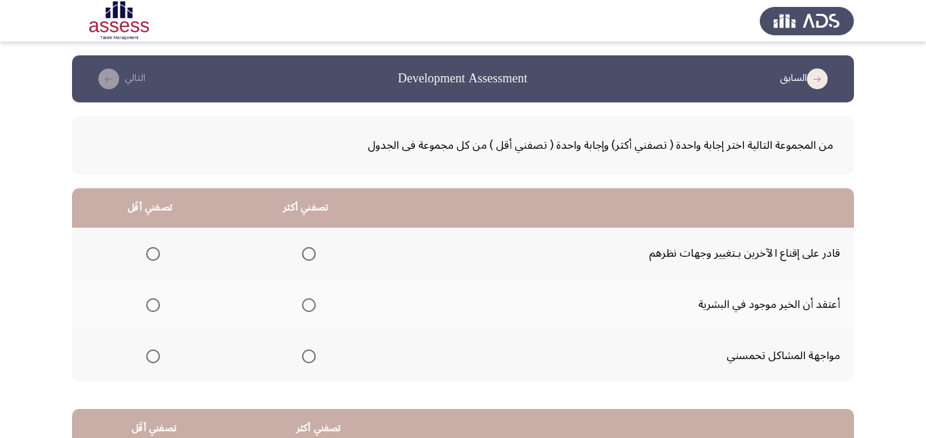
click at [308, 260] on span "Select an option" at bounding box center [309, 254] width 14 height 14
click at [308, 260] on input "Select an option" at bounding box center [309, 254] width 14 height 14
click at [147, 363] on span "Select an option" at bounding box center [153, 357] width 14 height 14
click at [147, 363] on input "Select an option" at bounding box center [153, 357] width 14 height 14
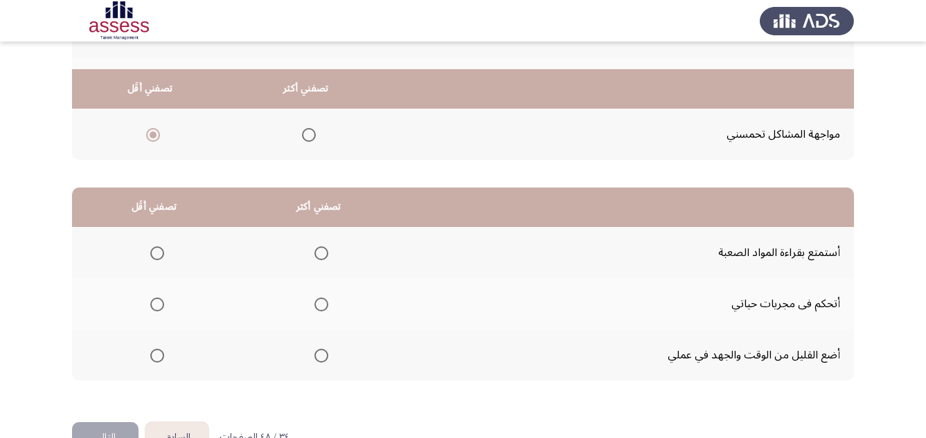
scroll to position [249, 0]
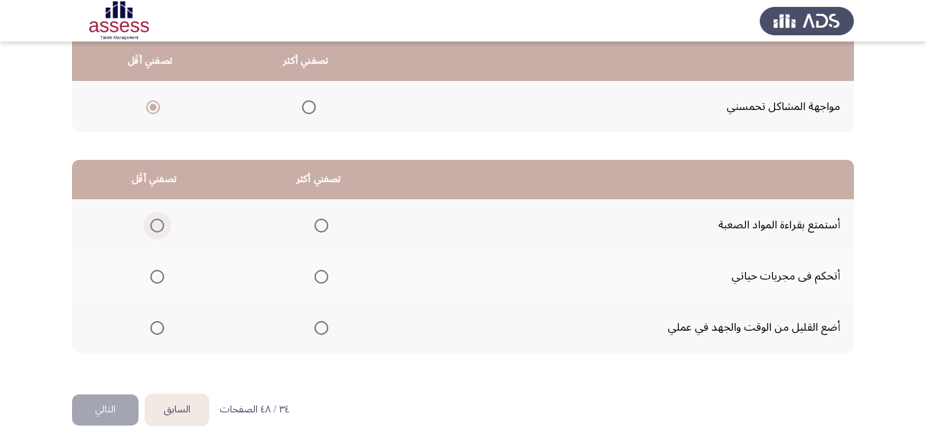
click at [156, 229] on span "Select an option" at bounding box center [157, 226] width 14 height 14
click at [156, 229] on input "Select an option" at bounding box center [157, 226] width 14 height 14
click at [323, 282] on span "Select an option" at bounding box center [321, 277] width 14 height 14
click at [323, 282] on input "Select an option" at bounding box center [321, 277] width 14 height 14
click at [154, 325] on span "Select an option" at bounding box center [157, 328] width 14 height 14
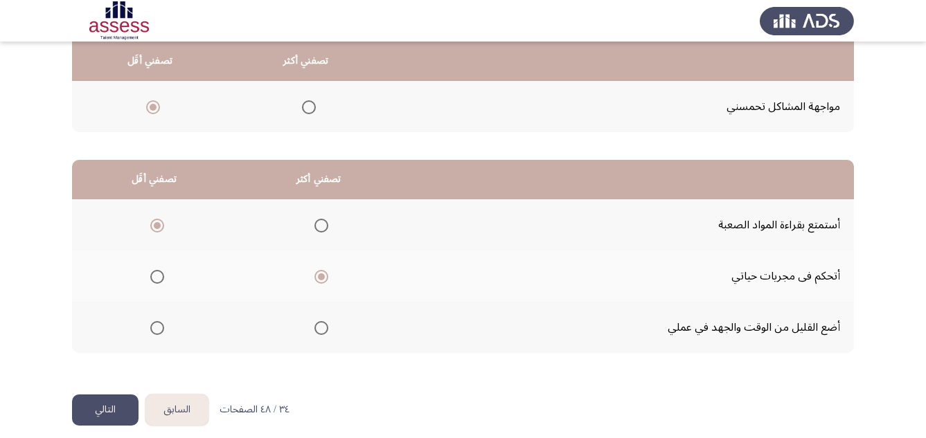
click at [154, 325] on input "Select an option" at bounding box center [157, 328] width 14 height 14
click at [104, 408] on button "التالي" at bounding box center [105, 410] width 66 height 31
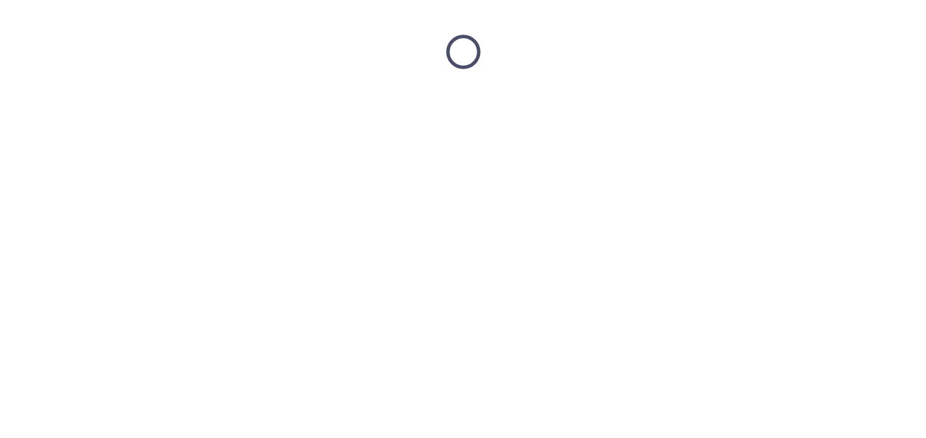
scroll to position [0, 0]
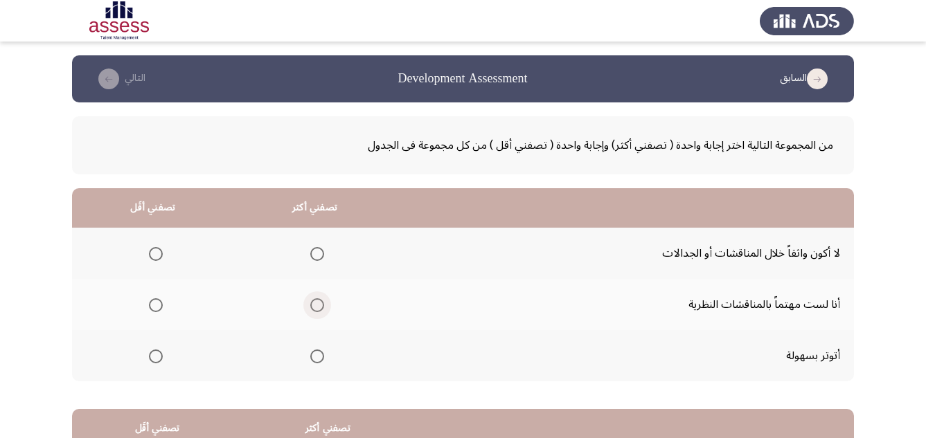
click at [311, 309] on span "Select an option" at bounding box center [317, 305] width 14 height 14
click at [311, 309] on input "Select an option" at bounding box center [317, 305] width 14 height 14
click at [158, 253] on span "Select an option" at bounding box center [156, 254] width 14 height 14
click at [158, 253] on input "Select an option" at bounding box center [156, 254] width 14 height 14
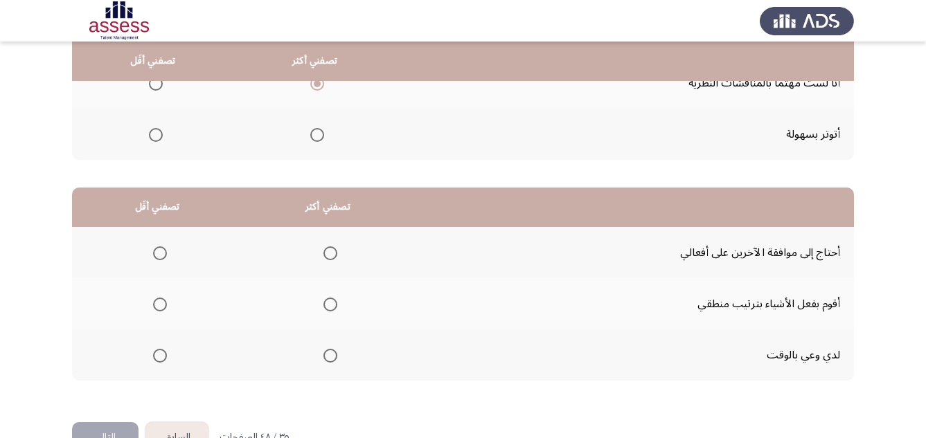
scroll to position [249, 0]
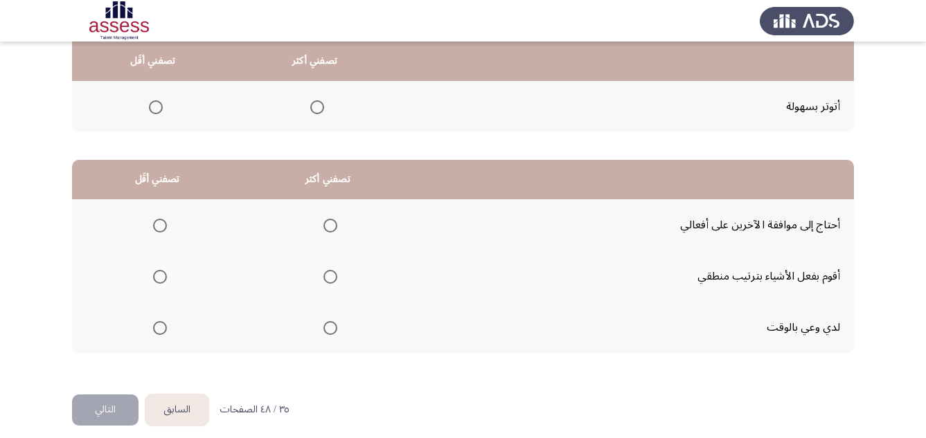
click at [330, 271] on span "Select an option" at bounding box center [330, 277] width 14 height 14
click at [330, 271] on input "Select an option" at bounding box center [330, 277] width 14 height 14
click at [163, 231] on span "Select an option" at bounding box center [160, 226] width 14 height 14
click at [163, 231] on input "Select an option" at bounding box center [160, 226] width 14 height 14
click at [107, 402] on button "التالي" at bounding box center [105, 410] width 66 height 31
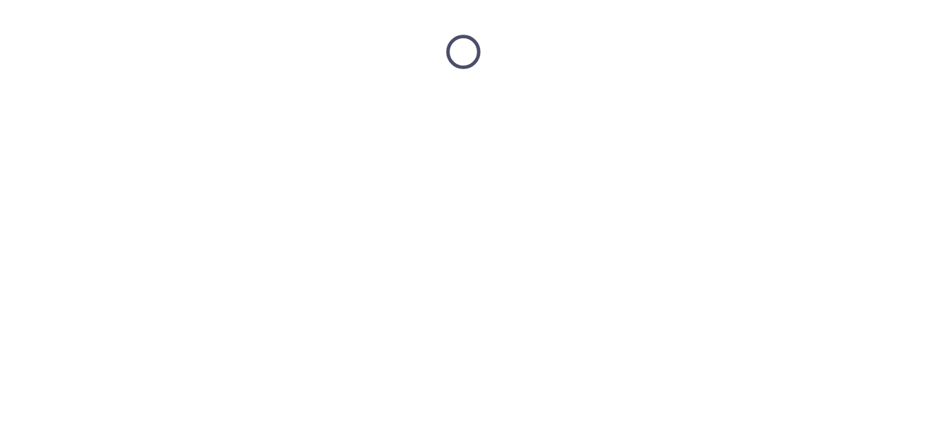
scroll to position [0, 0]
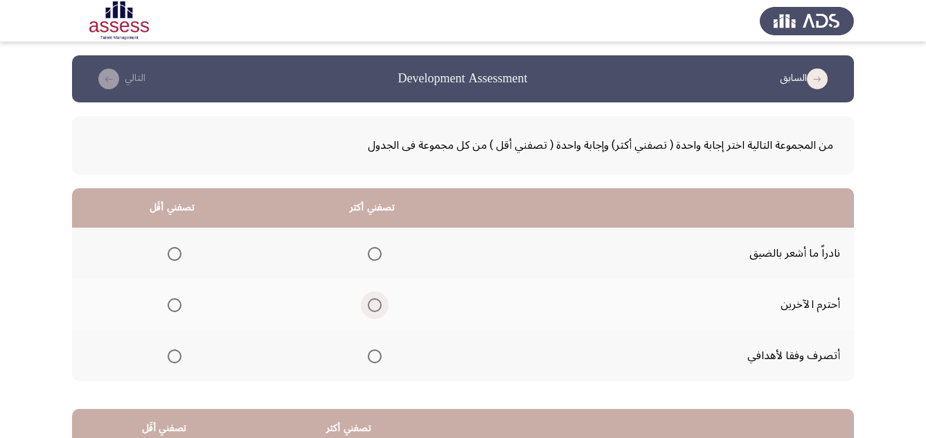
click at [375, 307] on span "Select an option" at bounding box center [375, 305] width 14 height 14
click at [375, 307] on input "Select an option" at bounding box center [375, 305] width 14 height 14
click at [172, 256] on span "Select an option" at bounding box center [175, 254] width 14 height 14
click at [172, 256] on input "Select an option" at bounding box center [175, 254] width 14 height 14
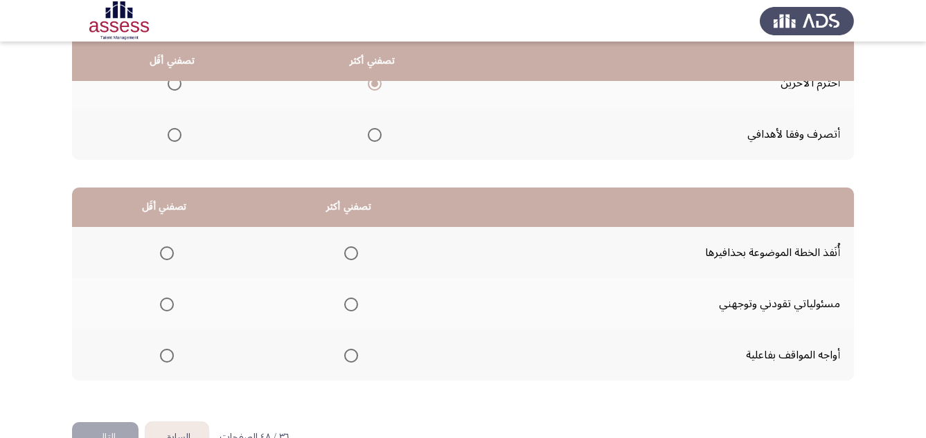
scroll to position [249, 0]
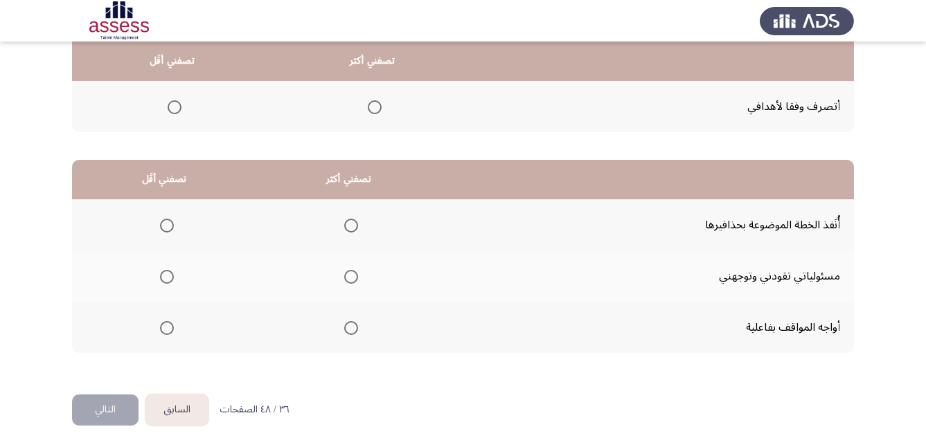
click at [344, 278] on span "Select an option" at bounding box center [351, 277] width 14 height 14
click at [344, 278] on input "Select an option" at bounding box center [351, 277] width 14 height 14
click at [167, 221] on span "Select an option" at bounding box center [167, 226] width 14 height 14
click at [167, 221] on input "Select an option" at bounding box center [167, 226] width 14 height 14
click at [107, 409] on button "التالي" at bounding box center [105, 410] width 66 height 31
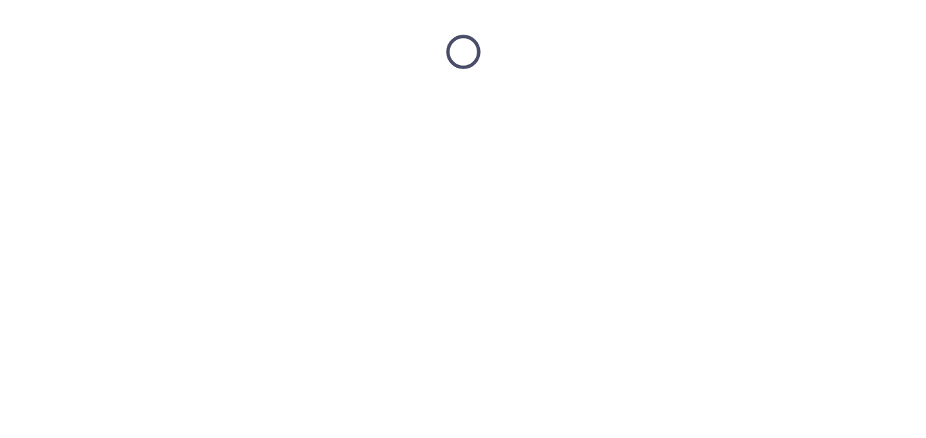
scroll to position [0, 0]
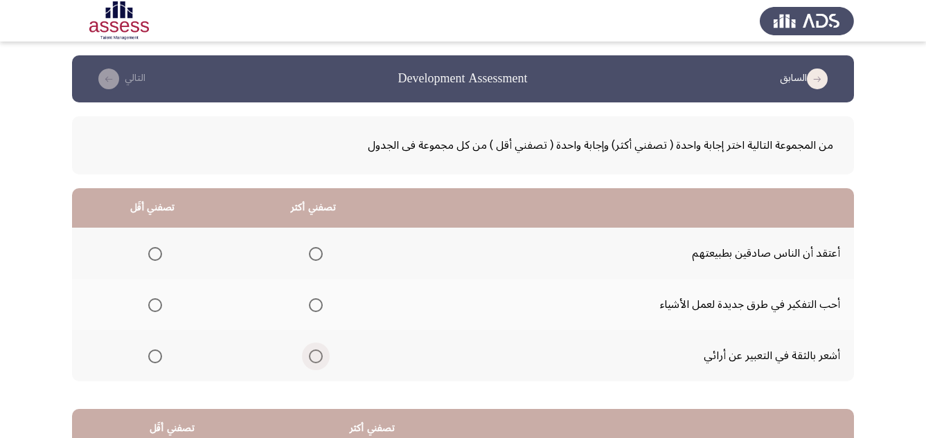
click at [314, 361] on span "Select an option" at bounding box center [316, 357] width 14 height 14
click at [314, 361] on input "Select an option" at bounding box center [316, 357] width 14 height 14
click at [156, 256] on span "Select an option" at bounding box center [155, 254] width 14 height 14
click at [156, 256] on input "Select an option" at bounding box center [155, 254] width 14 height 14
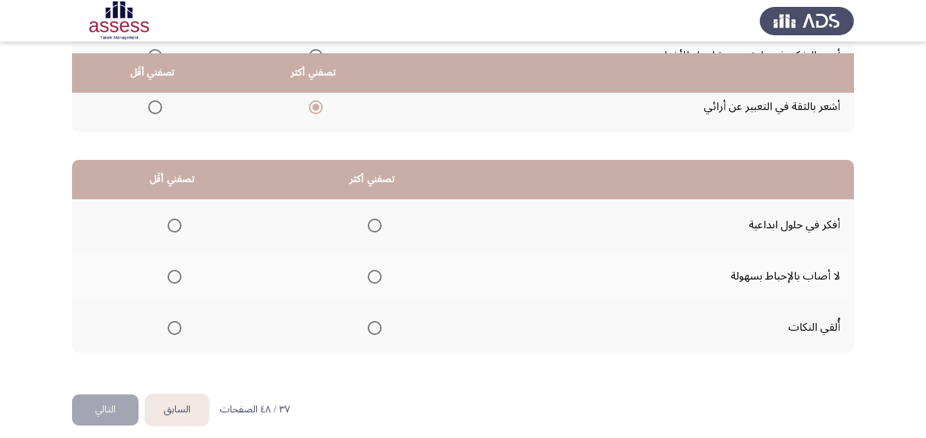
scroll to position [261, 0]
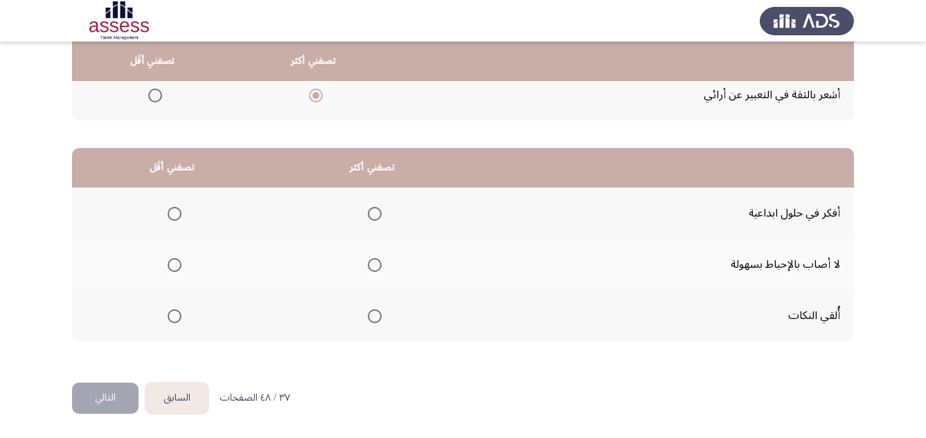
click at [373, 268] on span "Select an option" at bounding box center [375, 265] width 14 height 14
click at [373, 268] on input "Select an option" at bounding box center [375, 265] width 14 height 14
click at [179, 321] on span "Select an option" at bounding box center [175, 317] width 14 height 14
click at [179, 321] on input "Select an option" at bounding box center [175, 317] width 14 height 14
click at [98, 411] on button "التالي" at bounding box center [105, 398] width 66 height 31
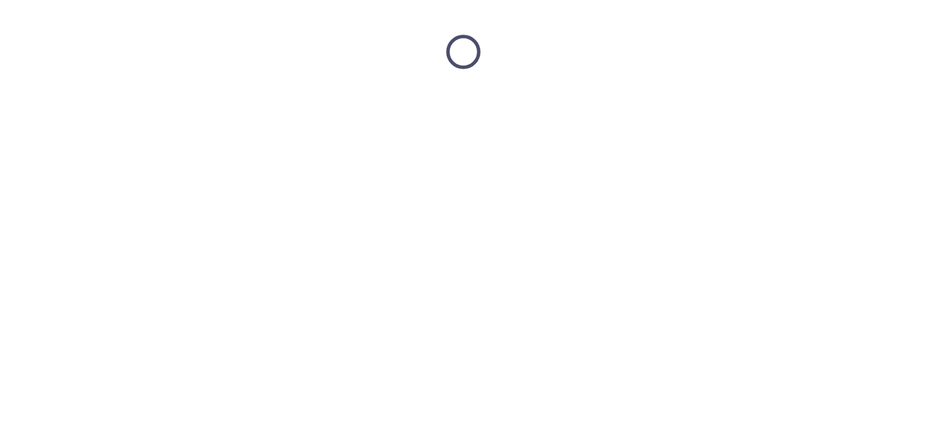
scroll to position [0, 0]
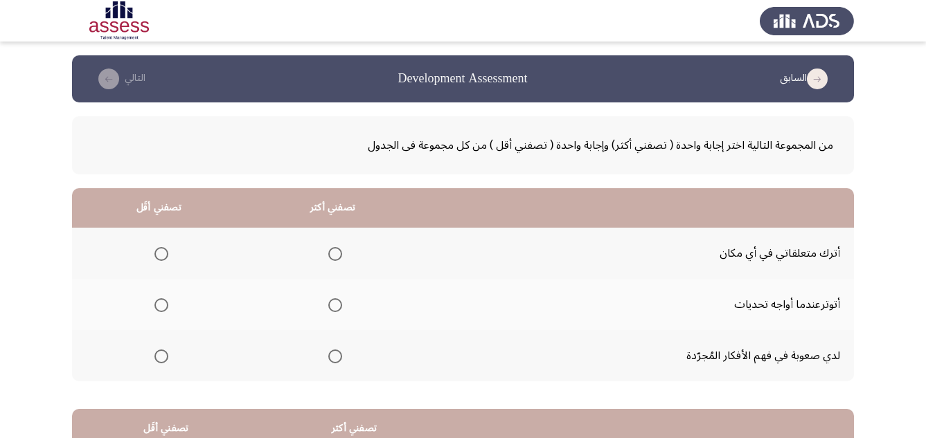
click at [163, 254] on span "Select an option" at bounding box center [161, 254] width 14 height 14
click at [163, 254] on input "Select an option" at bounding box center [161, 254] width 14 height 14
click at [333, 310] on span "Select an option" at bounding box center [335, 305] width 14 height 14
click at [333, 310] on input "Select an option" at bounding box center [335, 305] width 14 height 14
click at [339, 359] on span "Select an option" at bounding box center [335, 357] width 14 height 14
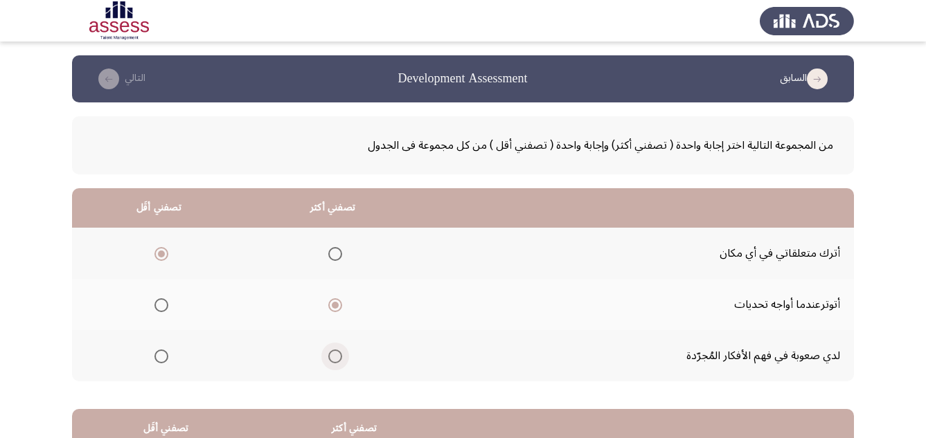
click at [339, 359] on input "Select an option" at bounding box center [335, 357] width 14 height 14
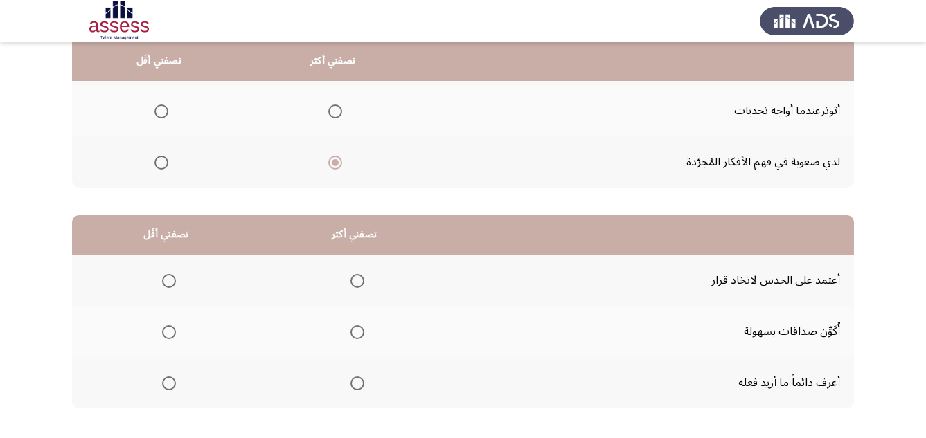
scroll to position [222, 0]
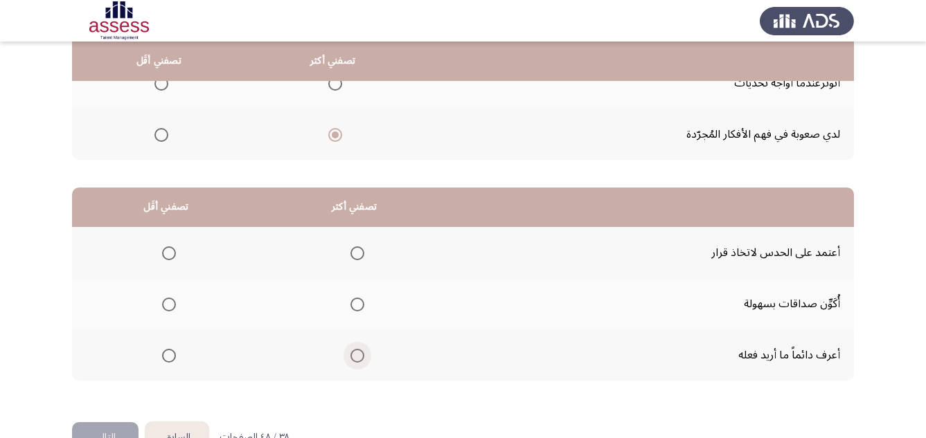
click at [358, 356] on span "Select an option" at bounding box center [357, 356] width 14 height 14
click at [358, 356] on input "Select an option" at bounding box center [357, 356] width 14 height 14
click at [166, 303] on span "Select an option" at bounding box center [169, 305] width 14 height 14
click at [166, 303] on input "Select an option" at bounding box center [169, 305] width 14 height 14
click at [169, 253] on span "Select an option" at bounding box center [169, 253] width 0 height 0
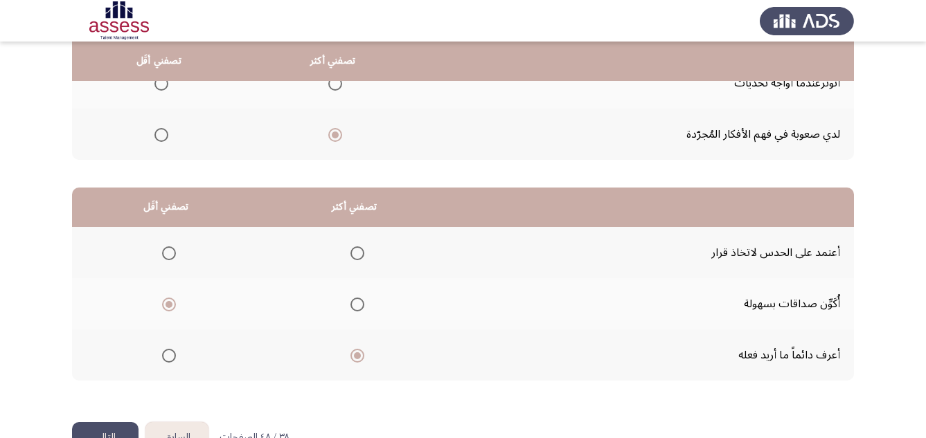
click at [168, 253] on input "Select an option" at bounding box center [169, 254] width 14 height 14
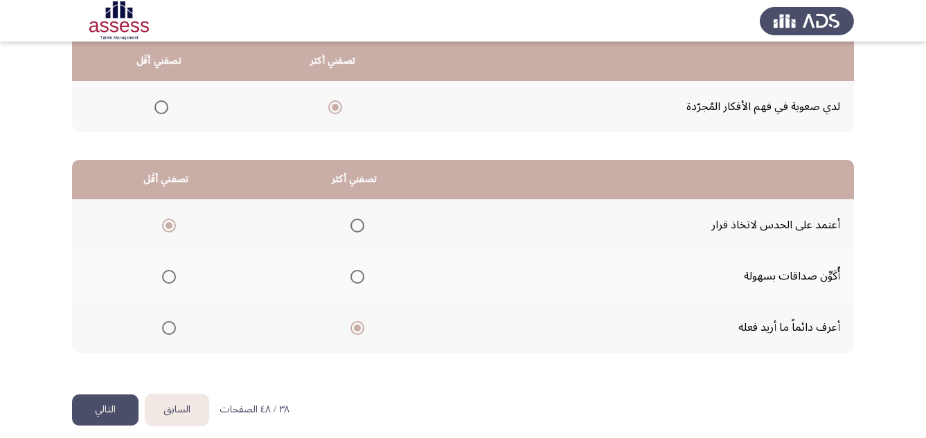
scroll to position [261, 0]
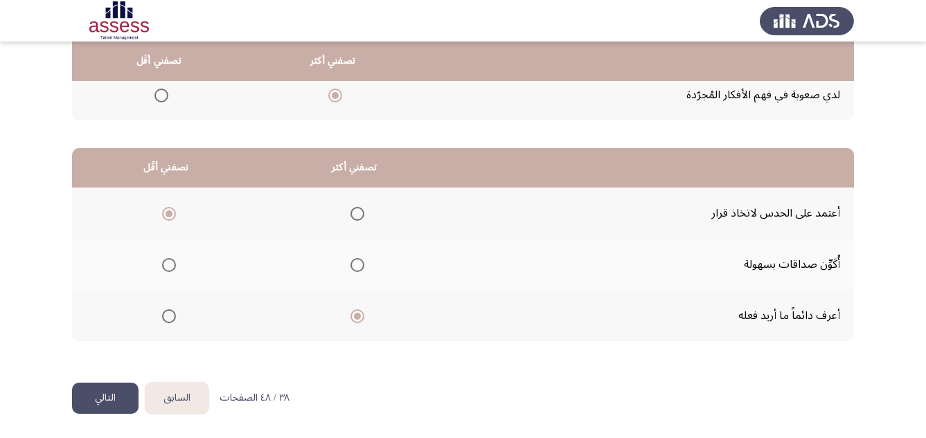
click at [108, 397] on button "التالي" at bounding box center [105, 398] width 66 height 31
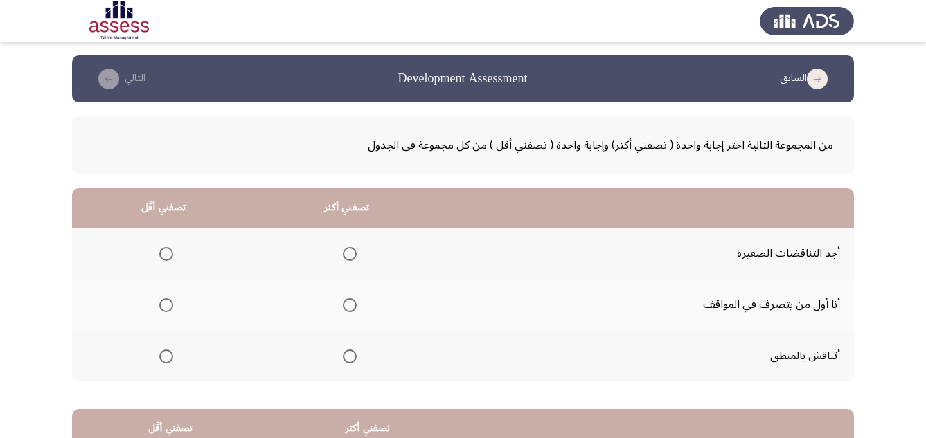
click at [350, 356] on span "Select an option" at bounding box center [350, 357] width 14 height 14
click at [350, 356] on input "Select an option" at bounding box center [350, 357] width 14 height 14
click at [171, 310] on span "Select an option" at bounding box center [166, 305] width 14 height 14
click at [171, 310] on input "Select an option" at bounding box center [166, 305] width 14 height 14
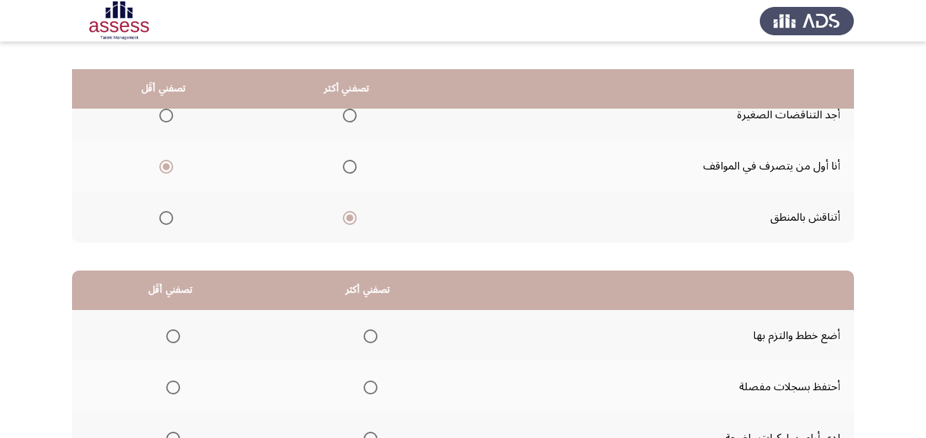
scroll to position [111, 0]
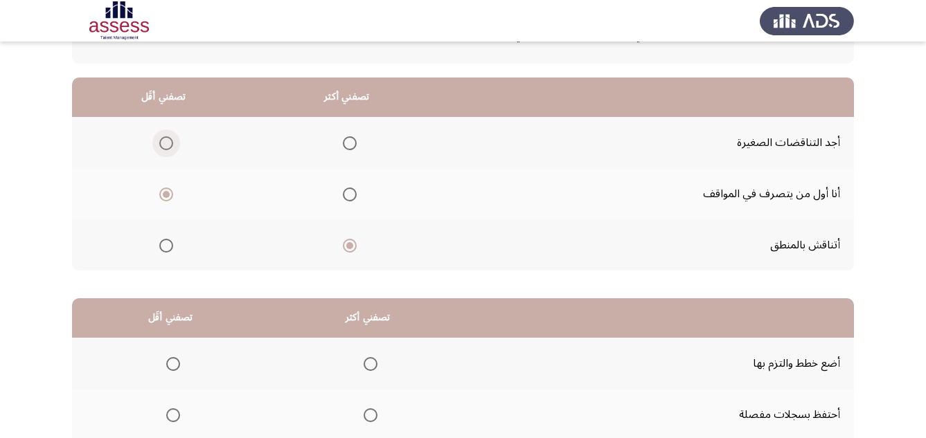
click at [166, 143] on span "Select an option" at bounding box center [166, 143] width 0 height 0
click at [165, 143] on input "Select an option" at bounding box center [166, 143] width 14 height 14
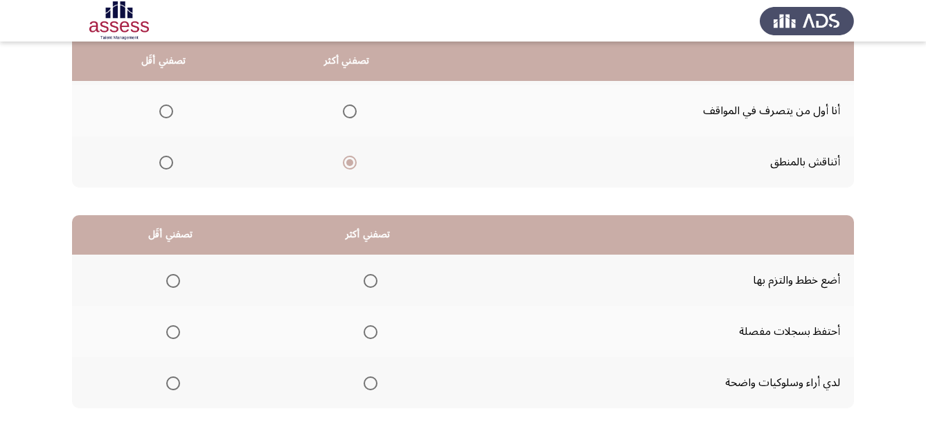
scroll to position [222, 0]
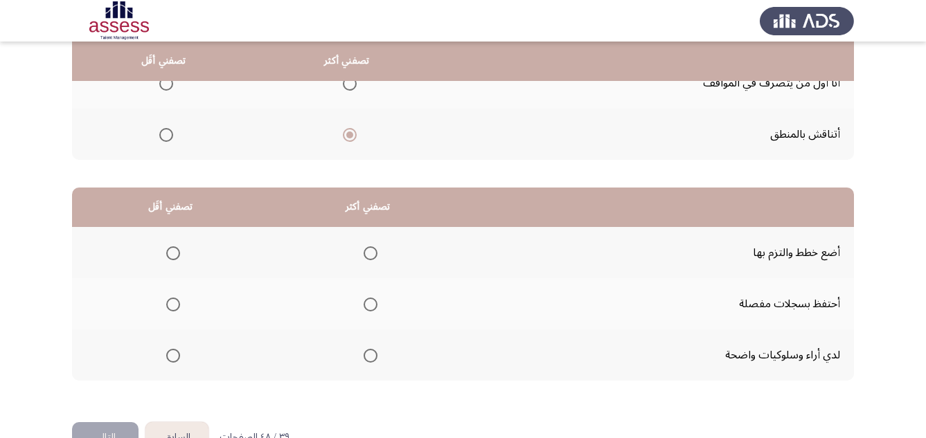
click at [370, 356] on span "Select an option" at bounding box center [370, 356] width 0 height 0
click at [368, 356] on input "Select an option" at bounding box center [371, 356] width 14 height 14
click at [172, 307] on span "Select an option" at bounding box center [173, 305] width 14 height 14
click at [172, 307] on input "Select an option" at bounding box center [173, 305] width 14 height 14
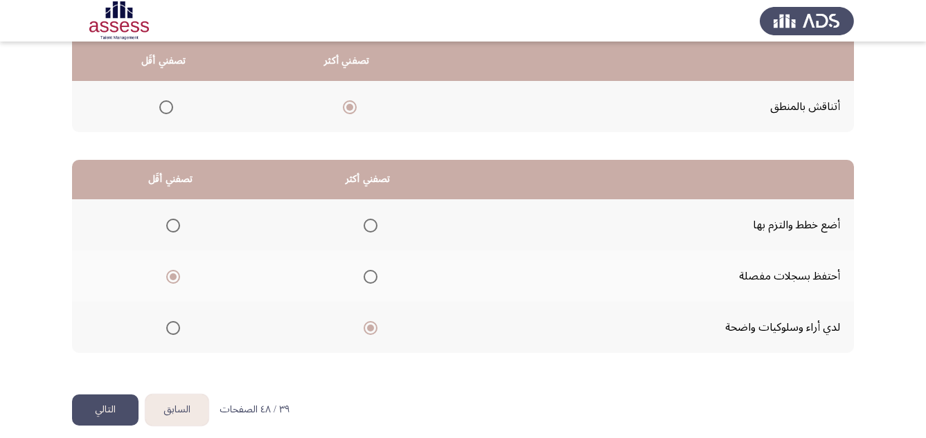
scroll to position [261, 0]
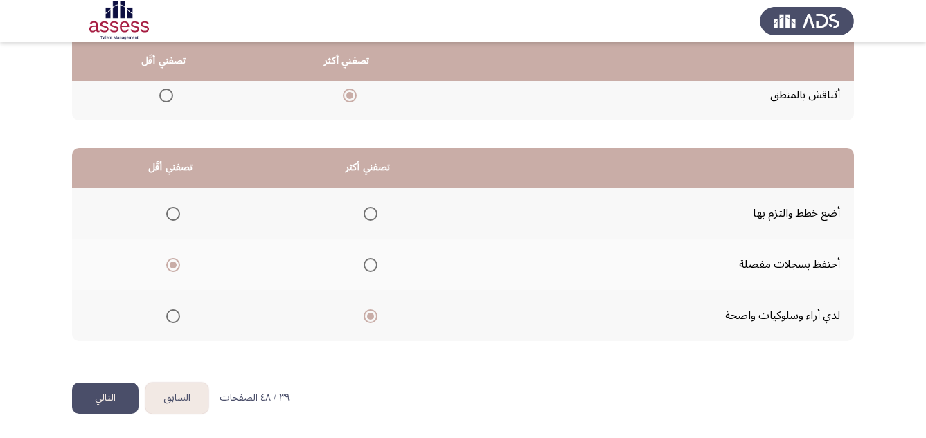
click at [118, 399] on button "التالي" at bounding box center [105, 398] width 66 height 31
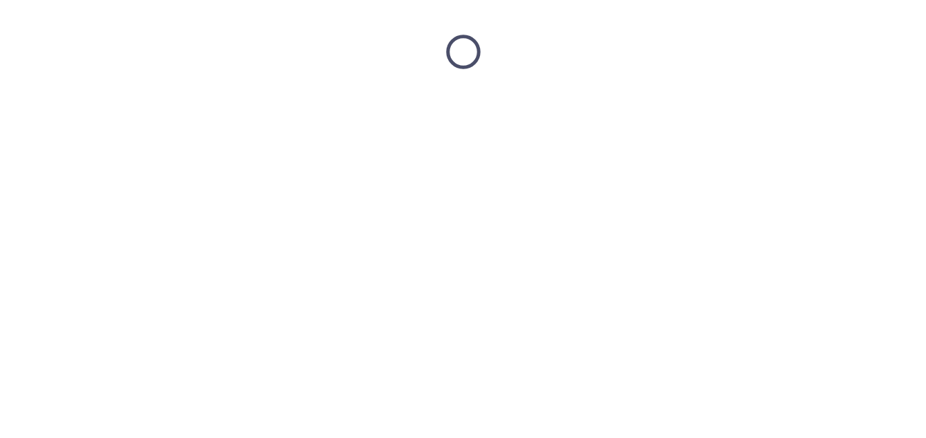
scroll to position [0, 0]
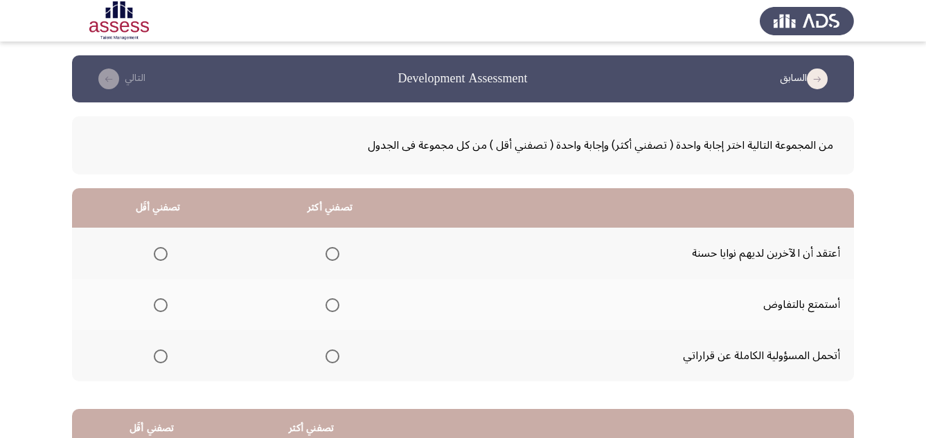
click at [327, 357] on span "Select an option" at bounding box center [332, 357] width 14 height 14
click at [327, 357] on input "Select an option" at bounding box center [332, 357] width 14 height 14
click at [163, 253] on span "Select an option" at bounding box center [161, 254] width 14 height 14
click at [163, 253] on input "Select an option" at bounding box center [161, 254] width 14 height 14
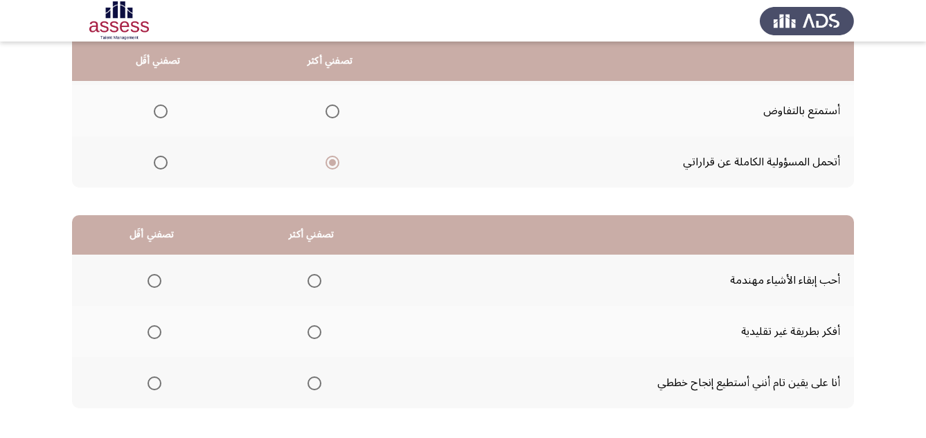
scroll to position [222, 0]
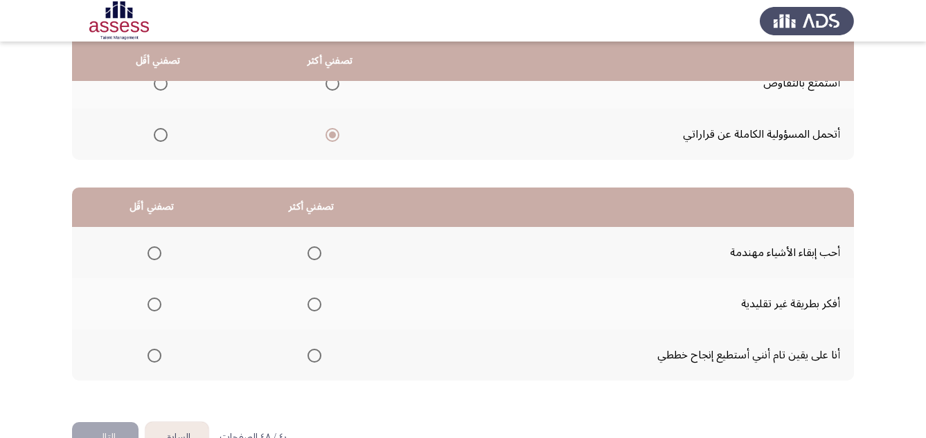
click at [315, 358] on span "Select an option" at bounding box center [314, 356] width 14 height 14
click at [315, 358] on input "Select an option" at bounding box center [314, 356] width 14 height 14
click at [155, 301] on span "Select an option" at bounding box center [154, 305] width 14 height 14
click at [155, 301] on input "Select an option" at bounding box center [154, 305] width 14 height 14
click at [115, 431] on button "التالي" at bounding box center [105, 437] width 66 height 31
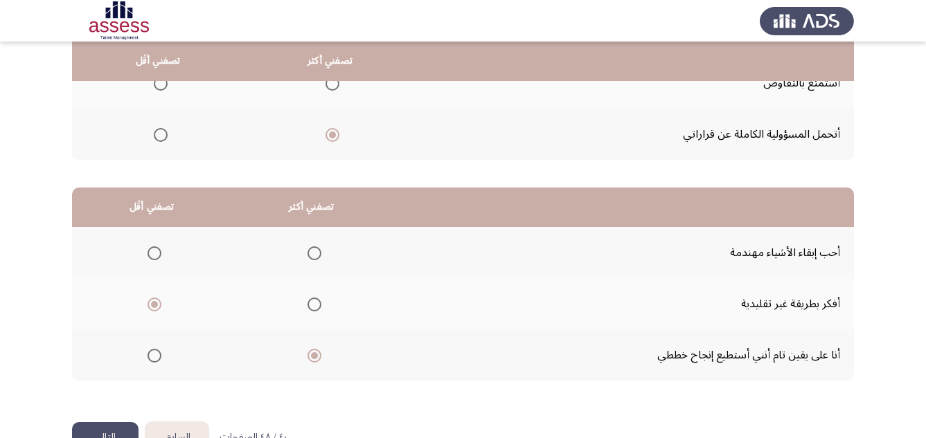
scroll to position [0, 0]
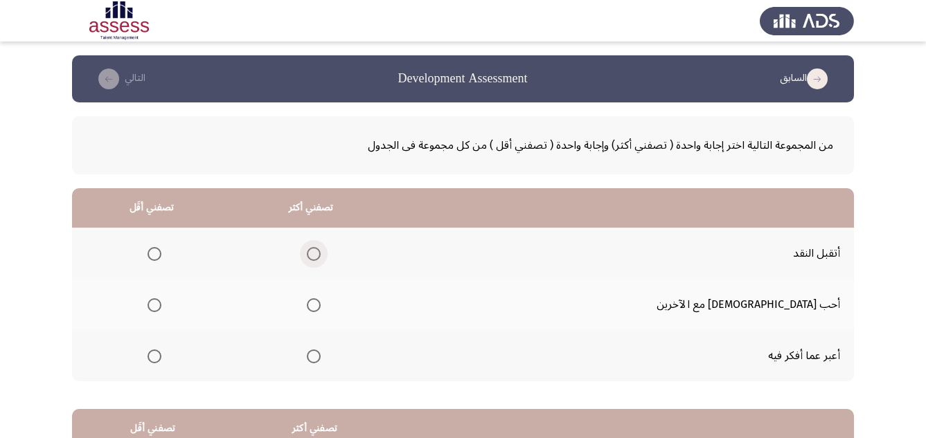
click at [321, 255] on span "Select an option" at bounding box center [314, 254] width 14 height 14
click at [321, 255] on input "Select an option" at bounding box center [314, 254] width 14 height 14
click at [161, 354] on span "Select an option" at bounding box center [154, 357] width 14 height 14
click at [161, 354] on input "Select an option" at bounding box center [154, 357] width 14 height 14
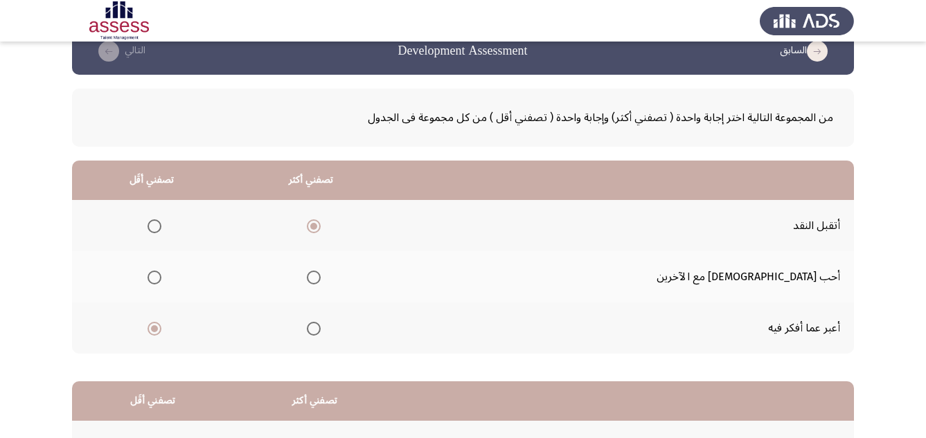
scroll to position [249, 0]
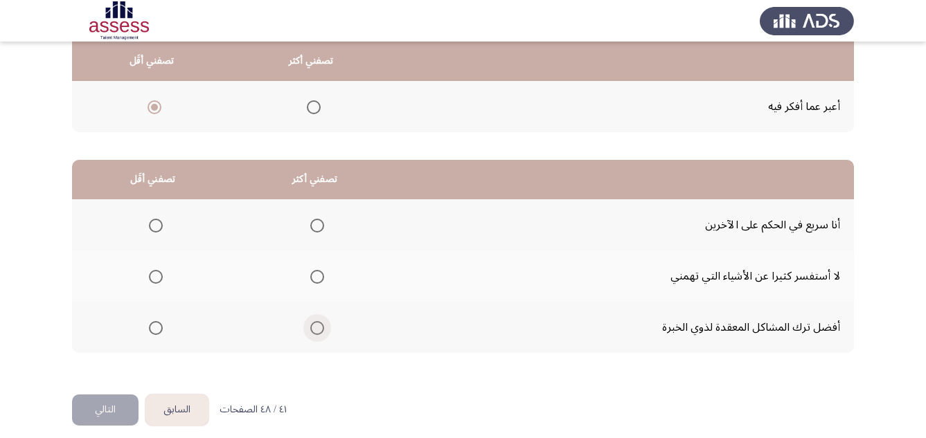
click at [316, 331] on span "Select an option" at bounding box center [317, 328] width 14 height 14
click at [316, 331] on input "Select an option" at bounding box center [317, 328] width 14 height 14
click at [316, 331] on span "Select an option" at bounding box center [317, 328] width 7 height 7
click at [316, 331] on input "Select an option" at bounding box center [317, 328] width 14 height 14
click at [159, 229] on span "Select an option" at bounding box center [156, 226] width 14 height 14
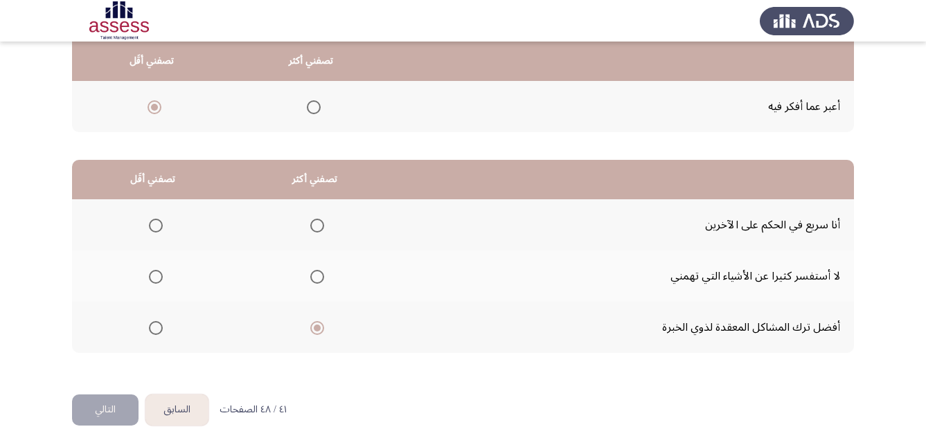
click at [159, 229] on input "Select an option" at bounding box center [156, 226] width 14 height 14
click at [155, 278] on span "Select an option" at bounding box center [156, 277] width 14 height 14
click at [155, 278] on input "Select an option" at bounding box center [156, 277] width 14 height 14
click at [154, 230] on span "Select an option" at bounding box center [156, 226] width 14 height 14
click at [154, 230] on input "Select an option" at bounding box center [156, 226] width 14 height 14
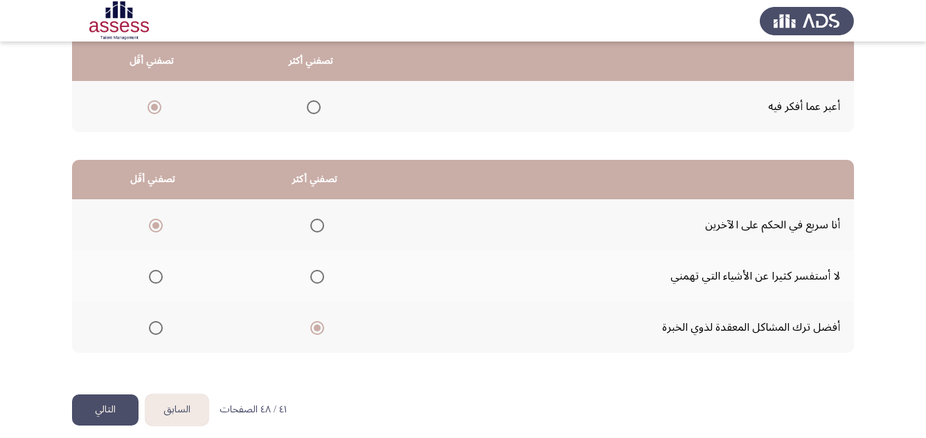
scroll to position [261, 0]
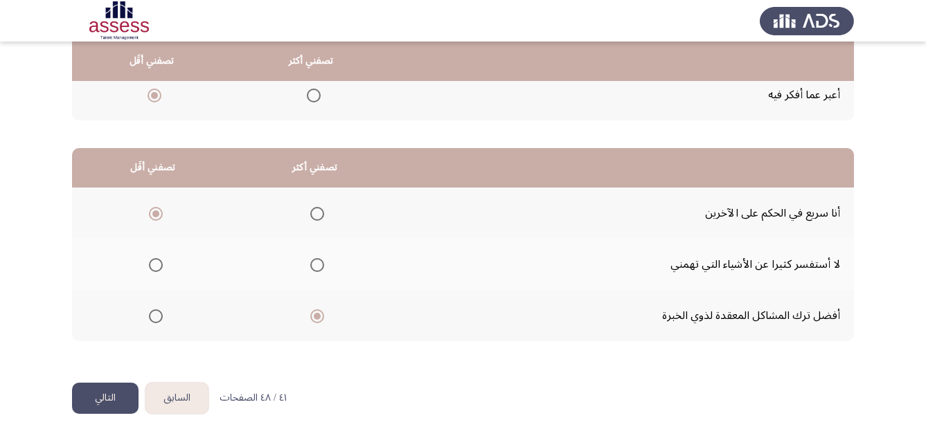
click at [120, 406] on button "التالي" at bounding box center [105, 398] width 66 height 31
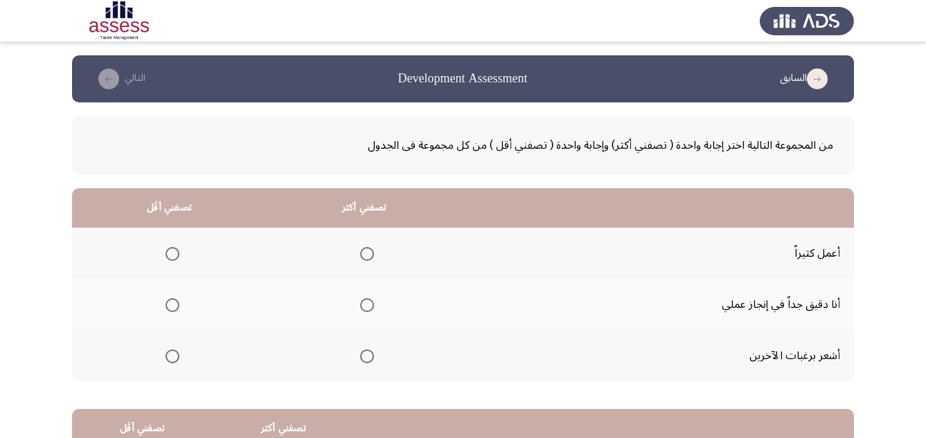
click at [364, 307] on span "Select an option" at bounding box center [367, 305] width 14 height 14
click at [364, 307] on input "Select an option" at bounding box center [367, 305] width 14 height 14
click at [171, 357] on span "Select an option" at bounding box center [172, 357] width 14 height 14
click at [171, 357] on input "Select an option" at bounding box center [172, 357] width 14 height 14
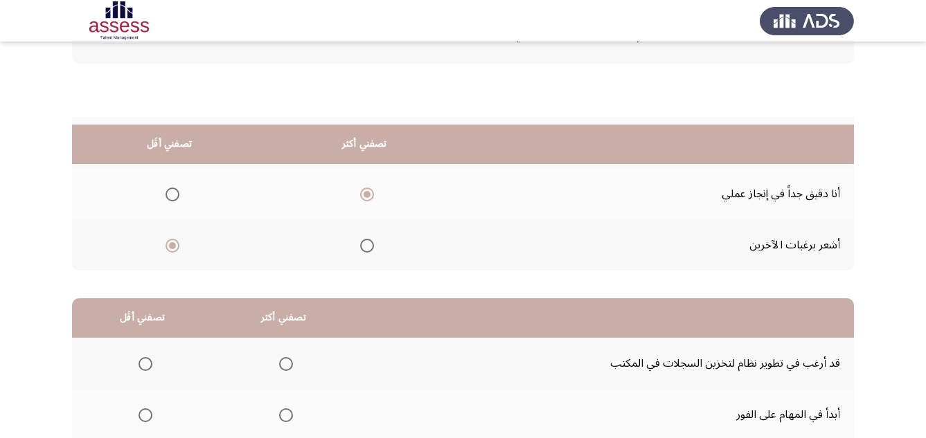
scroll to position [222, 0]
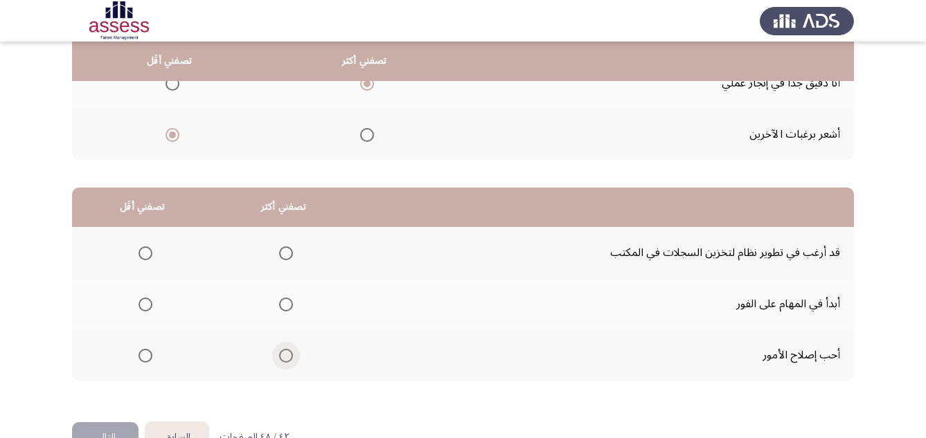
click at [289, 354] on span "Select an option" at bounding box center [286, 356] width 14 height 14
click at [289, 354] on input "Select an option" at bounding box center [286, 356] width 14 height 14
click at [143, 250] on span "Select an option" at bounding box center [145, 254] width 14 height 14
click at [143, 250] on input "Select an option" at bounding box center [145, 254] width 14 height 14
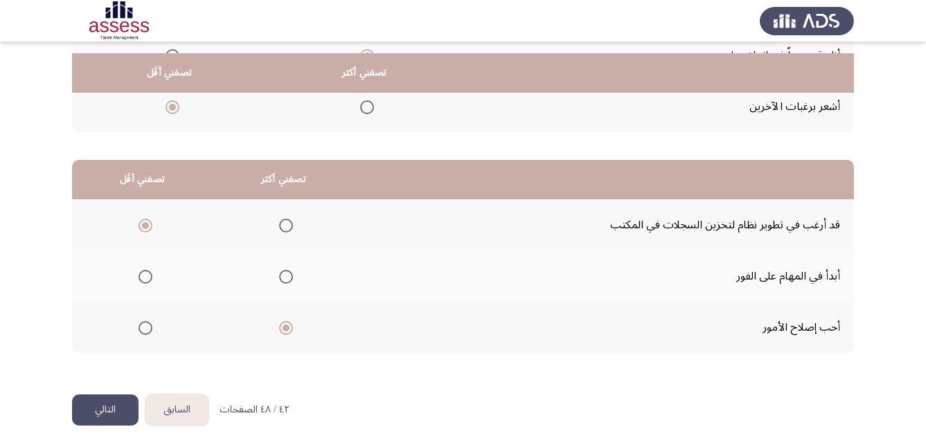
scroll to position [261, 0]
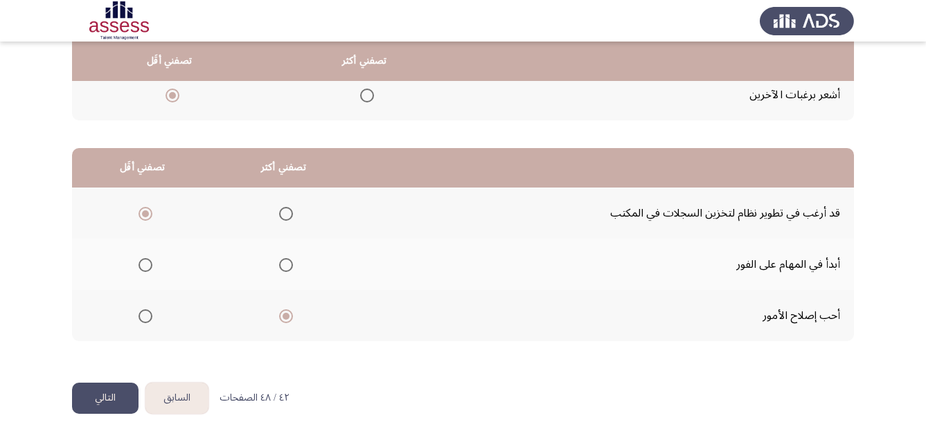
click at [105, 400] on button "التالي" at bounding box center [105, 398] width 66 height 31
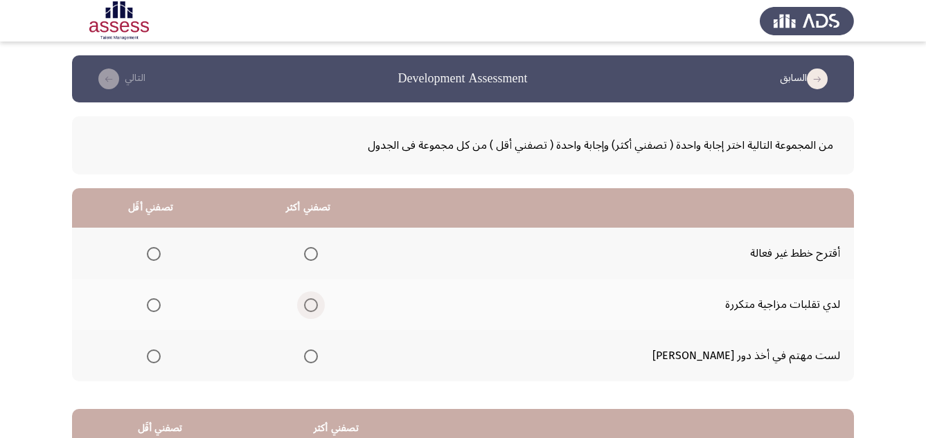
click at [318, 307] on span "Select an option" at bounding box center [311, 305] width 14 height 14
click at [318, 307] on input "Select an option" at bounding box center [311, 305] width 14 height 14
click at [161, 359] on span "Select an option" at bounding box center [154, 357] width 14 height 14
click at [161, 359] on input "Select an option" at bounding box center [154, 357] width 14 height 14
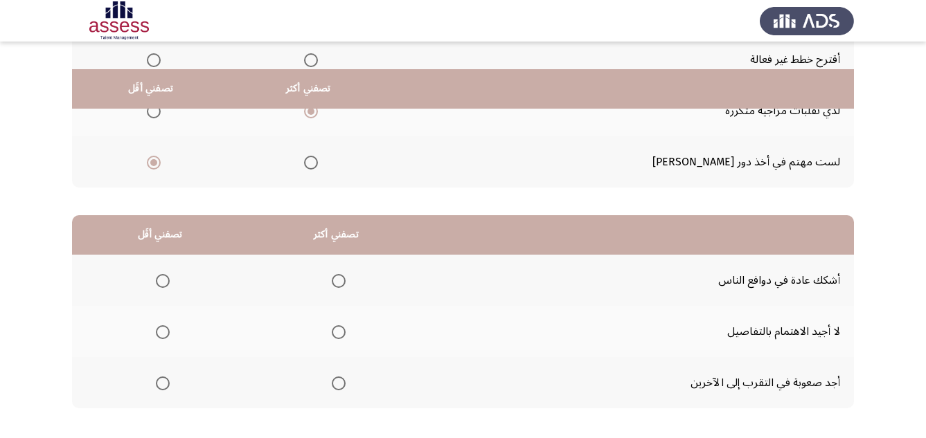
scroll to position [222, 0]
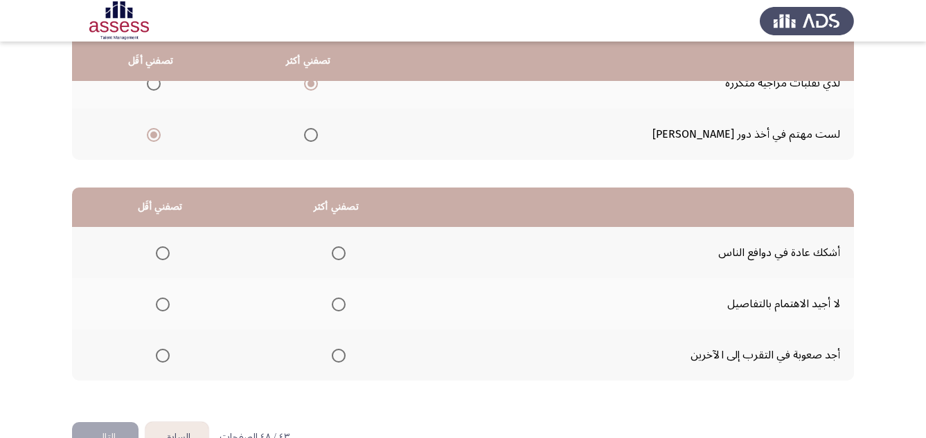
click at [343, 303] on span "Select an option" at bounding box center [339, 305] width 14 height 14
click at [343, 303] on input "Select an option" at bounding box center [339, 305] width 14 height 14
click at [164, 257] on span "Select an option" at bounding box center [163, 254] width 14 height 14
click at [164, 257] on input "Select an option" at bounding box center [163, 254] width 14 height 14
click at [116, 433] on button "التالي" at bounding box center [105, 437] width 66 height 31
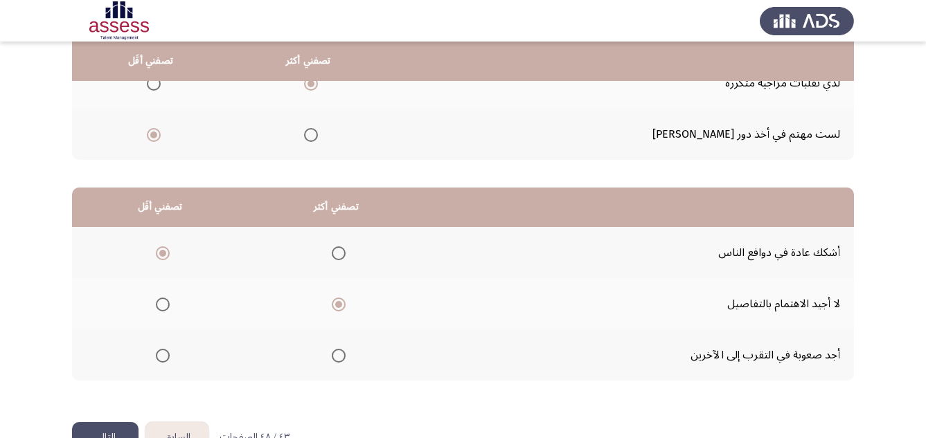
scroll to position [0, 0]
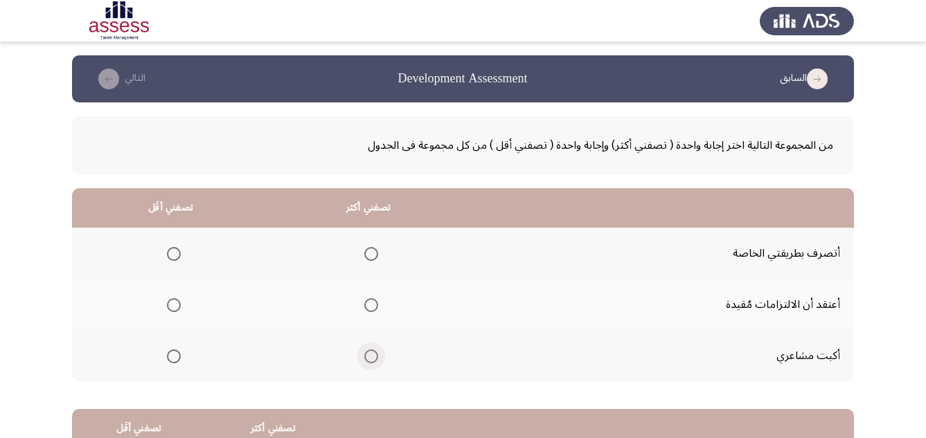
click at [371, 359] on span "Select an option" at bounding box center [371, 357] width 14 height 14
click at [371, 359] on input "Select an option" at bounding box center [371, 357] width 14 height 14
click at [370, 257] on span "Select an option" at bounding box center [371, 254] width 14 height 14
click at [370, 257] on input "Select an option" at bounding box center [371, 254] width 14 height 14
click at [174, 307] on span "Select an option" at bounding box center [174, 305] width 14 height 14
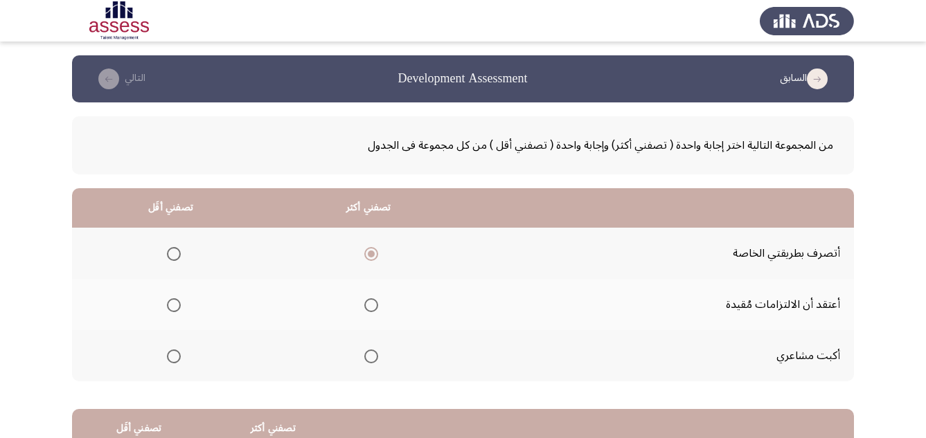
click at [174, 307] on input "Select an option" at bounding box center [174, 305] width 14 height 14
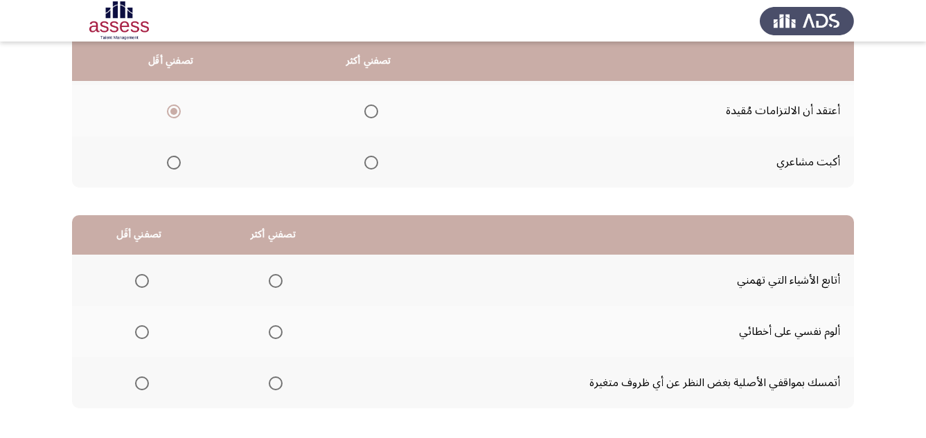
scroll to position [222, 0]
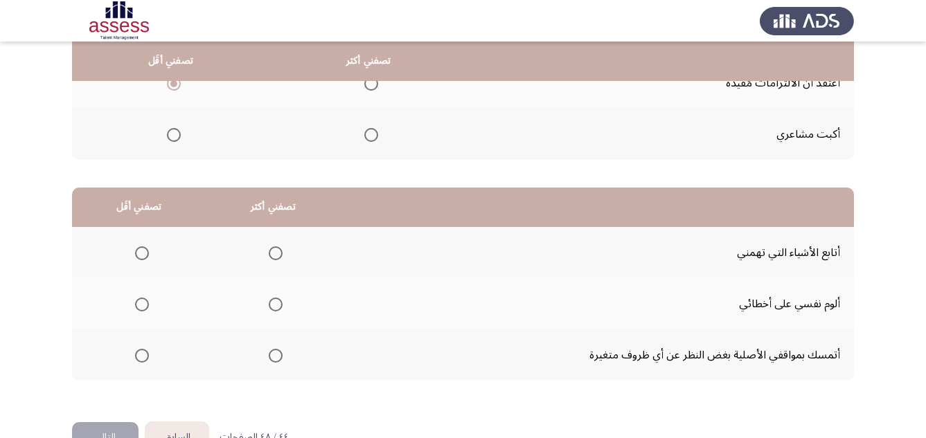
click at [280, 305] on span "Select an option" at bounding box center [276, 305] width 14 height 14
click at [280, 305] on input "Select an option" at bounding box center [276, 305] width 14 height 14
click at [138, 360] on span "Select an option" at bounding box center [142, 356] width 14 height 14
click at [138, 360] on input "Select an option" at bounding box center [142, 356] width 14 height 14
click at [105, 430] on button "التالي" at bounding box center [105, 437] width 66 height 31
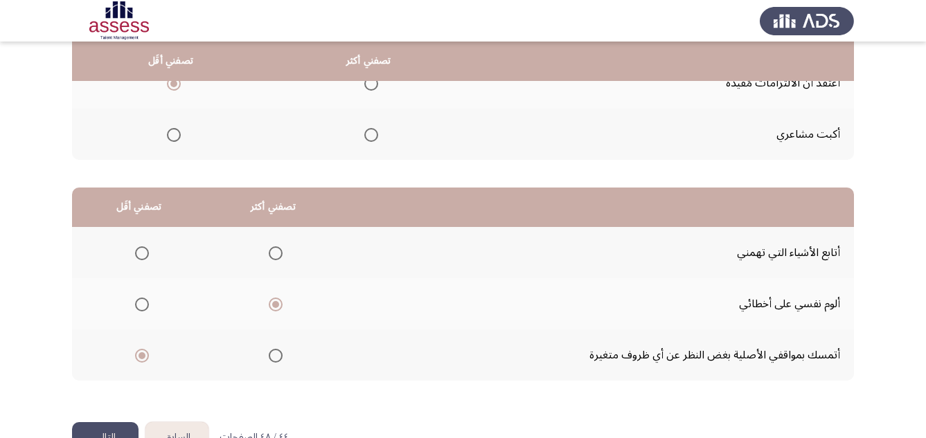
scroll to position [0, 0]
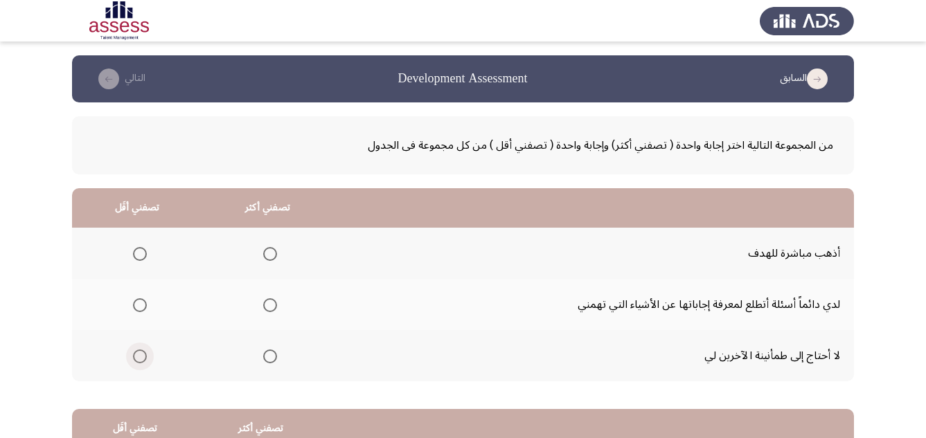
click at [136, 362] on span "Select an option" at bounding box center [140, 357] width 14 height 14
click at [136, 362] on input "Select an option" at bounding box center [140, 357] width 14 height 14
click at [269, 307] on span "Select an option" at bounding box center [270, 305] width 14 height 14
click at [269, 307] on input "Select an option" at bounding box center [270, 305] width 14 height 14
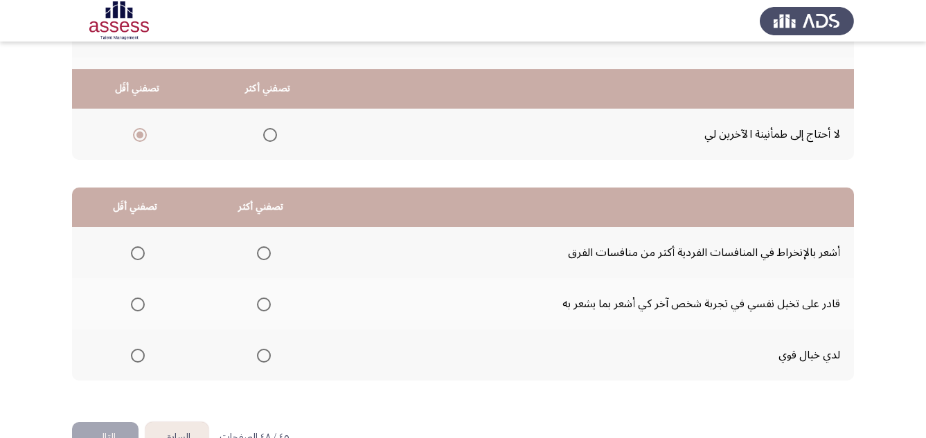
scroll to position [249, 0]
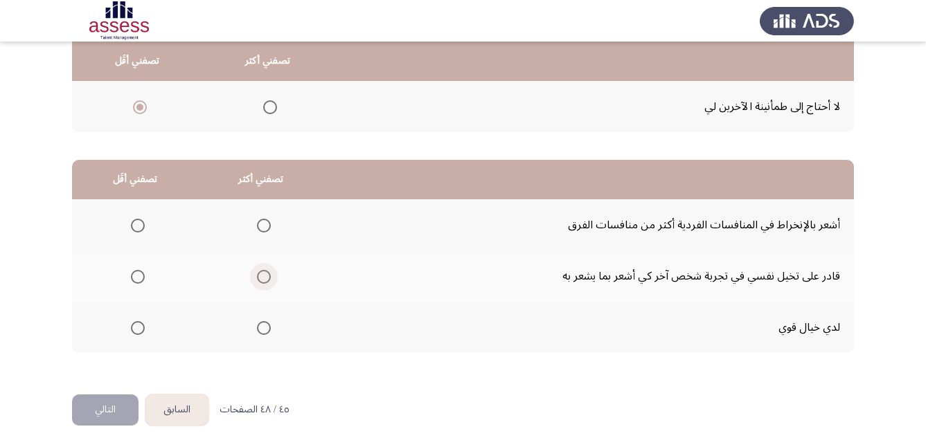
click at [265, 280] on span "Select an option" at bounding box center [264, 277] width 14 height 14
click at [265, 280] on input "Select an option" at bounding box center [264, 277] width 14 height 14
click at [134, 224] on span "Select an option" at bounding box center [138, 226] width 14 height 14
click at [134, 224] on input "Select an option" at bounding box center [138, 226] width 14 height 14
click at [102, 414] on button "التالي" at bounding box center [105, 410] width 66 height 31
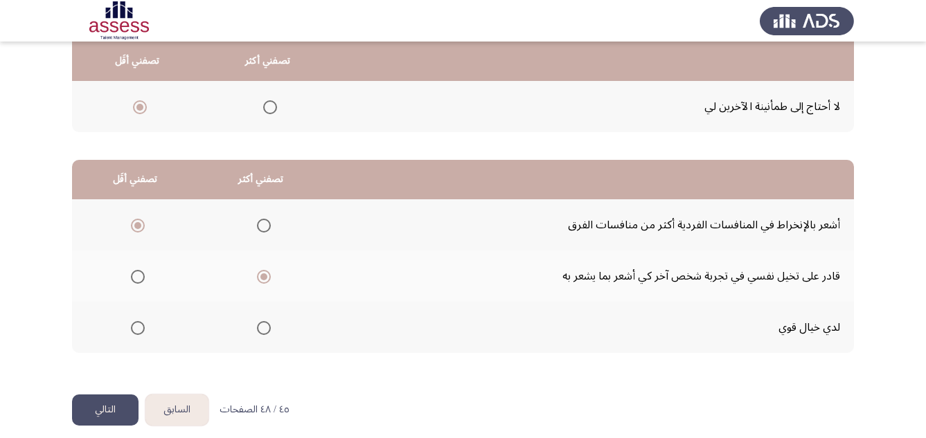
scroll to position [0, 0]
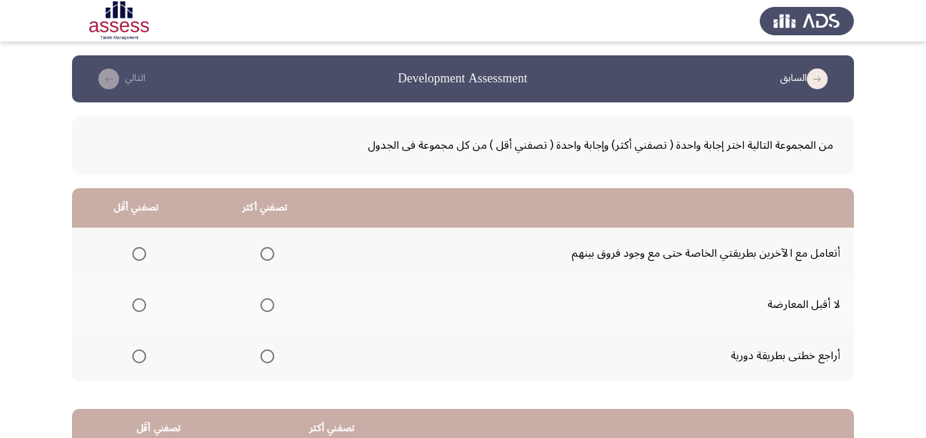
click at [265, 359] on span "Select an option" at bounding box center [267, 357] width 14 height 14
click at [265, 359] on input "Select an option" at bounding box center [267, 357] width 14 height 14
click at [141, 311] on span "Select an option" at bounding box center [139, 305] width 14 height 14
click at [141, 311] on input "Select an option" at bounding box center [139, 305] width 14 height 14
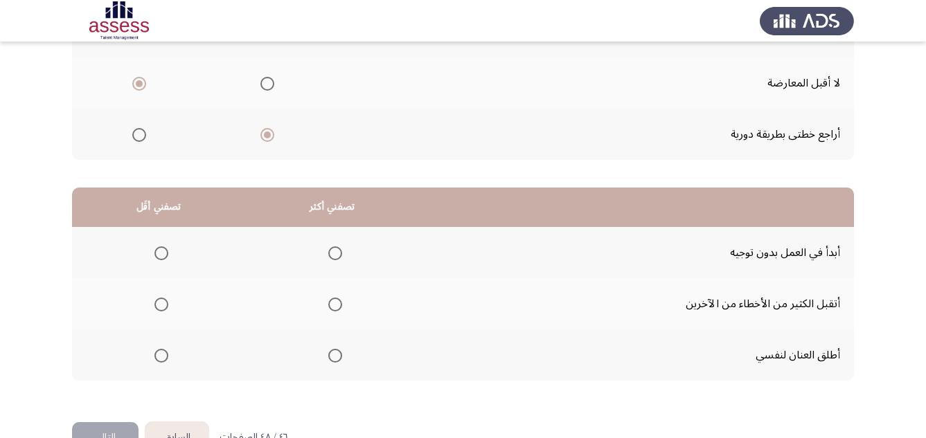
scroll to position [261, 0]
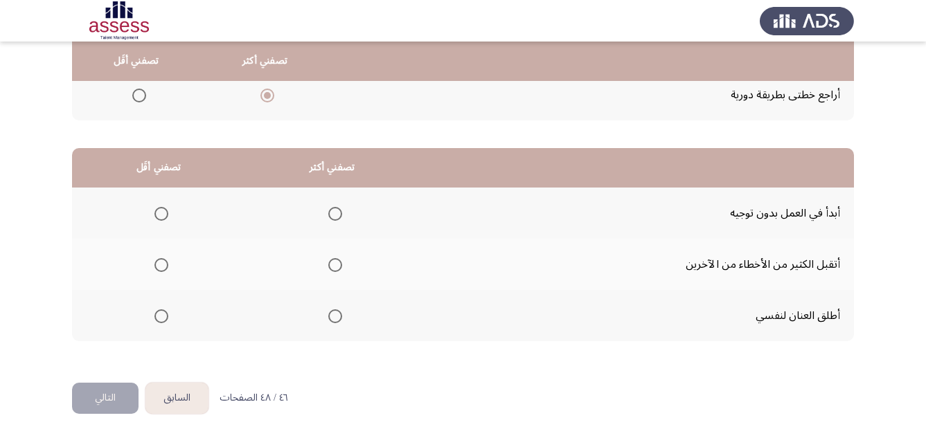
click at [165, 260] on span "Select an option" at bounding box center [161, 265] width 14 height 14
click at [165, 260] on input "Select an option" at bounding box center [161, 265] width 14 height 14
click at [334, 217] on span "Select an option" at bounding box center [335, 214] width 14 height 14
click at [334, 217] on input "Select an option" at bounding box center [335, 214] width 14 height 14
click at [109, 395] on button "التالي" at bounding box center [105, 398] width 66 height 31
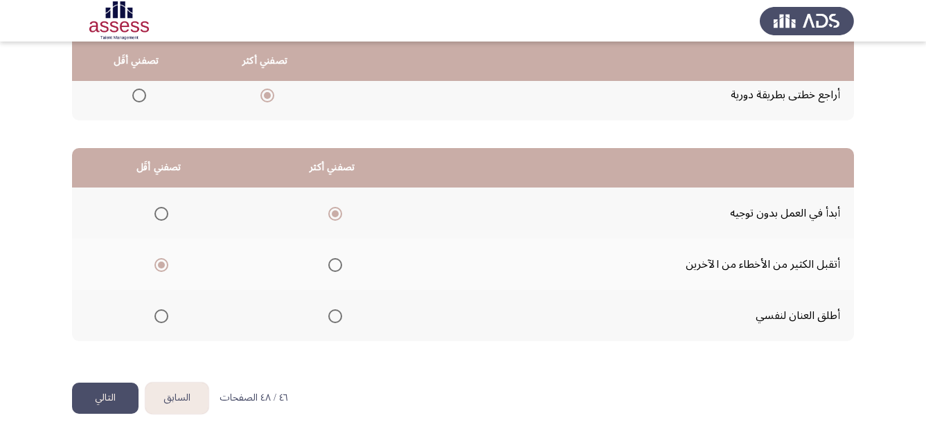
scroll to position [0, 0]
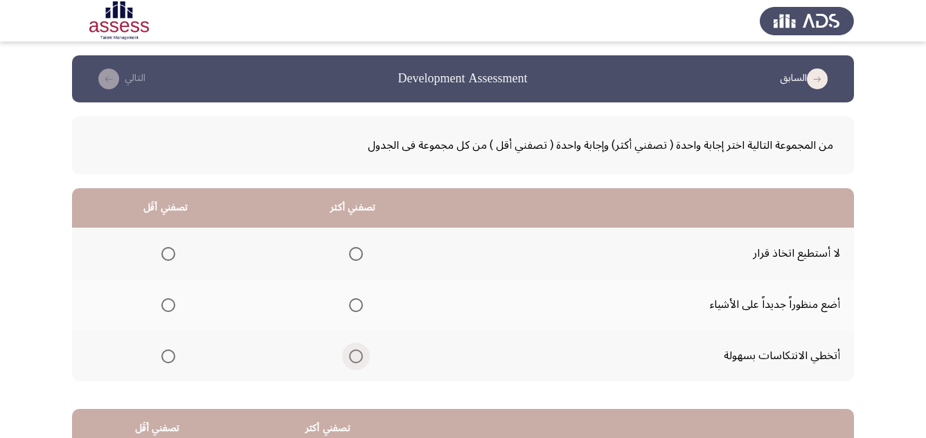
click at [354, 357] on span "Select an option" at bounding box center [356, 357] width 14 height 14
click at [354, 357] on input "Select an option" at bounding box center [356, 357] width 14 height 14
click at [168, 254] on span "Select an option" at bounding box center [168, 254] width 0 height 0
click at [167, 254] on input "Select an option" at bounding box center [168, 254] width 14 height 14
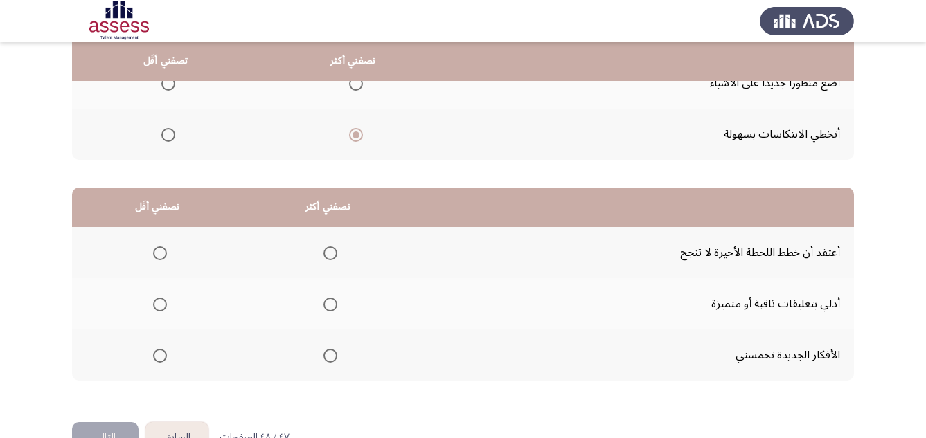
scroll to position [249, 0]
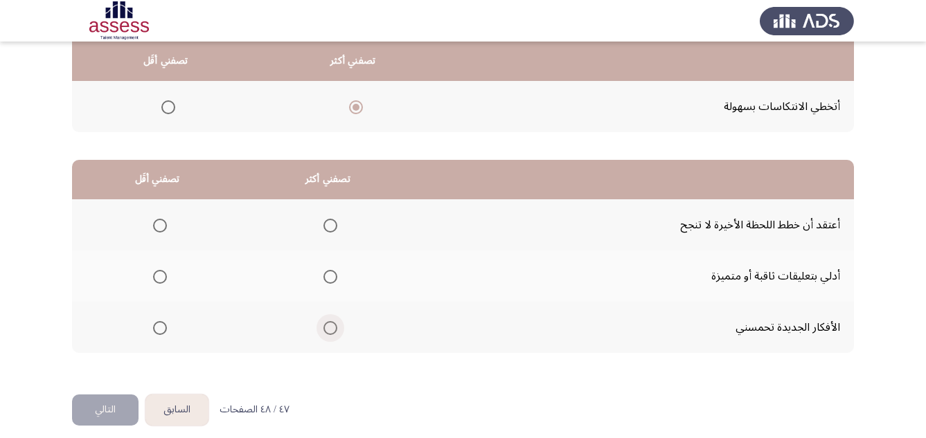
click at [323, 334] on span "Select an option" at bounding box center [330, 328] width 14 height 14
click at [323, 334] on input "Select an option" at bounding box center [330, 328] width 14 height 14
click at [161, 231] on span "Select an option" at bounding box center [160, 226] width 14 height 14
click at [161, 231] on input "Select an option" at bounding box center [160, 226] width 14 height 14
click at [105, 406] on button "التالي" at bounding box center [105, 410] width 66 height 31
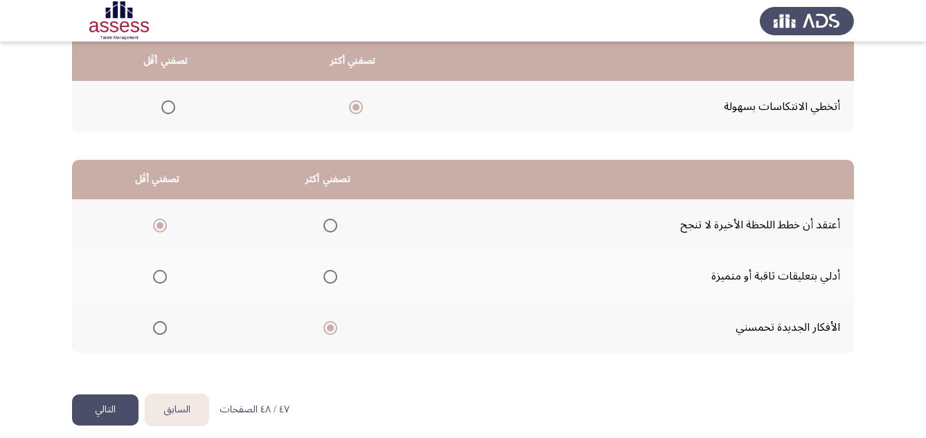
scroll to position [0, 0]
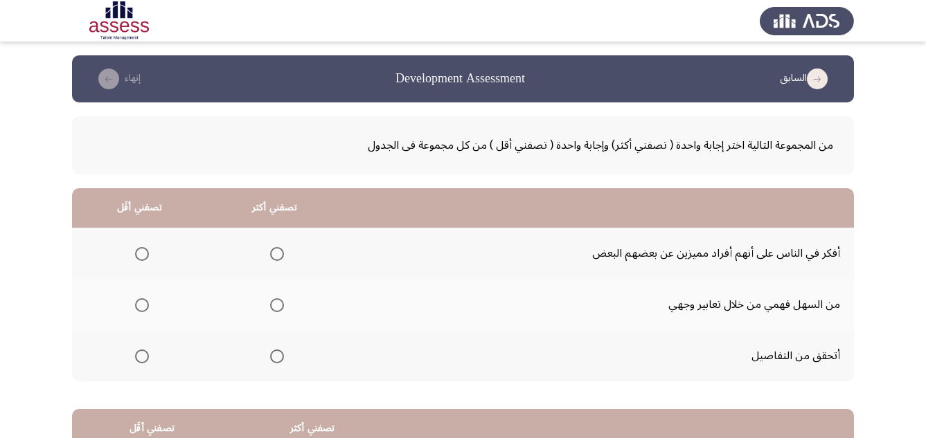
click at [278, 259] on span "Select an option" at bounding box center [277, 254] width 14 height 14
click at [278, 259] on input "Select an option" at bounding box center [277, 254] width 14 height 14
click at [143, 303] on span "Select an option" at bounding box center [142, 305] width 14 height 14
click at [143, 303] on input "Select an option" at bounding box center [142, 305] width 14 height 14
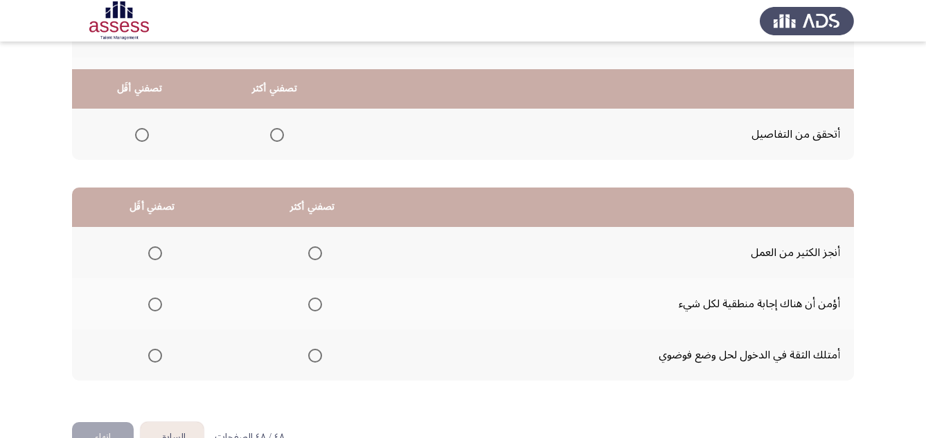
scroll to position [249, 0]
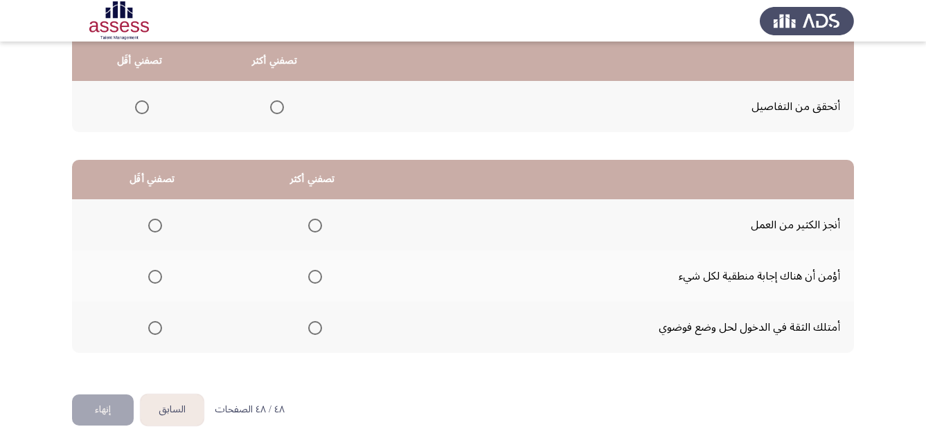
click at [311, 226] on span "Select an option" at bounding box center [315, 226] width 14 height 14
click at [311, 226] on input "Select an option" at bounding box center [315, 226] width 14 height 14
click at [157, 271] on span "Select an option" at bounding box center [155, 277] width 14 height 14
click at [157, 271] on input "Select an option" at bounding box center [155, 277] width 14 height 14
click at [103, 408] on button "إنهاء" at bounding box center [103, 410] width 62 height 31
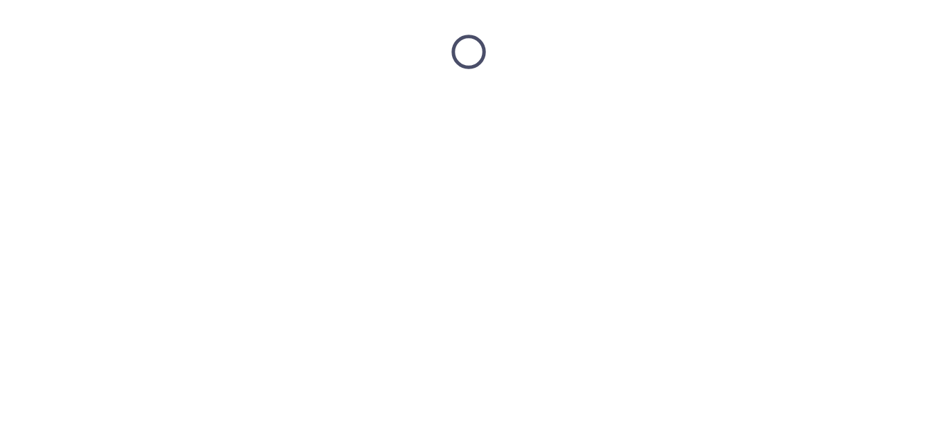
scroll to position [0, 0]
